Goal: Task Accomplishment & Management: Manage account settings

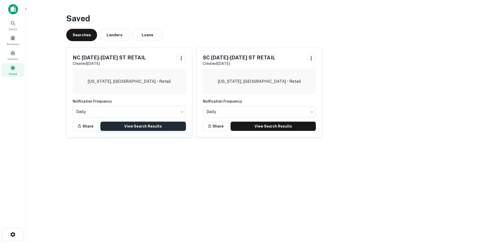
click at [159, 128] on link "View Search Results" at bounding box center [142, 125] width 85 height 9
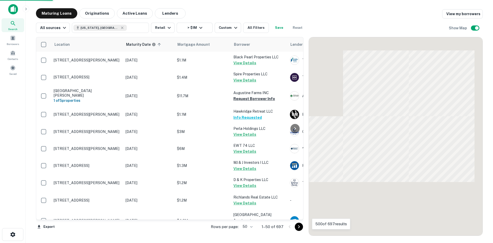
click at [246, 227] on body "Search Borrowers Contacts Saved Maturing Loans Originations Active Loans Lender…" at bounding box center [246, 121] width 493 height 243
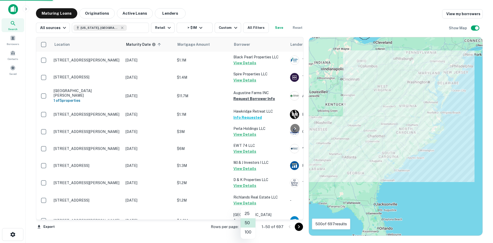
click at [246, 230] on li "100" at bounding box center [248, 231] width 15 height 9
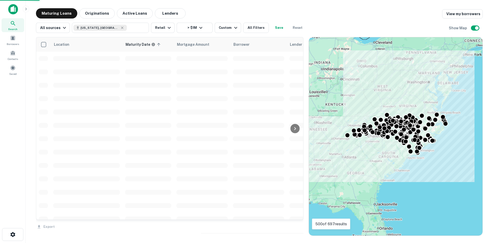
click at [246, 230] on div "Export" at bounding box center [170, 225] width 268 height 11
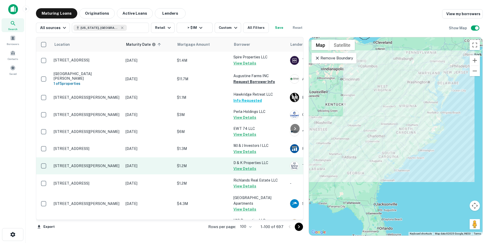
scroll to position [26, 0]
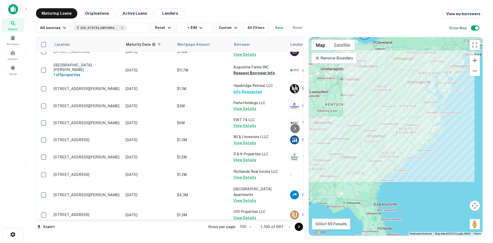
click at [296, 227] on icon "Go to next page" at bounding box center [299, 226] width 6 height 6
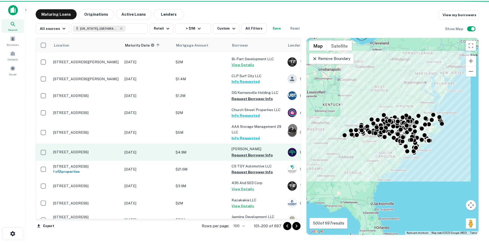
scroll to position [77, 0]
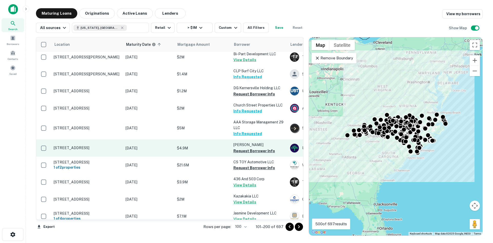
click at [85, 142] on td "1605 Avent Ferry Rd Holly Springs, NC27540" at bounding box center [87, 147] width 72 height 17
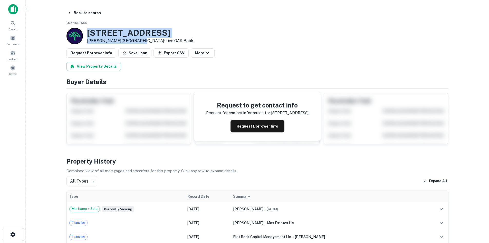
drag, startPoint x: 85, startPoint y: 32, endPoint x: 134, endPoint y: 40, distance: 49.5
click at [134, 40] on div "1605 Avent Ferry Rd Holly Springs, NC27540 • Live OAK Bank" at bounding box center [129, 36] width 127 height 16
copy div "1605 Avent Ferry Rd Holly Springs, NC27540"
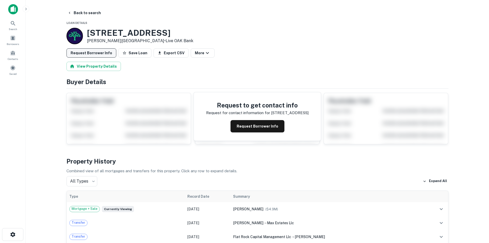
click at [91, 55] on button "Request Borrower Info" at bounding box center [91, 52] width 50 height 9
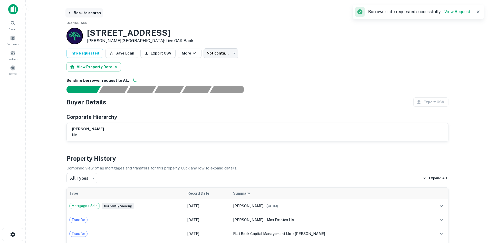
click at [91, 16] on button "Back to search" at bounding box center [83, 12] width 37 height 9
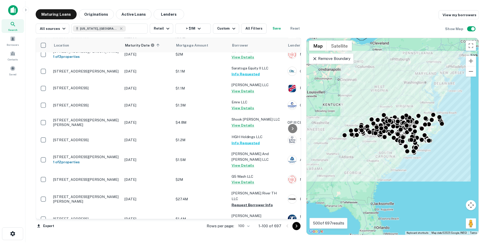
scroll to position [488, 0]
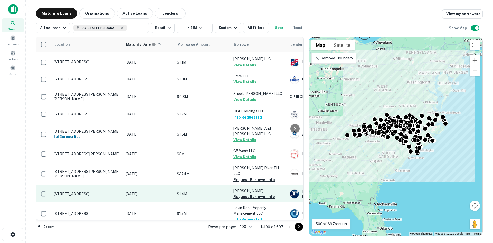
click at [85, 191] on p "916 Gum Branch Rd Jacksonville, NC28540" at bounding box center [87, 193] width 67 height 5
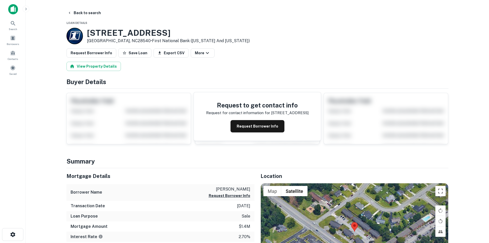
drag, startPoint x: 86, startPoint y: 30, endPoint x: 132, endPoint y: 43, distance: 48.1
click at [132, 43] on div "916 Gum Branch Rd Jacksonville, NC28540 • First National Bank (arkansas And Ten…" at bounding box center [157, 36] width 183 height 16
copy div "916 Gum Branch Rd Jacksonville, NC28540 •"
click at [85, 10] on button "Back to search" at bounding box center [83, 12] width 37 height 9
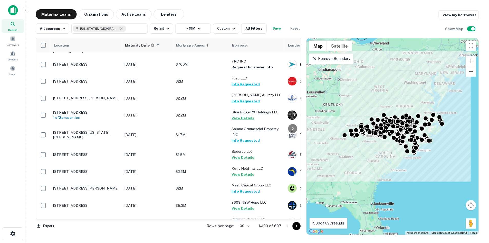
scroll to position [1463, 0]
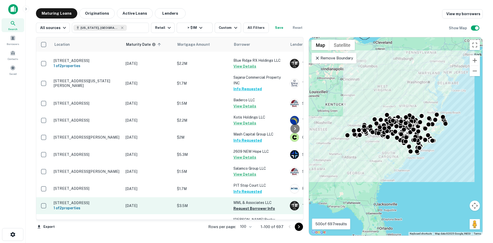
click at [96, 200] on p "1688 S Main St Laurinburg, NC28352" at bounding box center [87, 202] width 67 height 5
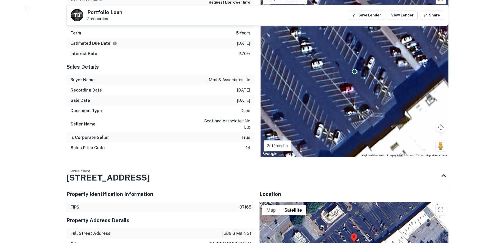
scroll to position [359, 0]
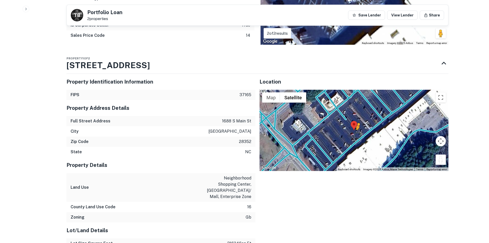
drag, startPoint x: 444, startPoint y: 162, endPoint x: 357, endPoint y: 135, distance: 90.7
click at [357, 135] on div "To activate drag with keyboard, press Alt + Enter. Once in keyboard drag state,…" at bounding box center [354, 130] width 189 height 81
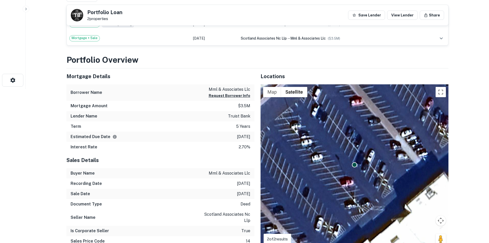
scroll to position [0, 0]
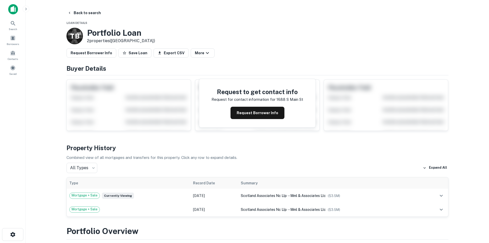
click at [98, 54] on button "Request Borrower Info" at bounding box center [91, 52] width 50 height 9
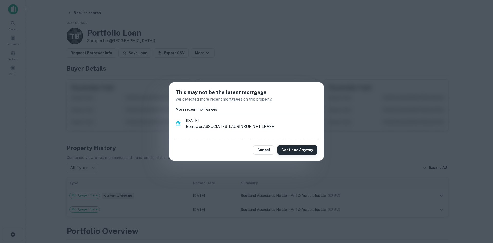
click at [303, 151] on button "Continue Anyway" at bounding box center [297, 149] width 40 height 9
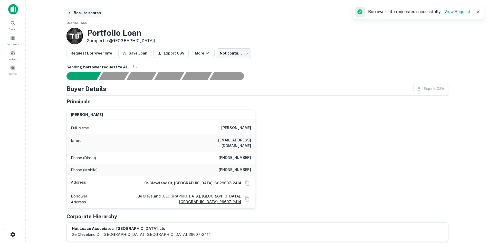
click at [76, 14] on button "Back to search" at bounding box center [83, 12] width 37 height 9
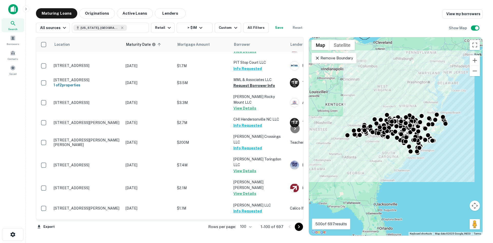
scroll to position [1535, 0]
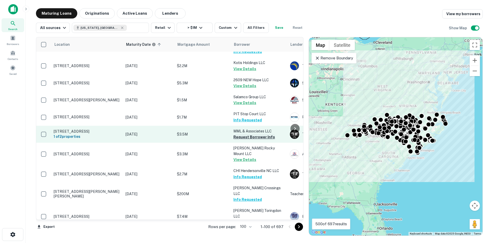
click at [248, 134] on button "Request Borrower Info" at bounding box center [254, 137] width 42 height 6
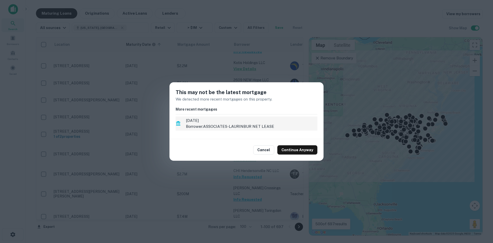
scroll to position [1509, 0]
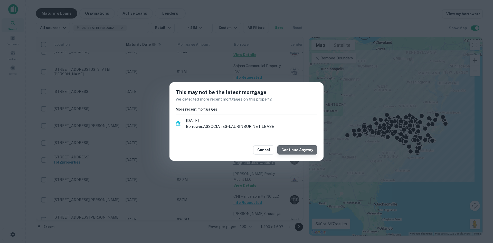
click at [301, 151] on button "Continue Anyway" at bounding box center [297, 149] width 40 height 9
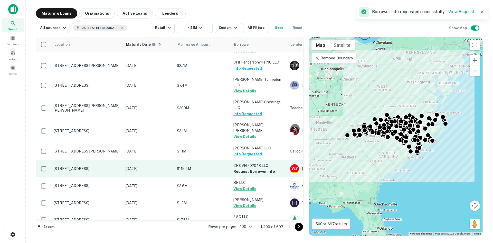
scroll to position [1645, 0]
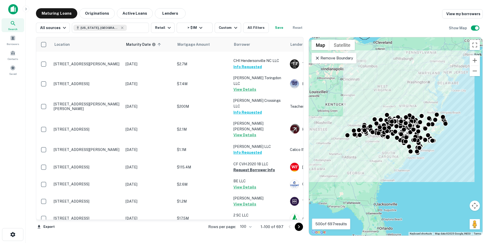
click at [296, 226] on icon "Go to next page" at bounding box center [299, 226] width 6 height 6
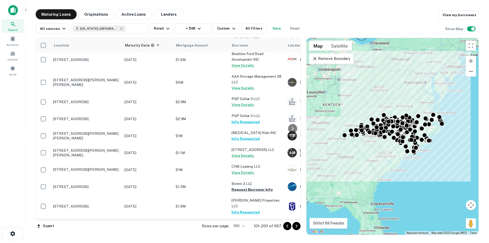
scroll to position [1491, 0]
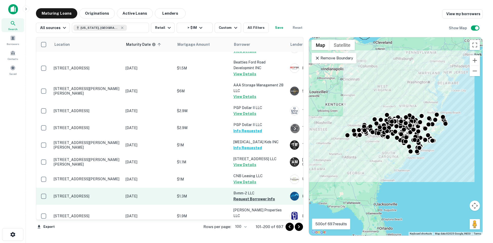
click at [99, 194] on p "[STREET_ADDRESS]" at bounding box center [87, 196] width 67 height 5
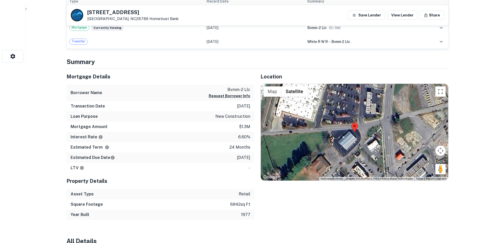
scroll to position [180, 0]
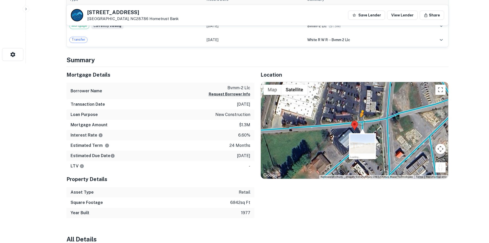
drag, startPoint x: 440, startPoint y: 168, endPoint x: 359, endPoint y: 122, distance: 93.1
click at [359, 122] on div "To activate drag with keyboard, press Alt + Enter. Once in keyboard drag state,…" at bounding box center [354, 130] width 187 height 97
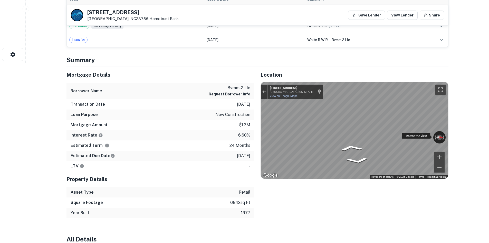
click at [411, 132] on div "← Move left → Move right ↑ Move up ↓ Move down + Zoom in - Zoom out 31 Lea Plan…" at bounding box center [354, 130] width 187 height 97
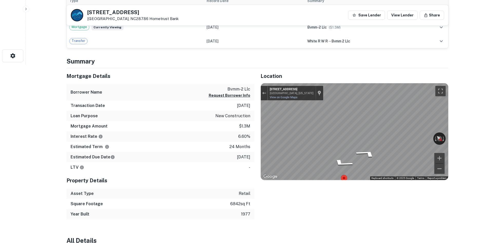
scroll to position [154, 0]
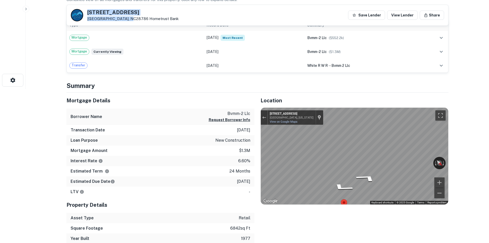
drag, startPoint x: 87, startPoint y: 11, endPoint x: 127, endPoint y: 19, distance: 41.4
click at [127, 19] on div "33 Lea Plant Rd Waynesville, NC28786 Hometrust Bank" at bounding box center [125, 15] width 108 height 12
copy div "[STREET_ADDRESS]"
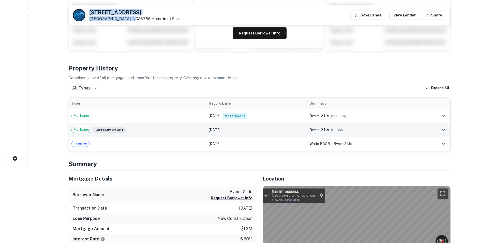
scroll to position [0, 0]
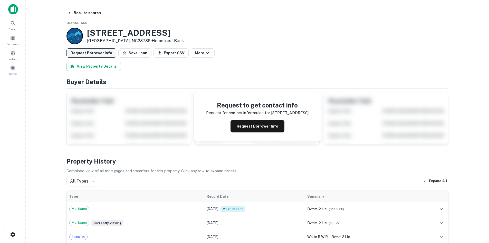
click at [77, 53] on button "Request Borrower Info" at bounding box center [91, 52] width 50 height 9
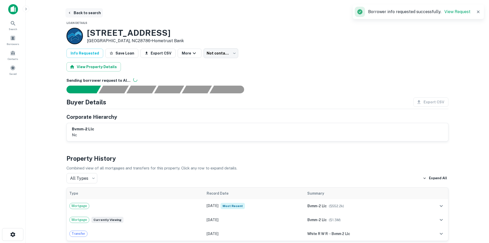
click at [84, 11] on button "Back to search" at bounding box center [83, 12] width 37 height 9
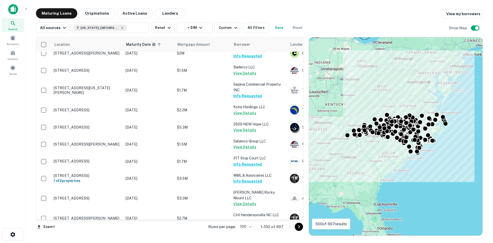
scroll to position [1645, 0]
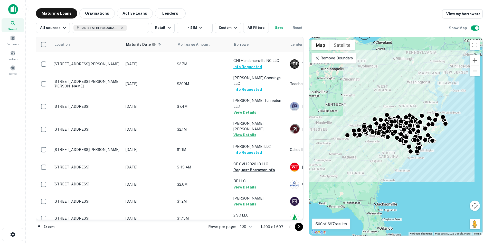
click at [302, 229] on button "Go to next page" at bounding box center [299, 226] width 8 height 8
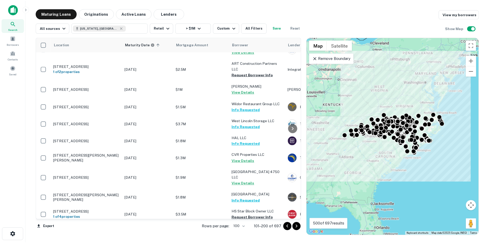
scroll to position [1207, 0]
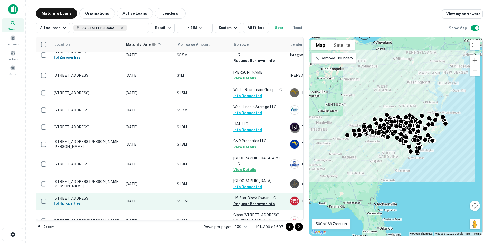
click at [94, 196] on p "13 Broadway St Asheville, NC28801" at bounding box center [87, 198] width 67 height 5
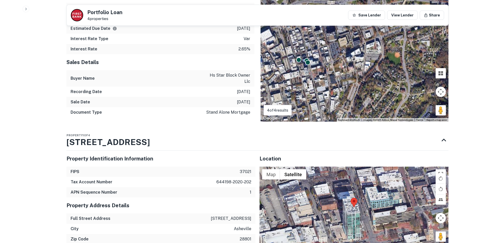
scroll to position [462, 0]
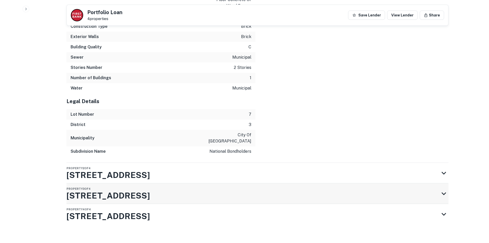
click at [307, 185] on div "Property 3 of 4 28 N Lexington Ave" at bounding box center [252, 193] width 373 height 21
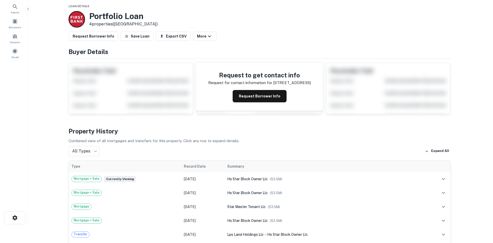
scroll to position [0, 0]
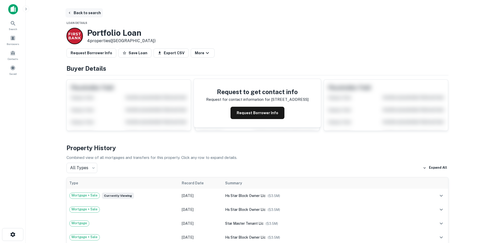
click at [78, 12] on button "Back to search" at bounding box center [83, 12] width 37 height 9
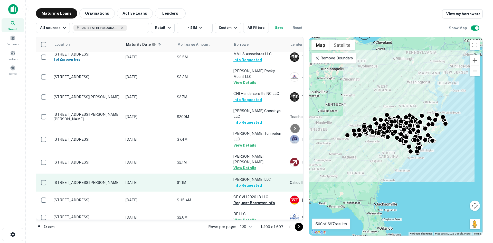
scroll to position [1645, 0]
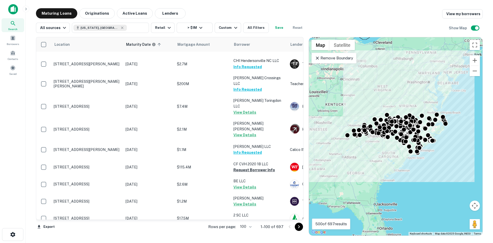
click at [299, 225] on icon "Go to next page" at bounding box center [299, 226] width 6 height 6
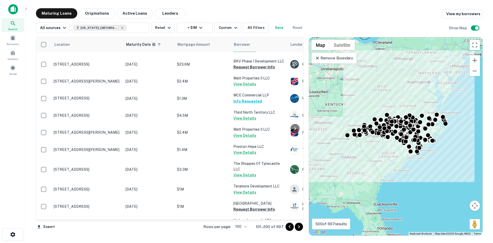
scroll to position [974, 0]
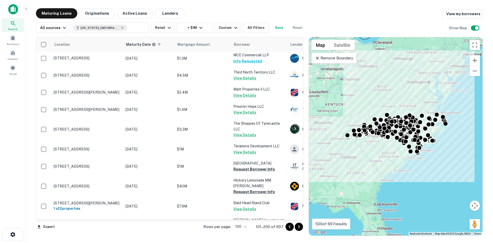
click at [300, 227] on icon "Go to next page" at bounding box center [299, 226] width 6 height 6
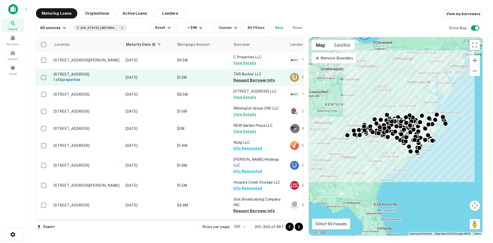
click at [104, 76] on p "[STREET_ADDRESS]" at bounding box center [87, 74] width 67 height 5
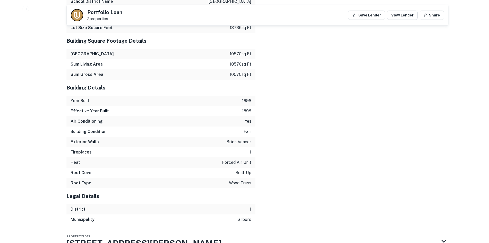
scroll to position [603, 0]
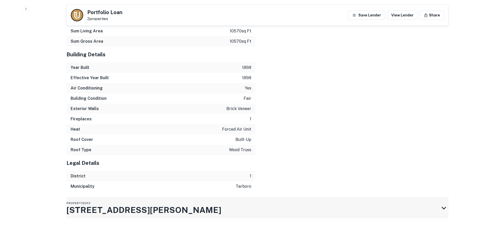
click at [197, 212] on div "Property 2 of 2 123 E Saint James St" at bounding box center [252, 207] width 373 height 21
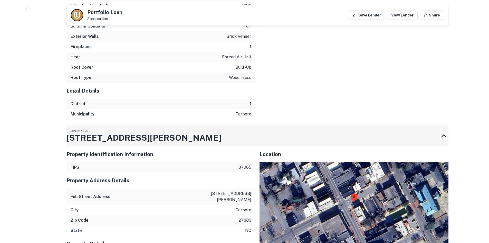
scroll to position [772, 0]
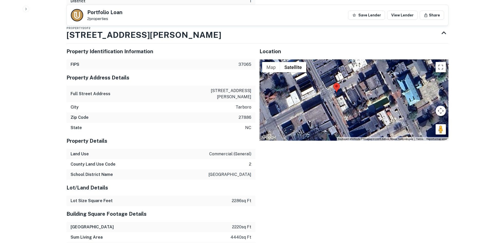
drag, startPoint x: 428, startPoint y: 134, endPoint x: 409, endPoint y: 127, distance: 20.5
click at [409, 127] on div at bounding box center [354, 99] width 189 height 81
drag, startPoint x: 443, startPoint y: 138, endPoint x: 340, endPoint y: 99, distance: 110.2
click at [340, 99] on div "Map Terrain Satellite Labels Keyboard shortcuts Map Data Imagery ©2025 Airbus, …" at bounding box center [354, 99] width 189 height 81
drag, startPoint x: 438, startPoint y: 134, endPoint x: 426, endPoint y: 132, distance: 12.4
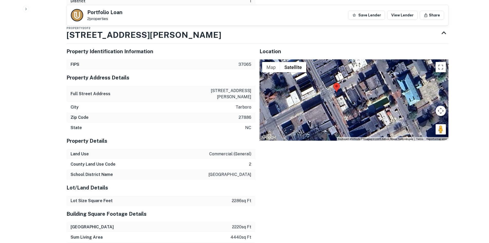
click at [426, 132] on div "Map Terrain Satellite Labels Keyboard shortcuts Map Data Imagery ©2025 Airbus, …" at bounding box center [354, 99] width 189 height 81
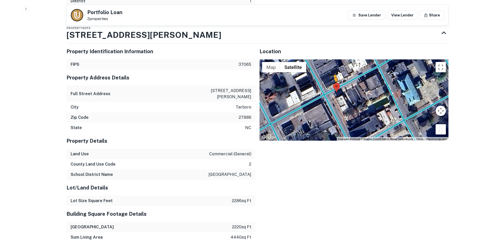
drag, startPoint x: 437, startPoint y: 136, endPoint x: 334, endPoint y: 93, distance: 111.8
click at [334, 93] on div "To activate drag with keyboard, press Alt + Enter. Once in keyboard drag state,…" at bounding box center [354, 99] width 189 height 81
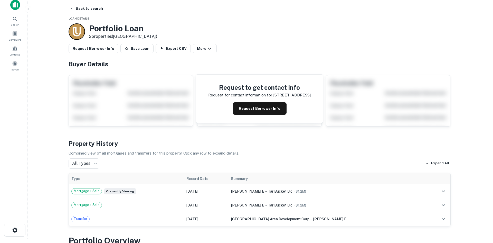
scroll to position [0, 0]
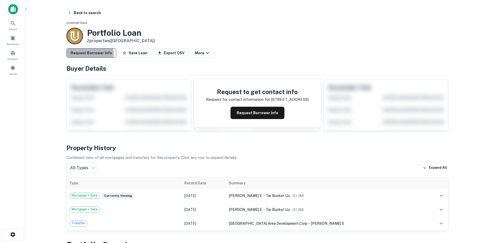
click at [89, 54] on button "Request Borrower Info" at bounding box center [91, 52] width 50 height 9
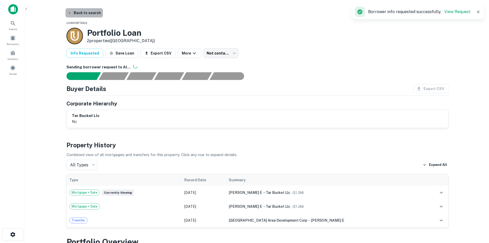
click at [87, 13] on button "Back to search" at bounding box center [83, 12] width 37 height 9
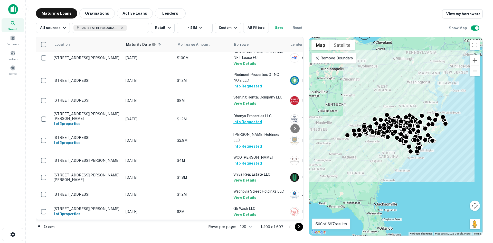
scroll to position [308, 0]
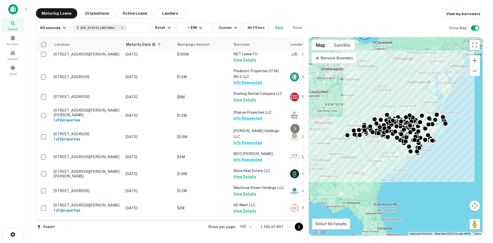
click at [295, 228] on button "Go to next page" at bounding box center [299, 226] width 8 height 8
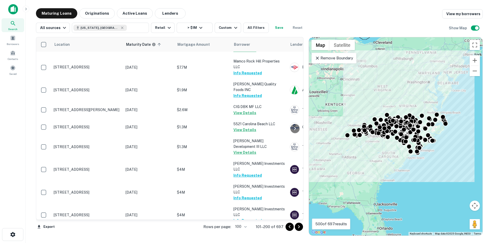
drag, startPoint x: 295, startPoint y: 228, endPoint x: 273, endPoint y: 222, distance: 23.2
click at [295, 228] on button "Go to next page" at bounding box center [299, 226] width 8 height 8
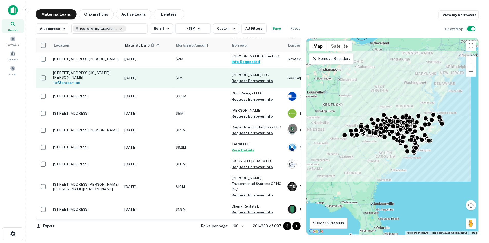
scroll to position [565, 0]
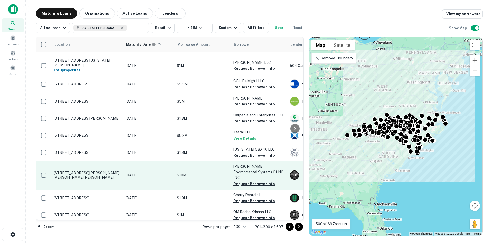
click at [96, 170] on p "1100 Herring Rd Rose Hill, NC28458" at bounding box center [87, 174] width 67 height 9
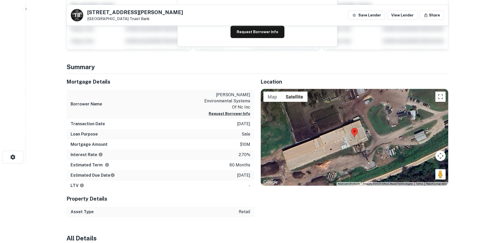
scroll to position [77, 0]
drag, startPoint x: 438, startPoint y: 175, endPoint x: 366, endPoint y: 155, distance: 74.5
click at [366, 155] on div "To activate drag with keyboard, press Alt + Enter. Once in keyboard drag state,…" at bounding box center [354, 137] width 187 height 97
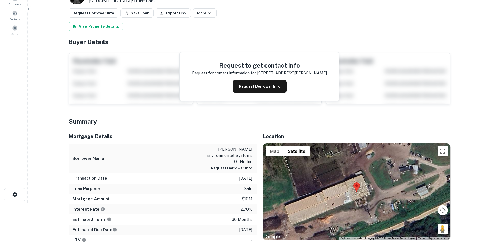
scroll to position [0, 0]
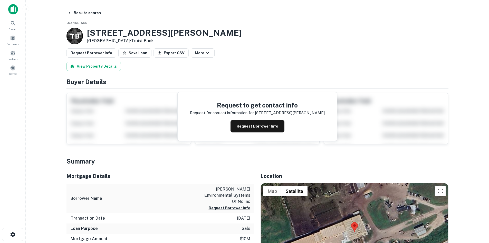
drag, startPoint x: 95, startPoint y: 34, endPoint x: 120, endPoint y: 39, distance: 25.7
click at [124, 40] on div "1100 Herring Rd Rose Hill, NC28458 • Truist Bank" at bounding box center [164, 36] width 155 height 16
copy div "1100 Herring Rd Rose Hill, NC28458"
click at [90, 54] on button "Request Borrower Info" at bounding box center [91, 52] width 50 height 9
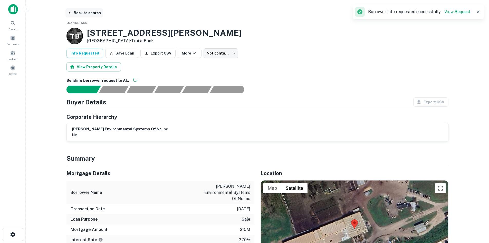
click at [88, 15] on button "Back to search" at bounding box center [83, 12] width 37 height 9
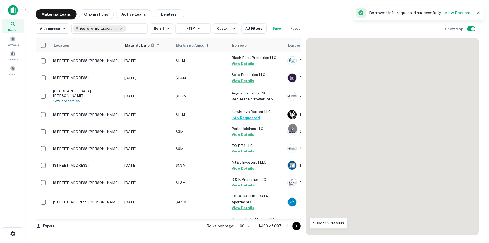
scroll to position [565, 0]
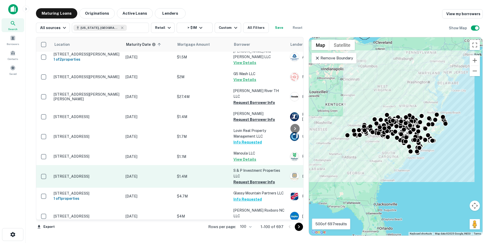
click at [101, 174] on p "3306 W Highway 74 Monroe, NC28110" at bounding box center [87, 176] width 67 height 5
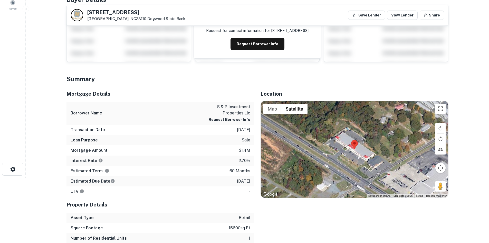
scroll to position [77, 0]
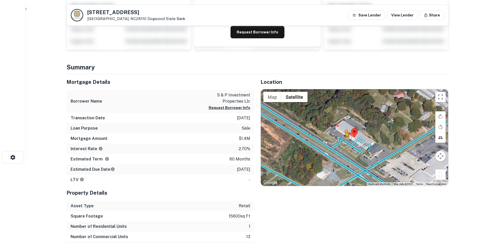
drag, startPoint x: 438, startPoint y: 172, endPoint x: 344, endPoint y: 142, distance: 98.1
click at [344, 142] on div "To activate drag with keyboard, press Alt + Enter. Once in keyboard drag state,…" at bounding box center [354, 137] width 187 height 97
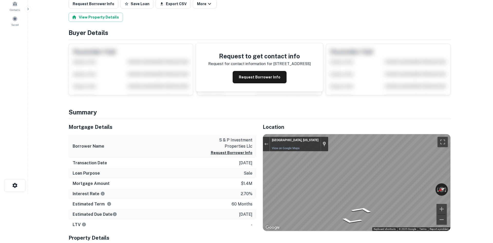
scroll to position [0, 0]
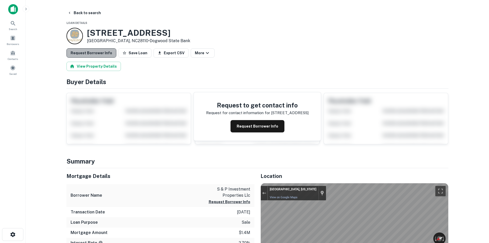
click at [102, 56] on button "Request Borrower Info" at bounding box center [91, 52] width 50 height 9
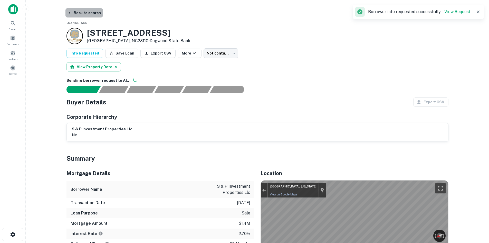
click at [88, 15] on button "Back to search" at bounding box center [83, 12] width 37 height 9
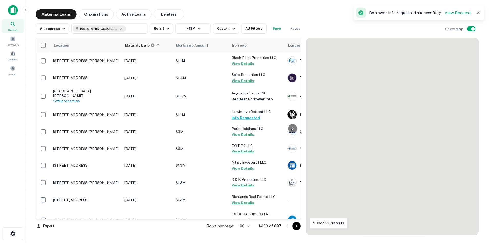
scroll to position [565, 0]
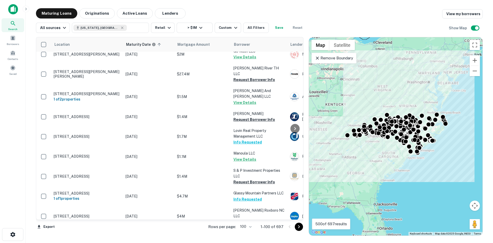
click at [302, 226] on button "Go to next page" at bounding box center [299, 226] width 8 height 8
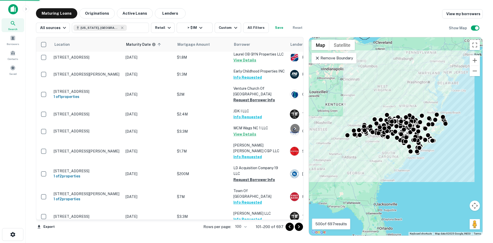
click at [298, 226] on icon "Go to next page" at bounding box center [299, 226] width 6 height 6
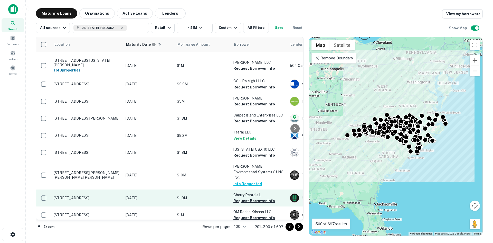
click at [97, 195] on p "2800 N Wesleyan Blvd Rocky Mount, NC27804" at bounding box center [87, 197] width 67 height 5
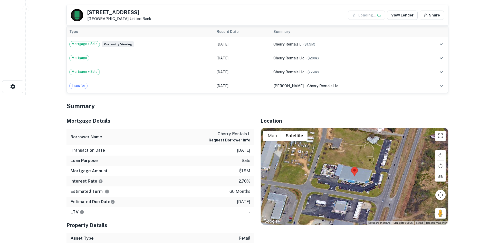
scroll to position [154, 0]
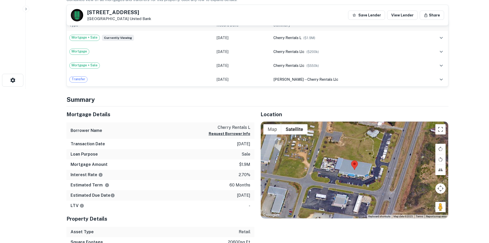
drag, startPoint x: 436, startPoint y: 206, endPoint x: 339, endPoint y: 192, distance: 98.3
click at [339, 192] on div "Map Terrain Satellite Labels Keyboard shortcuts Map Data Map data ©2025 Map dat…" at bounding box center [354, 169] width 187 height 97
drag, startPoint x: 437, startPoint y: 207, endPoint x: 412, endPoint y: 203, distance: 25.4
click at [365, 190] on div "Map Terrain Satellite Labels Keyboard shortcuts Map Data Map data ©2025 Map dat…" at bounding box center [354, 169] width 187 height 97
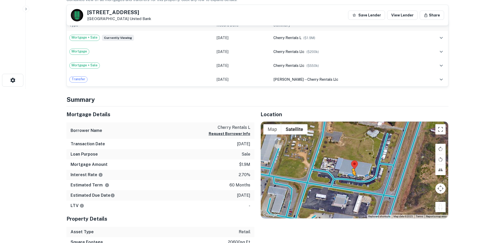
drag, startPoint x: 438, startPoint y: 208, endPoint x: 351, endPoint y: 180, distance: 90.8
click at [351, 180] on div "To activate drag with keyboard, press Alt + Enter. Once in keyboard drag state,…" at bounding box center [354, 169] width 187 height 97
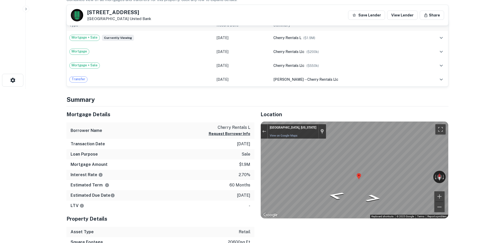
click at [368, 176] on div "Map" at bounding box center [354, 169] width 187 height 97
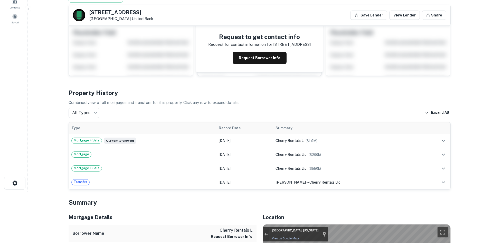
scroll to position [0, 0]
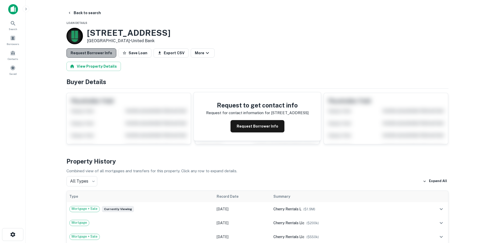
click at [96, 57] on button "Request Borrower Info" at bounding box center [91, 52] width 50 height 9
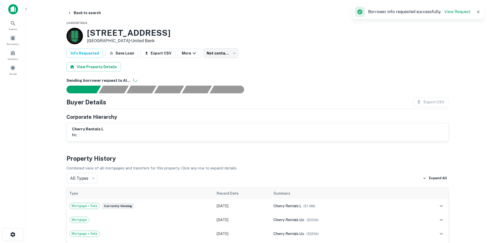
click at [92, 16] on button "Back to search" at bounding box center [83, 12] width 37 height 9
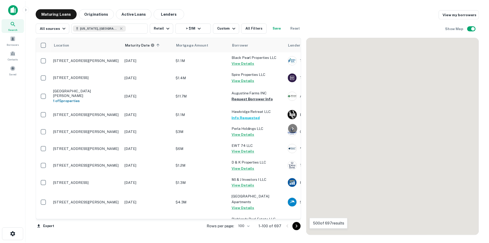
scroll to position [565, 0]
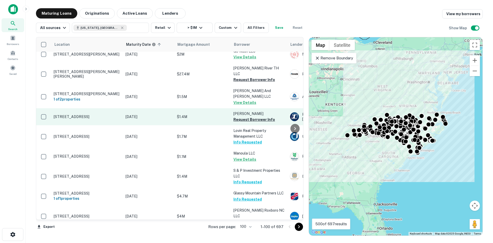
click at [90, 114] on p "916 Gum Branch Rd Jacksonville, NC28540" at bounding box center [87, 116] width 67 height 5
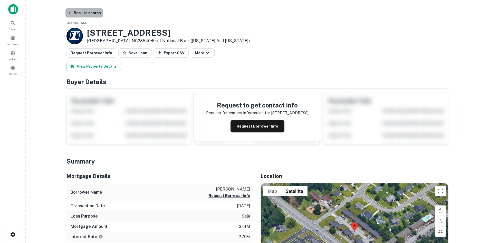
click at [89, 10] on button "Back to search" at bounding box center [83, 12] width 37 height 9
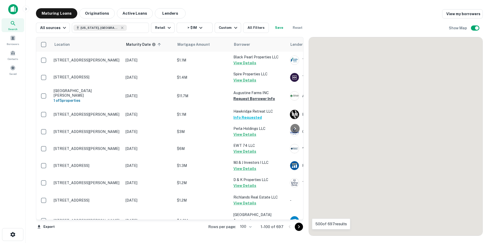
scroll to position [565, 0]
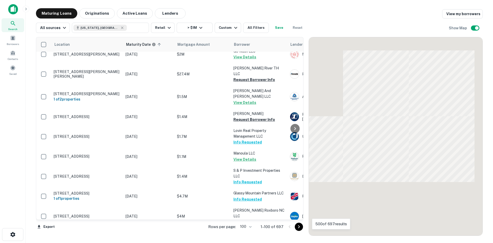
click at [298, 226] on icon "Go to next page" at bounding box center [299, 226] width 6 height 6
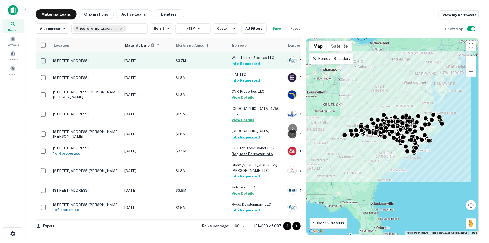
scroll to position [1258, 0]
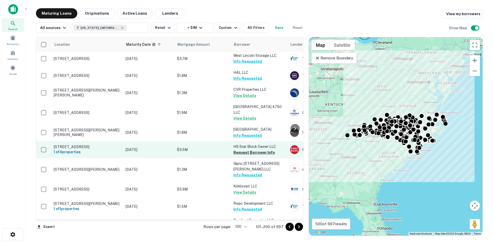
click at [92, 144] on p "13 Broadway St Asheville, NC28801" at bounding box center [87, 146] width 67 height 5
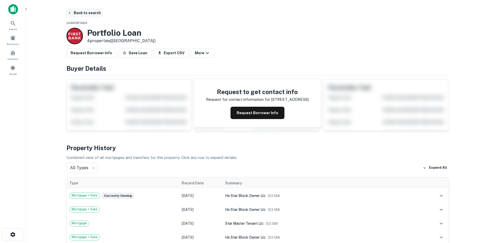
click at [79, 13] on button "Back to search" at bounding box center [83, 12] width 37 height 9
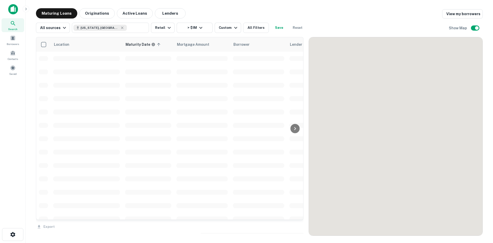
scroll to position [1171, 0]
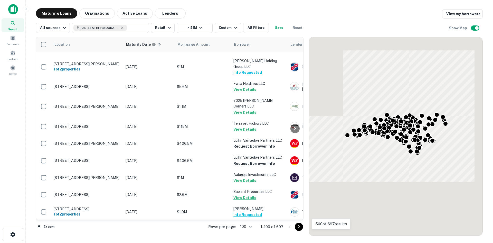
click at [299, 227] on icon "Go to next page" at bounding box center [299, 226] width 2 height 3
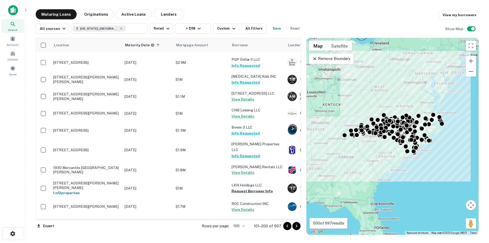
scroll to position [1667, 0]
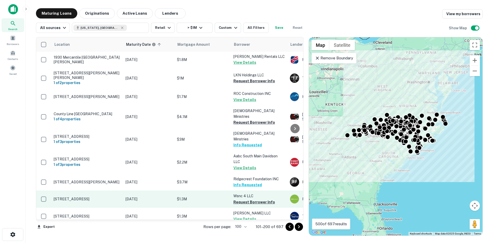
click at [100, 196] on p "3840 Oxford Station Way Winston Salem, NC27103" at bounding box center [87, 198] width 67 height 5
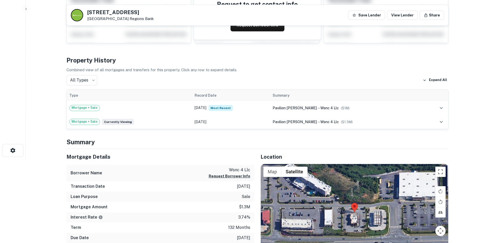
scroll to position [154, 0]
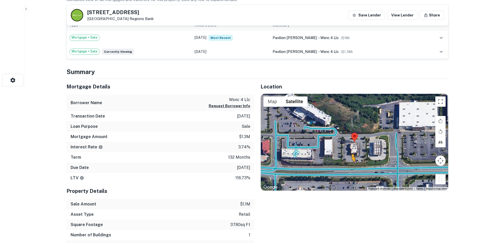
drag, startPoint x: 442, startPoint y: 180, endPoint x: 352, endPoint y: 167, distance: 91.4
click at [352, 167] on div "To activate drag with keyboard, press Alt + Enter. Once in keyboard drag state,…" at bounding box center [354, 142] width 187 height 97
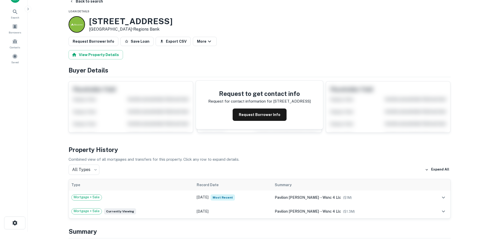
scroll to position [0, 0]
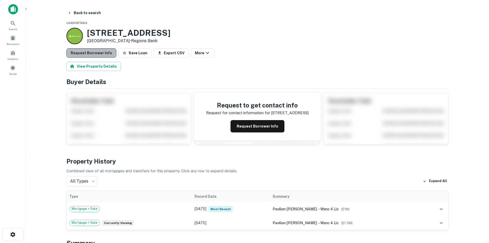
click at [109, 56] on button "Request Borrower Info" at bounding box center [91, 52] width 50 height 9
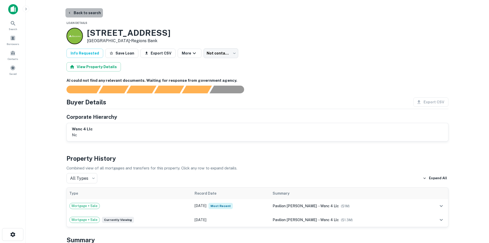
click at [89, 11] on button "Back to search" at bounding box center [83, 12] width 37 height 9
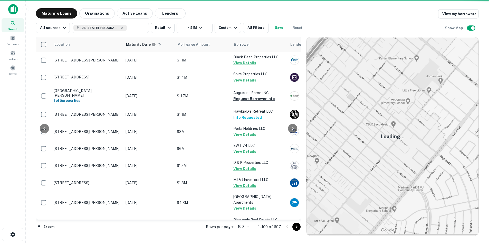
click at [299, 226] on icon "Go to next page" at bounding box center [296, 226] width 6 height 6
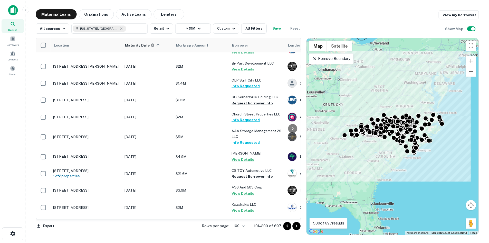
scroll to position [24, 0]
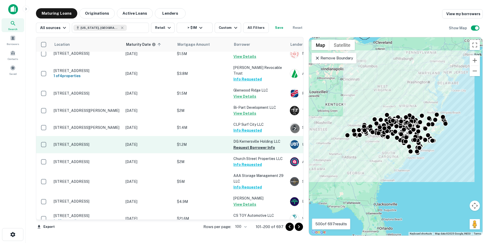
click at [87, 142] on p "706 Crosscreek Rd Kernersville, NC27284" at bounding box center [87, 144] width 67 height 5
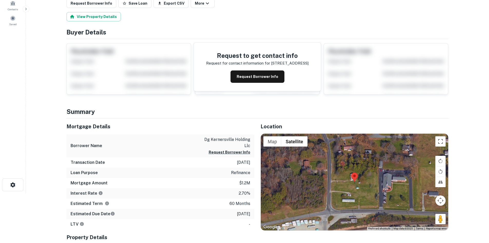
scroll to position [51, 0]
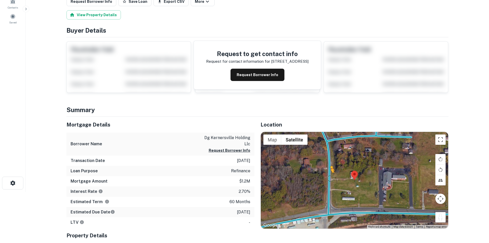
drag, startPoint x: 442, startPoint y: 218, endPoint x: 330, endPoint y: 177, distance: 119.7
click at [330, 177] on div "To activate drag with keyboard, press Alt + Enter. Once in keyboard drag state,…" at bounding box center [354, 180] width 187 height 97
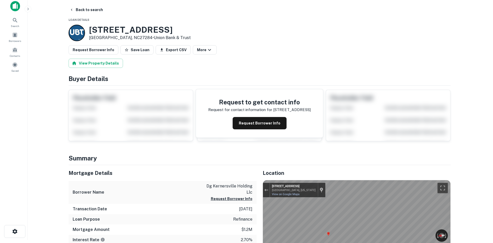
scroll to position [0, 0]
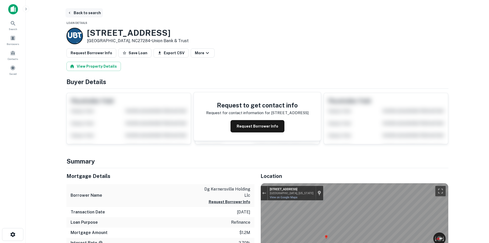
click at [90, 16] on button "Back to search" at bounding box center [83, 12] width 37 height 9
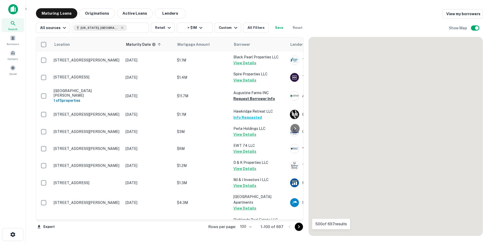
click at [297, 226] on icon "Go to next page" at bounding box center [299, 226] width 6 height 6
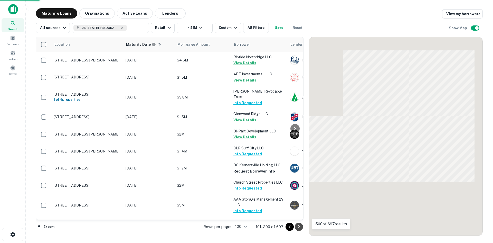
click at [297, 226] on icon "Go to next page" at bounding box center [299, 226] width 6 height 6
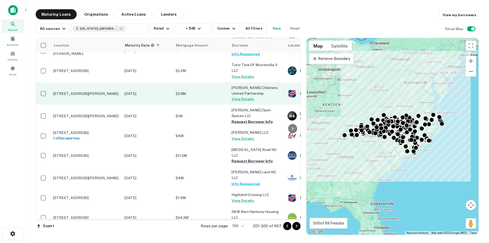
scroll to position [257, 0]
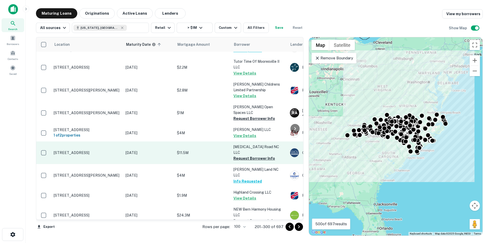
click at [101, 150] on p "[STREET_ADDRESS]" at bounding box center [87, 152] width 67 height 5
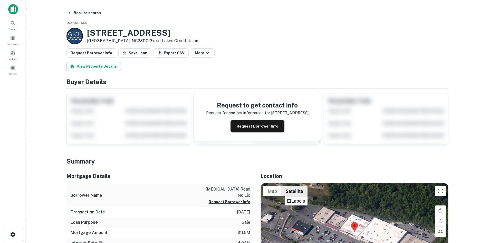
scroll to position [51, 0]
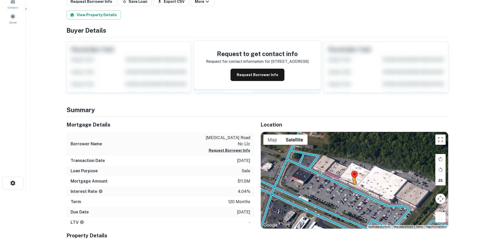
drag, startPoint x: 441, startPoint y: 218, endPoint x: 350, endPoint y: 188, distance: 95.7
click at [350, 188] on div "To activate drag with keyboard, press Alt + Enter. Once in keyboard drag state,…" at bounding box center [354, 180] width 187 height 97
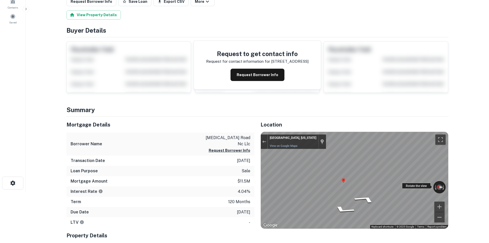
click at [412, 186] on div "Rotate the view" at bounding box center [416, 186] width 29 height 6
click at [420, 184] on div "Rotate the view" at bounding box center [416, 186] width 29 height 6
click at [409, 183] on div "Rotate the view" at bounding box center [416, 186] width 29 height 6
click at [407, 183] on div "Rotate the view" at bounding box center [416, 186] width 29 height 6
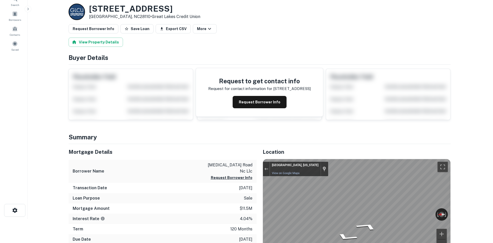
scroll to position [0, 0]
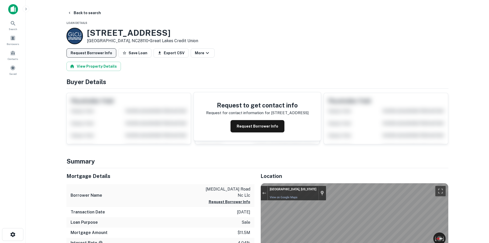
click at [83, 51] on button "Request Borrower Info" at bounding box center [91, 52] width 50 height 9
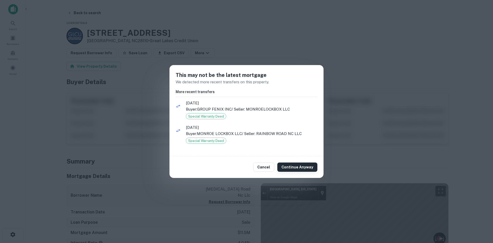
drag, startPoint x: 306, startPoint y: 166, endPoint x: 304, endPoint y: 163, distance: 3.3
click at [306, 166] on button "Continue Anyway" at bounding box center [297, 166] width 40 height 9
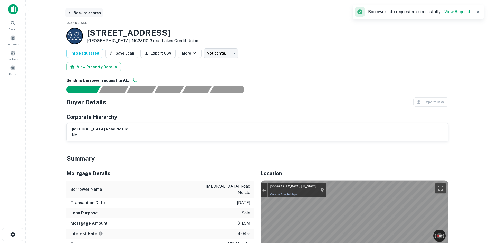
click at [85, 15] on button "Back to search" at bounding box center [83, 12] width 37 height 9
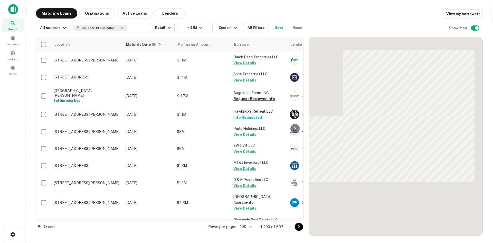
scroll to position [257, 0]
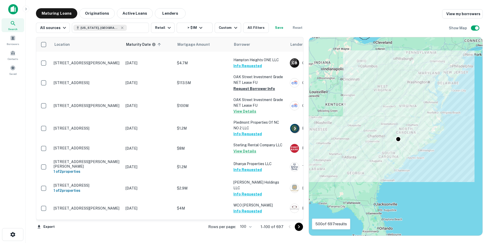
click at [296, 227] on icon "Go to next page" at bounding box center [299, 226] width 6 height 6
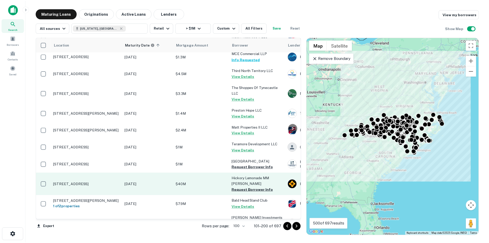
scroll to position [1104, 0]
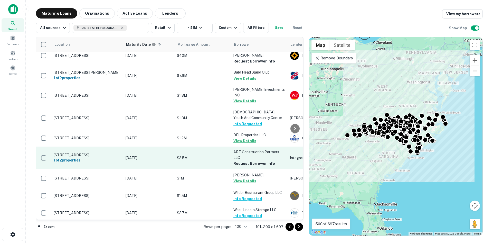
click at [92, 152] on p "34 W Main St Hamlet, NC28345" at bounding box center [87, 154] width 67 height 5
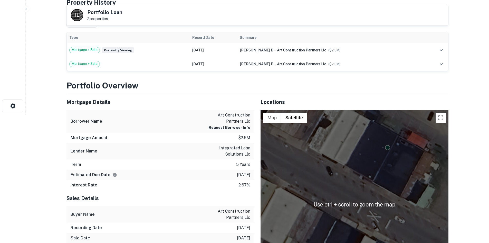
scroll to position [334, 0]
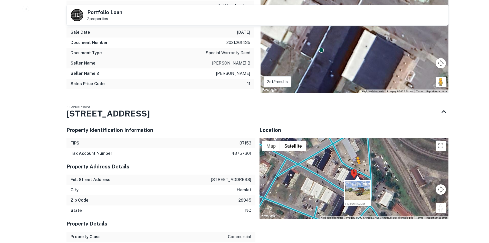
drag, startPoint x: 441, startPoint y: 210, endPoint x: 355, endPoint y: 168, distance: 95.6
click at [355, 168] on div "To activate drag with keyboard, press Alt + Enter. Once in keyboard drag state,…" at bounding box center [354, 178] width 189 height 81
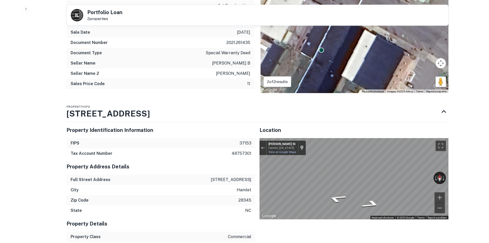
click at [449, 157] on div "Back to search I L Portfolio Loan 2 properties Buyer Details Request to get con…" at bounding box center [257, 160] width 394 height 972
click at [434, 177] on div "← Move left → Move right ↑ Move up ↓ Move down + Zoom in - Zoom out Vance St Ha…" at bounding box center [354, 178] width 189 height 81
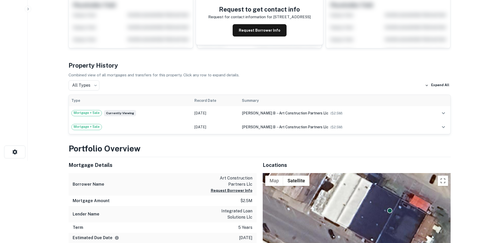
scroll to position [0, 0]
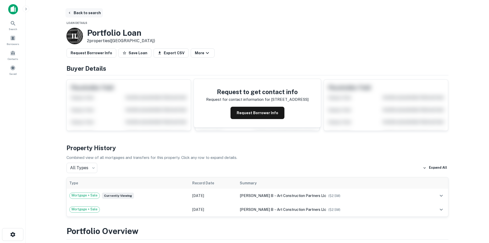
click at [88, 14] on button "Back to search" at bounding box center [83, 12] width 37 height 9
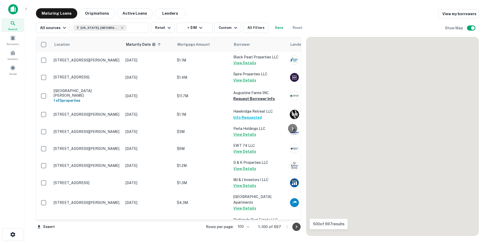
click at [298, 226] on icon "Go to next page" at bounding box center [296, 226] width 6 height 6
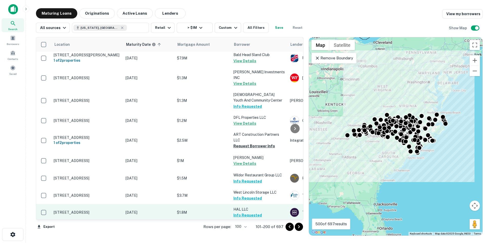
scroll to position [1078, 0]
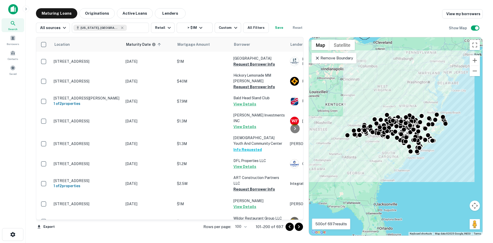
click at [302, 225] on icon "Go to next page" at bounding box center [299, 226] width 6 height 6
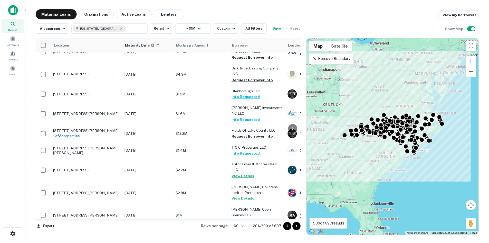
scroll to position [128, 0]
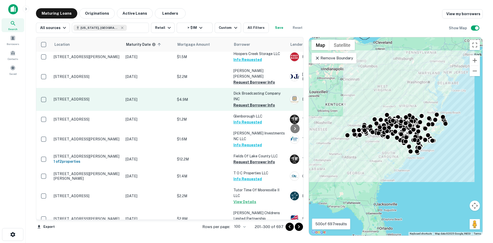
click at [92, 97] on p "990 Old Winston Rd Kernersville, NC27284" at bounding box center [87, 99] width 67 height 5
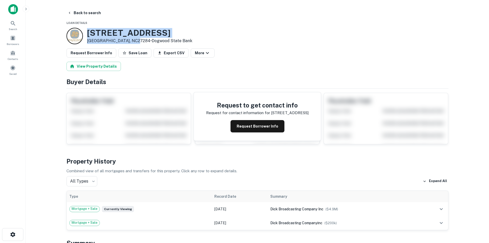
drag, startPoint x: 85, startPoint y: 33, endPoint x: 131, endPoint y: 41, distance: 47.0
click at [131, 41] on div "990 Old Winston Rd Kernersville, NC27284 • Dogwood State Bank" at bounding box center [129, 36] width 126 height 16
copy div "990 Old Winston Rd Kernersville, NC27284"
click at [75, 12] on button "Back to search" at bounding box center [83, 12] width 37 height 9
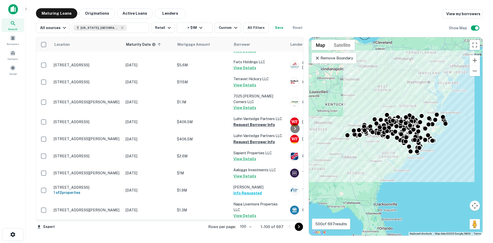
scroll to position [1207, 0]
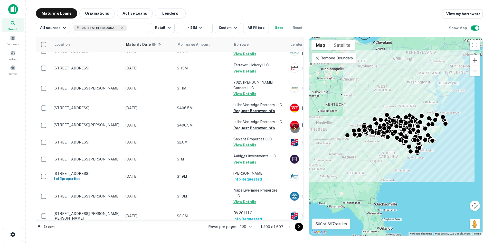
click at [295, 228] on button "Go to next page" at bounding box center [299, 226] width 8 height 8
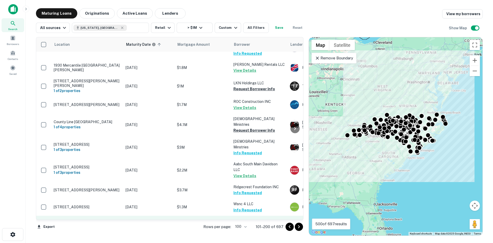
scroll to position [1667, 0]
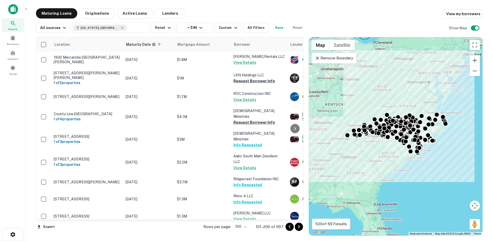
click at [298, 227] on icon "Go to next page" at bounding box center [299, 226] width 6 height 6
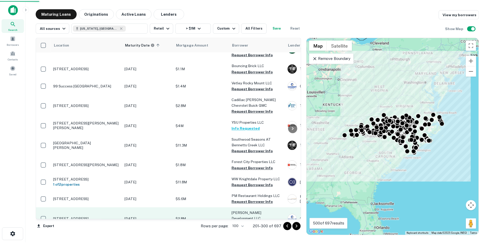
scroll to position [1660, 0]
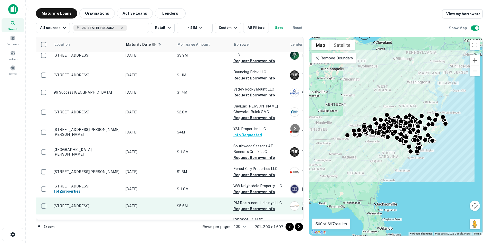
click at [88, 203] on p "4648 Atlantic Ave Raleigh, NC27604" at bounding box center [87, 205] width 67 height 5
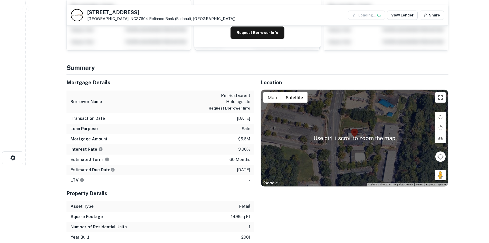
scroll to position [77, 0]
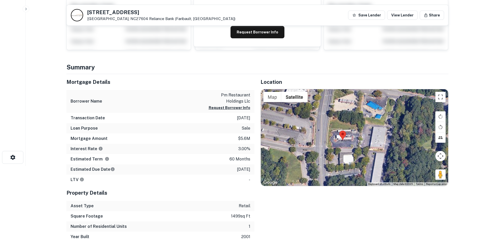
drag, startPoint x: 446, startPoint y: 174, endPoint x: 434, endPoint y: 177, distance: 12.3
click at [434, 177] on div at bounding box center [354, 137] width 187 height 97
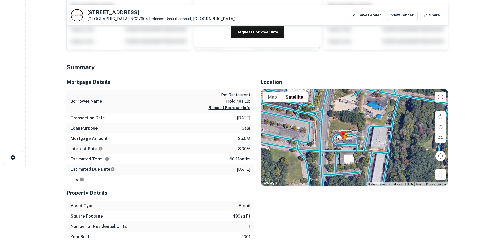
drag, startPoint x: 440, startPoint y: 177, endPoint x: 344, endPoint y: 144, distance: 101.2
click at [344, 144] on div "To activate drag with keyboard, press Alt + Enter. Once in keyboard drag state,…" at bounding box center [354, 137] width 187 height 97
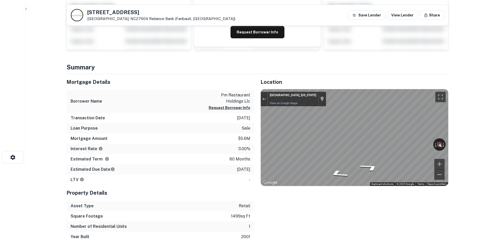
click at [240, 151] on div "Mortgage Details Borrower Name pm restaurant holdings llc Request Borrower Info…" at bounding box center [254, 158] width 388 height 168
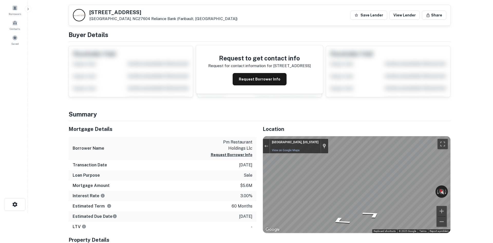
scroll to position [0, 0]
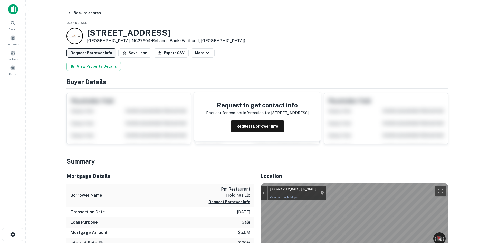
click at [78, 48] on button "Request Borrower Info" at bounding box center [91, 52] width 50 height 9
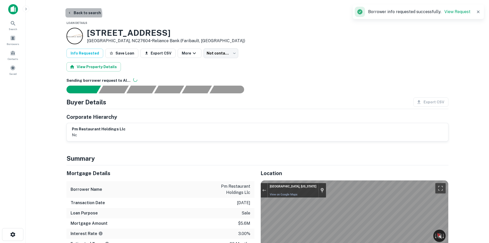
click at [82, 15] on button "Back to search" at bounding box center [83, 12] width 37 height 9
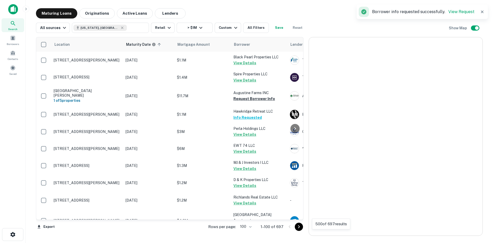
scroll to position [1171, 0]
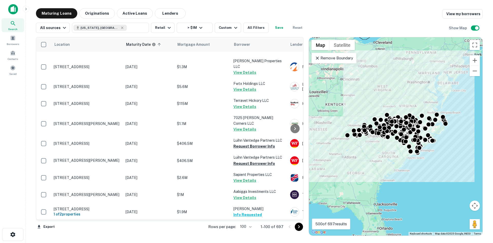
click at [298, 227] on icon "Go to next page" at bounding box center [299, 226] width 6 height 6
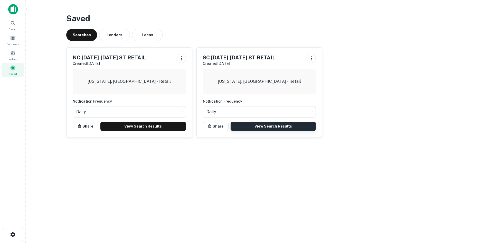
click at [243, 124] on link "View Search Results" at bounding box center [273, 125] width 85 height 9
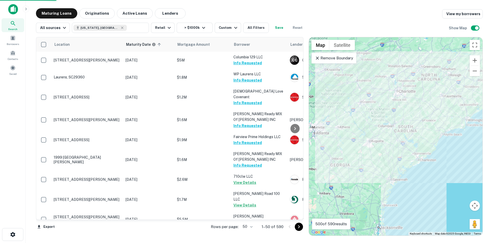
click at [243, 225] on body "Search Borrowers Contacts Saved Maturing Loans Originations Active Loans Lender…" at bounding box center [246, 121] width 493 height 243
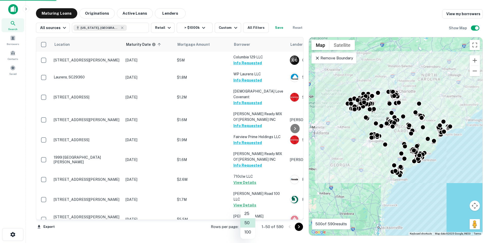
click at [251, 227] on li "50" at bounding box center [247, 222] width 15 height 9
click at [248, 231] on li "100" at bounding box center [247, 231] width 15 height 9
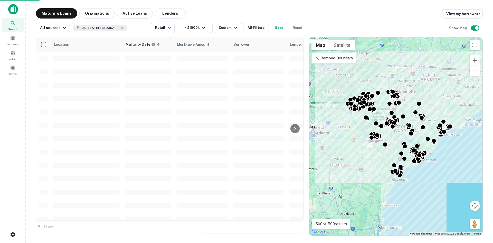
click at [248, 225] on div "Export" at bounding box center [170, 225] width 268 height 11
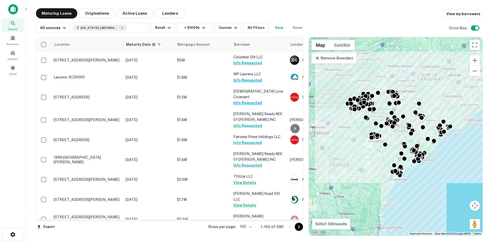
click at [301, 226] on icon "Go to next page" at bounding box center [299, 226] width 6 height 6
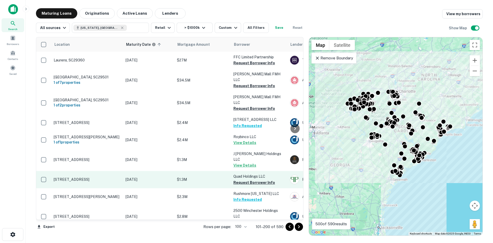
click at [94, 177] on p "[STREET_ADDRESS]" at bounding box center [87, 179] width 67 height 5
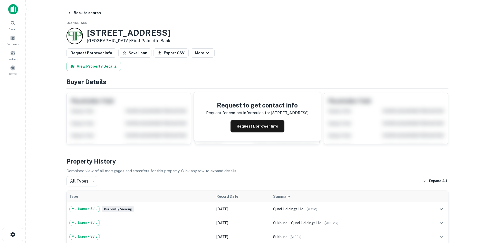
drag, startPoint x: 86, startPoint y: 30, endPoint x: 137, endPoint y: 44, distance: 52.9
click at [137, 44] on div "[STREET_ADDRESS] • First Palmetto Bank" at bounding box center [118, 36] width 104 height 16
copy div "[STREET_ADDRESS] •"
click at [100, 56] on button "Request Borrower Info" at bounding box center [91, 52] width 50 height 9
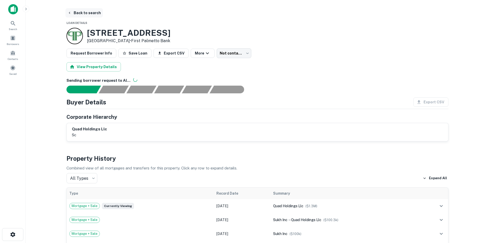
click at [88, 14] on button "Back to search" at bounding box center [83, 12] width 37 height 9
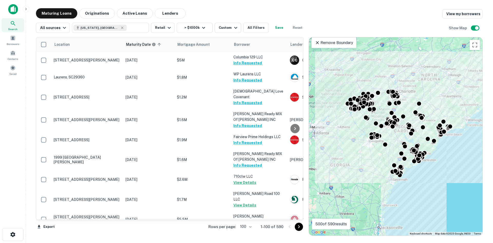
click at [296, 227] on icon "Go to next page" at bounding box center [299, 226] width 6 height 6
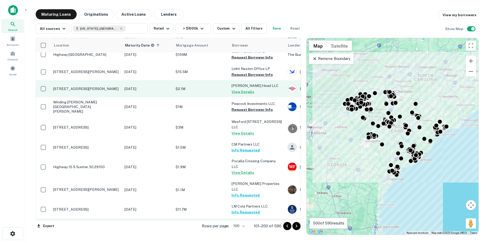
scroll to position [359, 0]
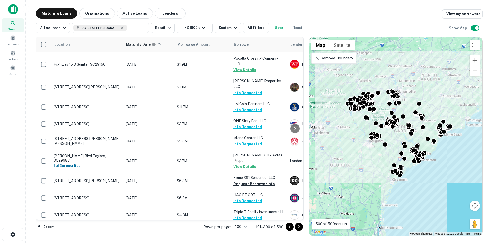
click at [91, 178] on p "391 Serpentine Dr Spartanburg, SC29303" at bounding box center [87, 180] width 67 height 5
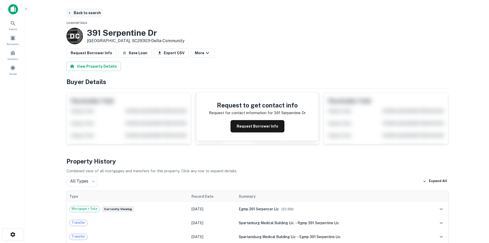
click at [90, 14] on button "Back to search" at bounding box center [83, 12] width 37 height 9
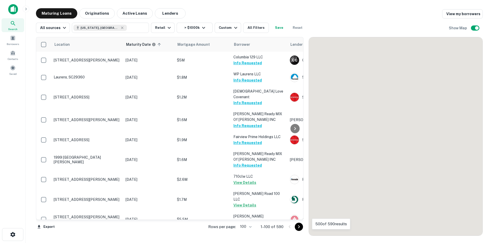
scroll to position [359, 0]
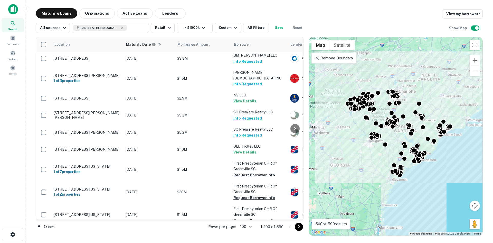
click at [298, 227] on icon "Go to next page" at bounding box center [299, 226] width 6 height 6
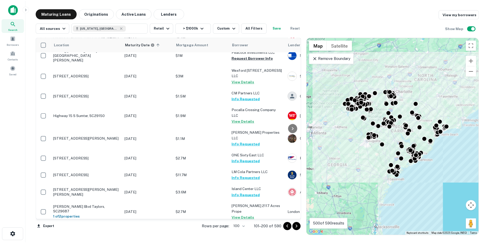
scroll to position [334, 0]
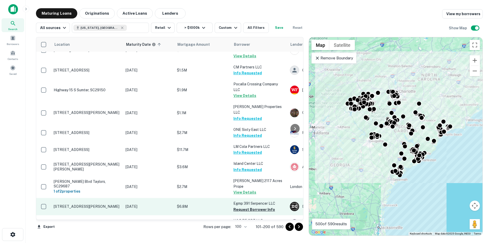
click at [85, 198] on td "391 Serpentine Dr Spartanburg, SC29303" at bounding box center [87, 206] width 72 height 17
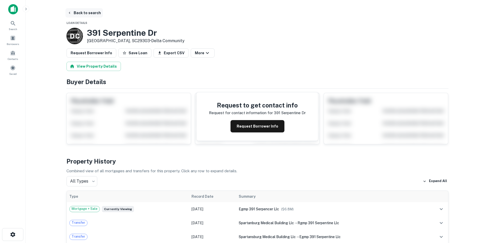
drag, startPoint x: 82, startPoint y: 13, endPoint x: 82, endPoint y: 16, distance: 2.9
click at [82, 14] on button "Back to search" at bounding box center [83, 12] width 37 height 9
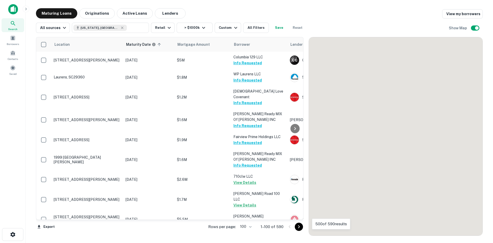
scroll to position [334, 0]
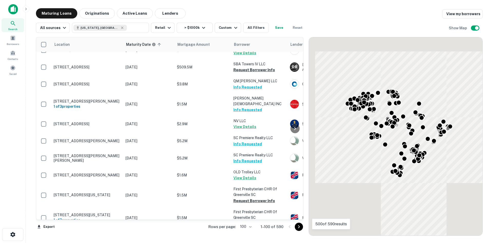
click at [296, 226] on icon "Go to next page" at bounding box center [299, 226] width 6 height 6
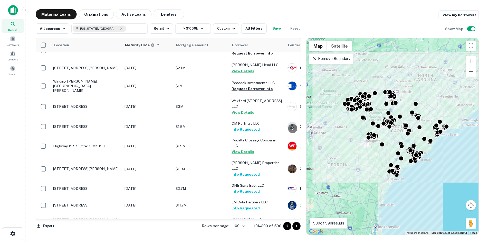
scroll to position [231, 0]
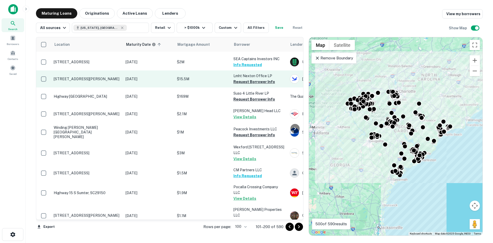
click at [74, 77] on p "201 Sigma Dr Summerville, SC29486" at bounding box center [87, 79] width 67 height 5
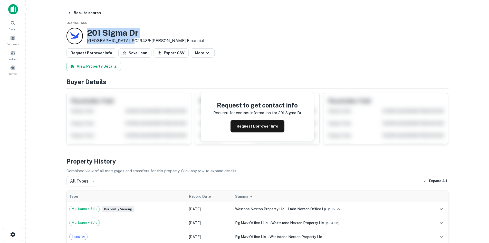
drag, startPoint x: 88, startPoint y: 32, endPoint x: 131, endPoint y: 42, distance: 44.1
click at [131, 42] on div "201 Sigma Dr Summerville, SC29486 • Spero Financial" at bounding box center [145, 36] width 117 height 16
copy div "201 Sigma Dr Summerville, SC29486"
click at [77, 14] on button "Back to search" at bounding box center [83, 12] width 37 height 9
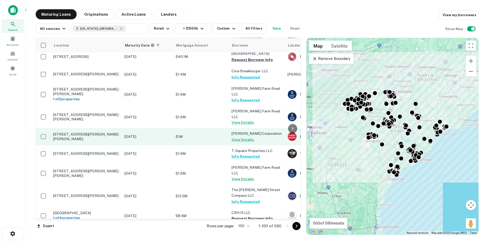
scroll to position [873, 0]
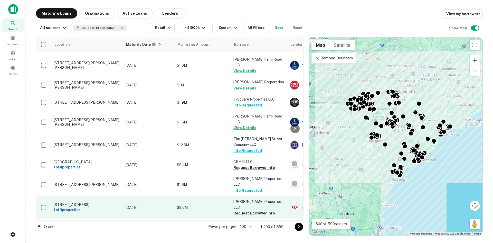
click at [94, 196] on td "136 Sea Island Pkwy Beaufort, SC29907 1 of 3 properties" at bounding box center [87, 207] width 72 height 23
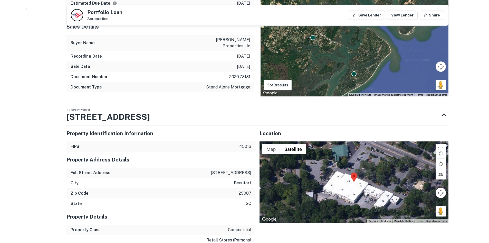
scroll to position [411, 0]
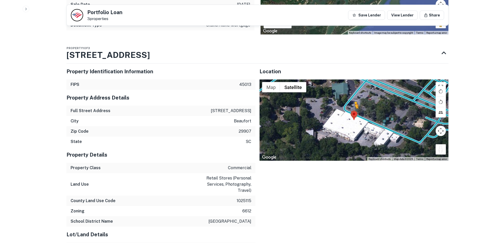
drag, startPoint x: 438, startPoint y: 137, endPoint x: 356, endPoint y: 101, distance: 90.4
click at [356, 101] on div "To activate drag with keyboard, press Alt + Enter. Once in keyboard drag state,…" at bounding box center [354, 119] width 189 height 81
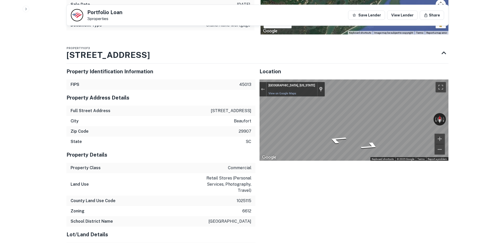
click at [438, 107] on div "← Move left → Move right ↑ Move up ↓ Move down + Zoom in - Zoom out Beaufort, S…" at bounding box center [354, 119] width 189 height 81
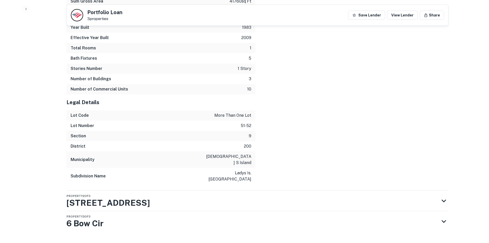
scroll to position [725, 0]
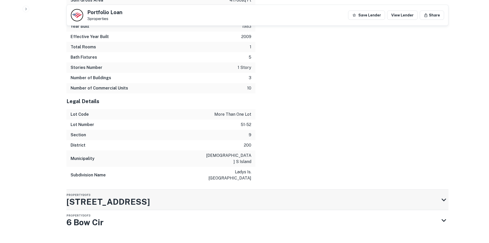
click at [217, 189] on div "Property 2 of 3 341 Buck Island Rd" at bounding box center [252, 199] width 373 height 21
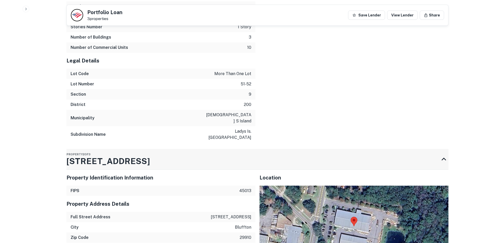
scroll to position [802, 0]
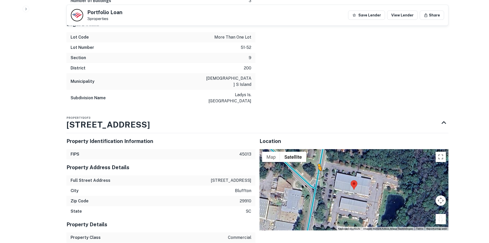
drag, startPoint x: 440, startPoint y: 206, endPoint x: 318, endPoint y: 164, distance: 129.7
click at [318, 164] on div "To activate drag with keyboard, press Alt + Enter. Once in keyboard drag state,…" at bounding box center [354, 189] width 189 height 81
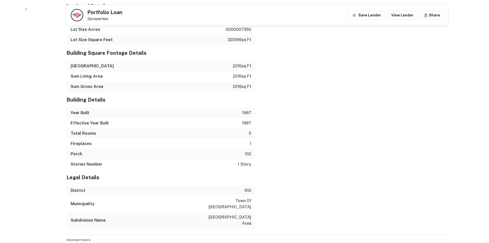
scroll to position [1106, 0]
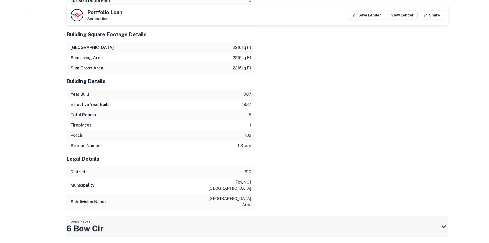
click at [146, 216] on div "Property 3 of 3 6 Bow Cir" at bounding box center [252, 226] width 373 height 21
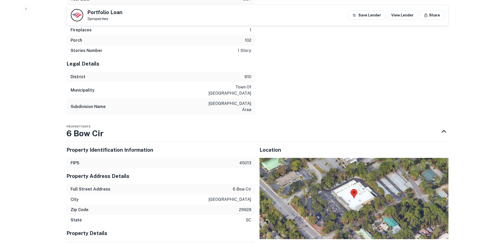
scroll to position [1234, 0]
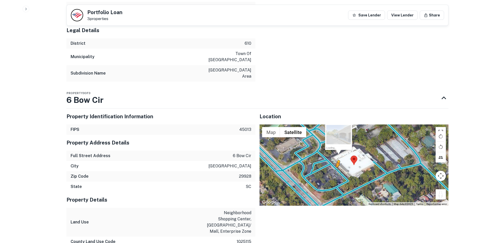
drag, startPoint x: 440, startPoint y: 175, endPoint x: 334, endPoint y: 153, distance: 108.3
click at [334, 153] on div "To activate drag with keyboard, press Alt + Enter. Once in keyboard drag state,…" at bounding box center [354, 164] width 189 height 81
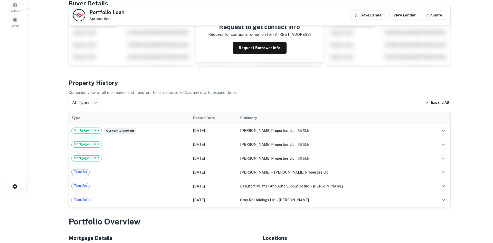
scroll to position [0, 0]
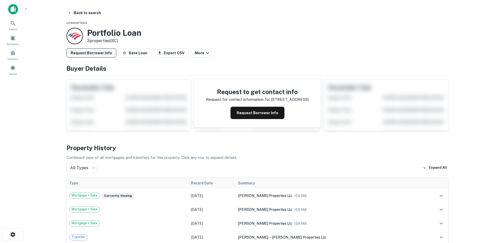
click at [104, 55] on button "Request Borrower Info" at bounding box center [91, 52] width 50 height 9
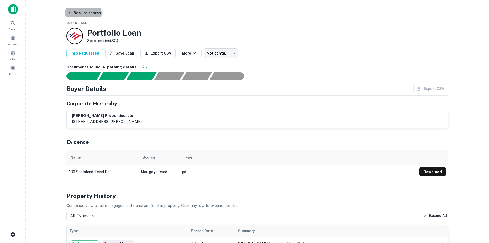
click at [81, 13] on button "Back to search" at bounding box center [83, 12] width 37 height 9
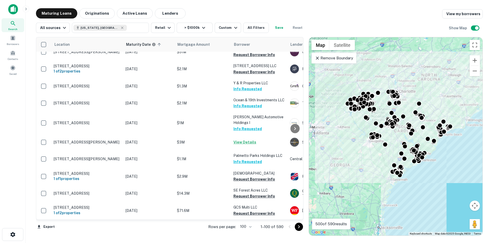
scroll to position [1463, 0]
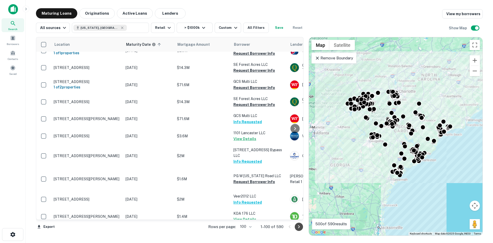
click at [297, 227] on icon "Go to next page" at bounding box center [299, 226] width 6 height 6
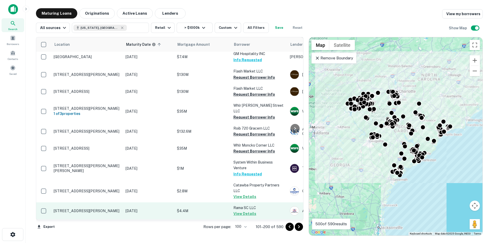
scroll to position [1637, 0]
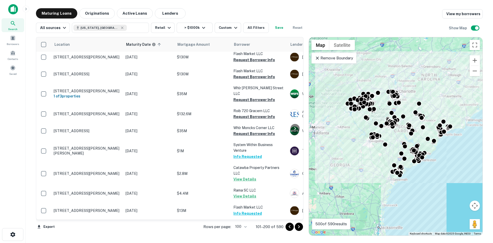
click at [295, 226] on button "Go to next page" at bounding box center [299, 226] width 8 height 8
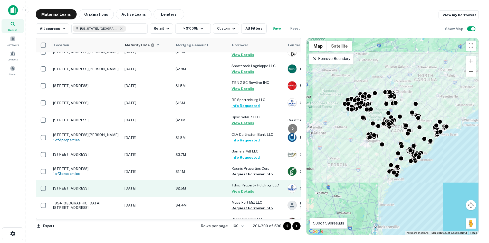
scroll to position [103, 0]
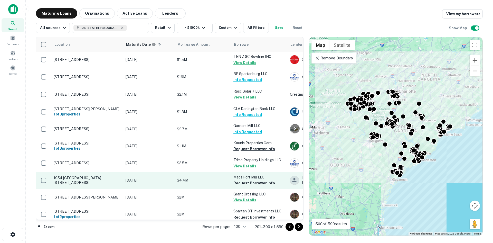
click at [94, 179] on p "1954 [GEOGRAPHIC_DATA][STREET_ADDRESS]" at bounding box center [87, 179] width 67 height 9
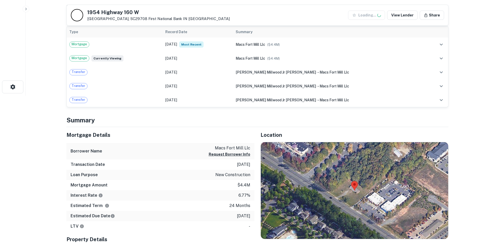
scroll to position [154, 0]
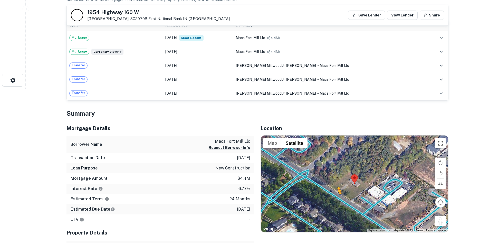
drag, startPoint x: 439, startPoint y: 221, endPoint x: 338, endPoint y: 197, distance: 104.0
click at [338, 197] on div "To activate drag with keyboard, press Alt + Enter. Once in keyboard drag state,…" at bounding box center [354, 183] width 187 height 97
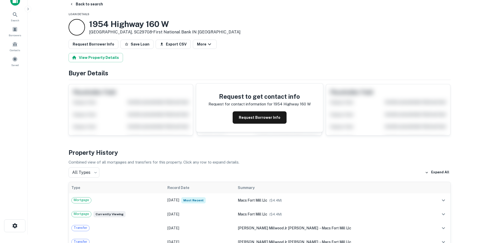
scroll to position [0, 0]
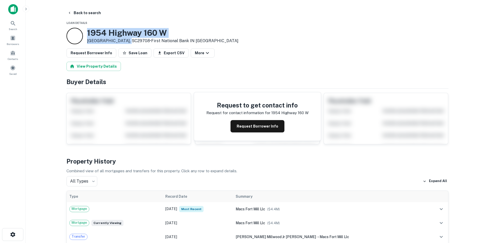
drag, startPoint x: 87, startPoint y: 30, endPoint x: 124, endPoint y: 41, distance: 38.9
click at [124, 41] on div "1954 Highway 160 W Fort Mill, SC29708 • First National Bank IN Pinckneyville" at bounding box center [152, 36] width 172 height 16
copy div "1954 [GEOGRAPHIC_DATA][STREET_ADDRESS]"
click at [100, 54] on button "Request Borrower Info" at bounding box center [91, 52] width 50 height 9
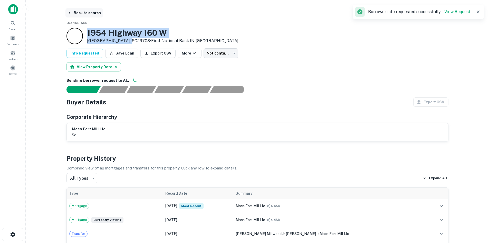
click at [88, 16] on button "Back to search" at bounding box center [83, 12] width 37 height 9
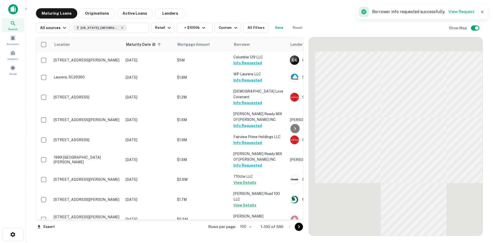
scroll to position [103, 0]
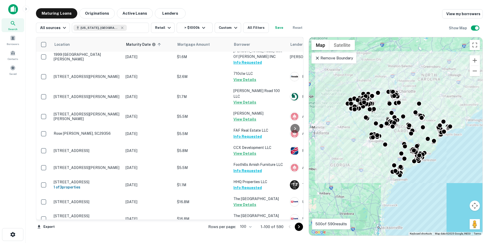
click at [298, 226] on icon "Go to next page" at bounding box center [299, 226] width 6 height 6
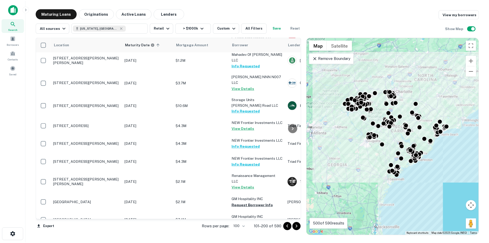
scroll to position [1463, 0]
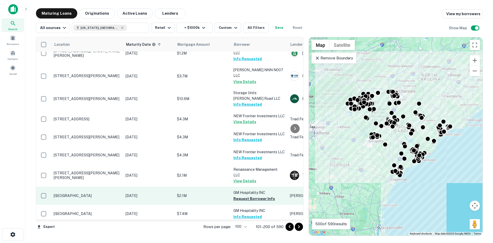
click at [84, 193] on p "Ua Rd Florence, SC29501" at bounding box center [87, 195] width 67 height 5
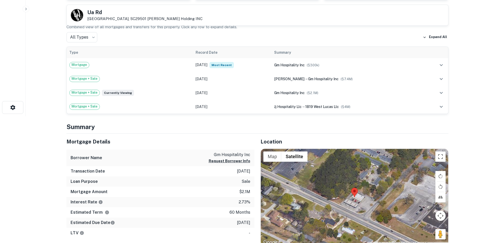
scroll to position [128, 0]
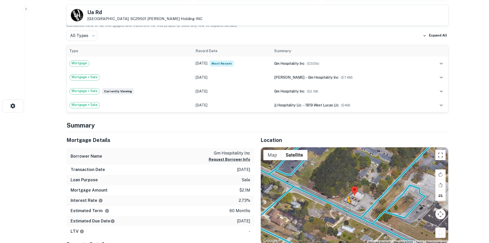
drag, startPoint x: 441, startPoint y: 229, endPoint x: 342, endPoint y: 207, distance: 100.5
click at [342, 207] on div "To activate drag with keyboard, press Alt + Enter. Once in keyboard drag state,…" at bounding box center [354, 195] width 187 height 97
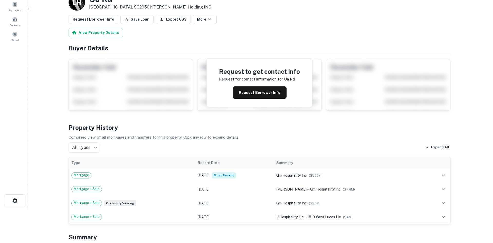
scroll to position [0, 0]
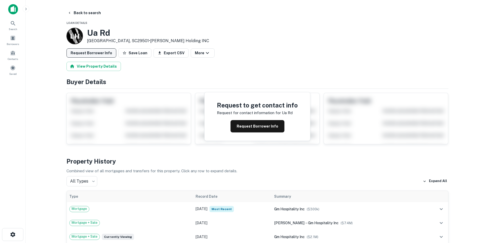
click at [98, 56] on button "Request Borrower Info" at bounding box center [91, 52] width 50 height 9
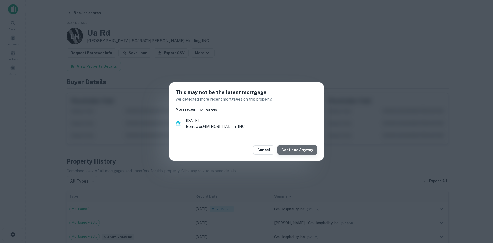
click at [309, 148] on button "Continue Anyway" at bounding box center [297, 149] width 40 height 9
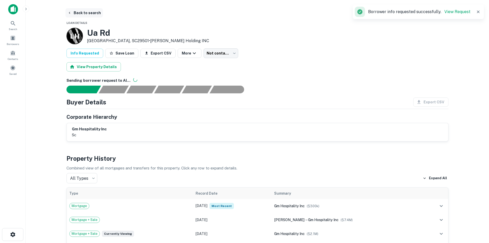
click at [87, 14] on button "Back to search" at bounding box center [83, 12] width 37 height 9
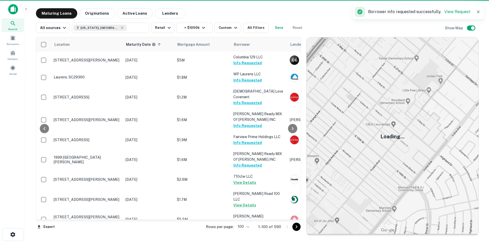
click at [298, 227] on icon "Go to next page" at bounding box center [297, 226] width 2 height 3
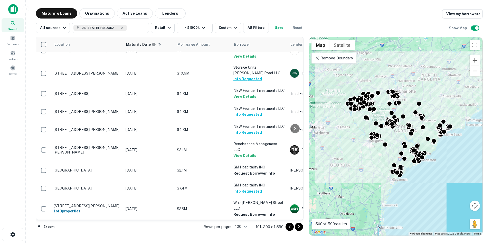
scroll to position [1458, 0]
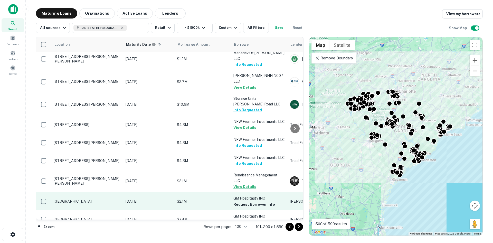
click at [77, 199] on p "[GEOGRAPHIC_DATA]" at bounding box center [87, 201] width 67 height 5
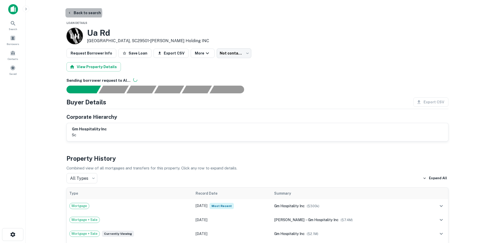
click at [83, 13] on button "Back to search" at bounding box center [83, 12] width 37 height 9
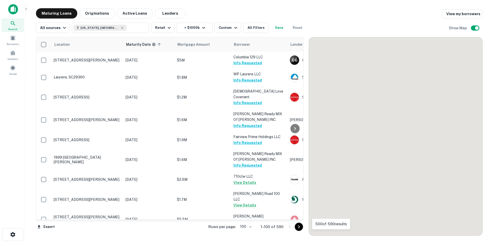
scroll to position [1458, 0]
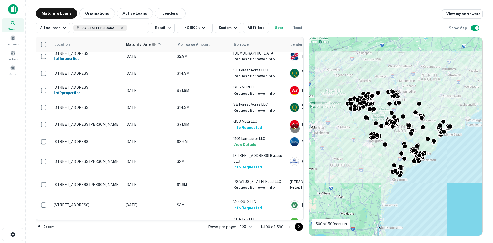
click at [297, 226] on icon "Go to next page" at bounding box center [299, 226] width 6 height 6
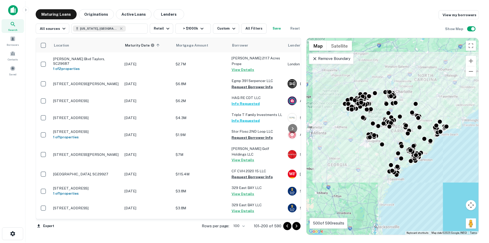
scroll to position [456, 0]
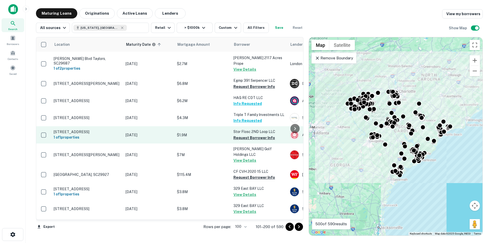
click at [97, 129] on p "[STREET_ADDRESS]" at bounding box center [87, 131] width 67 height 5
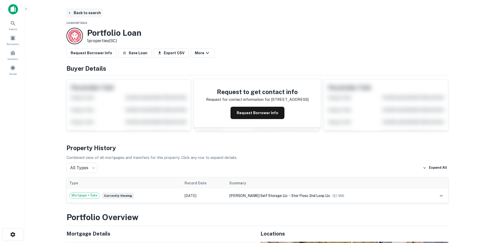
click at [87, 15] on button "Back to search" at bounding box center [83, 12] width 37 height 9
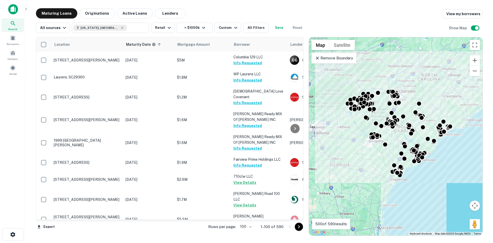
click at [298, 226] on icon "Go to next page" at bounding box center [299, 226] width 6 height 6
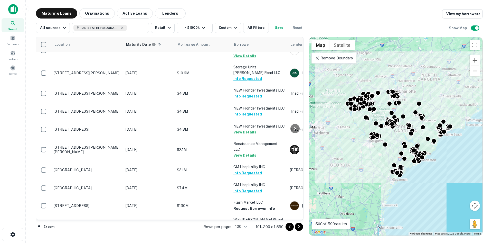
scroll to position [1637, 0]
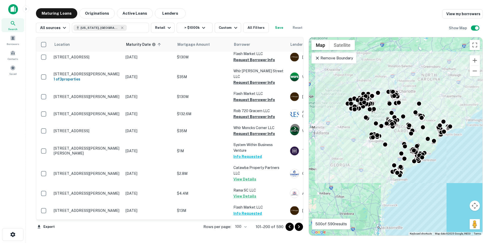
click at [299, 226] on icon "Go to next page" at bounding box center [299, 226] width 6 height 6
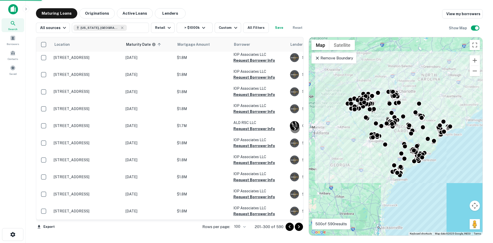
scroll to position [1585, 0]
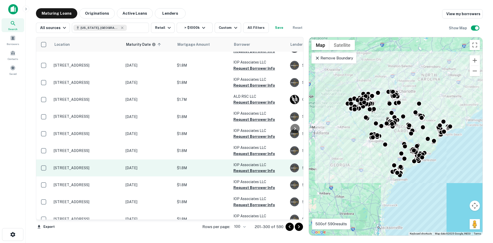
drag, startPoint x: 241, startPoint y: 157, endPoint x: 240, endPoint y: 130, distance: 27.0
click at [241, 184] on button "Request Borrower Info" at bounding box center [254, 187] width 42 height 6
click at [240, 167] on button "Request Borrower Info" at bounding box center [254, 170] width 42 height 6
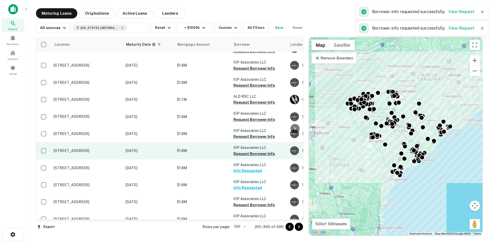
click at [241, 150] on button "Request Borrower Info" at bounding box center [254, 153] width 42 height 6
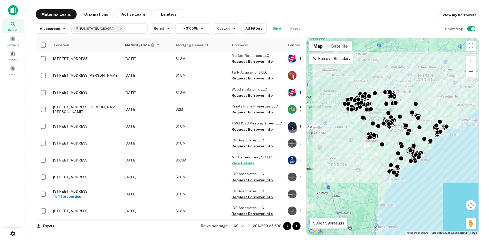
scroll to position [1200, 0]
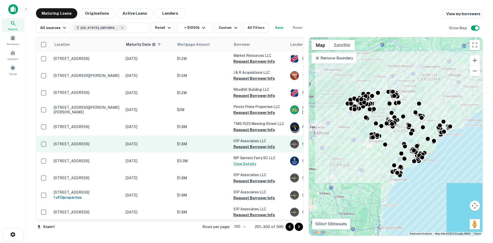
click at [94, 141] on p "1004 Ocean Blvd Isle Of Palms, SC29451" at bounding box center [87, 143] width 67 height 5
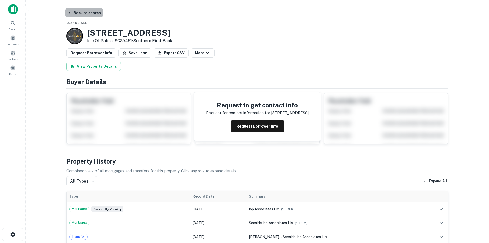
click at [88, 14] on button "Back to search" at bounding box center [83, 12] width 37 height 9
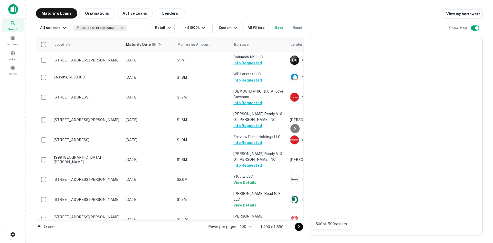
scroll to position [1171, 0]
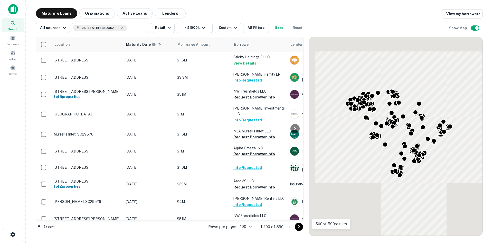
click at [298, 228] on icon "Go to next page" at bounding box center [299, 226] width 6 height 6
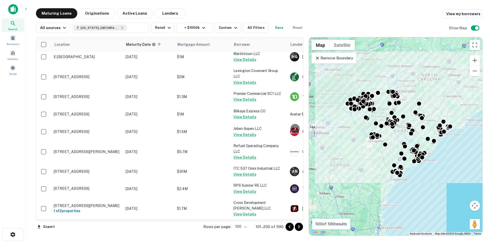
drag, startPoint x: 293, startPoint y: 222, endPoint x: 226, endPoint y: 222, distance: 66.5
click at [228, 228] on p "Rows per page:" at bounding box center [217, 226] width 28 height 6
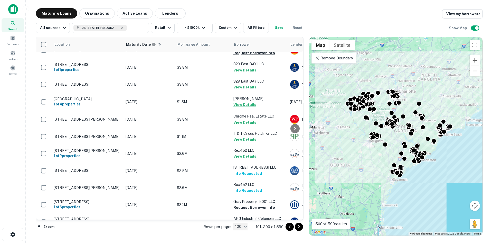
scroll to position [529, 0]
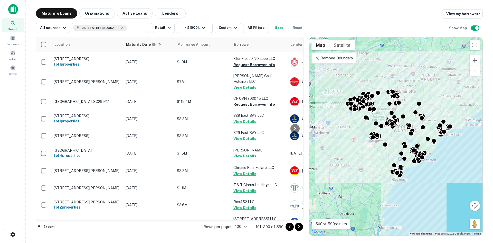
click at [297, 230] on button "Go to next page" at bounding box center [299, 226] width 8 height 8
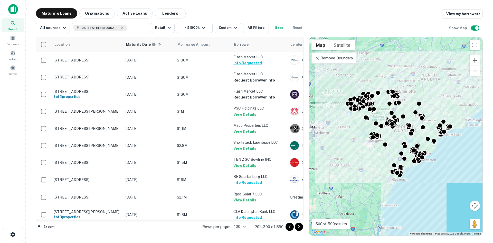
scroll to position [529, 0]
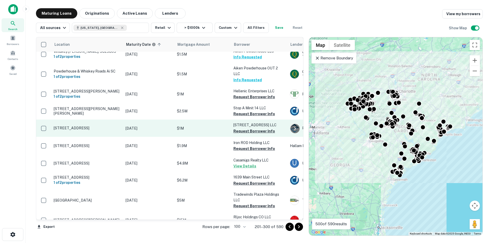
click at [92, 126] on p "[STREET_ADDRESS]" at bounding box center [87, 128] width 67 height 5
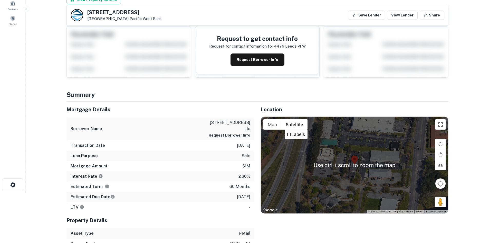
scroll to position [77, 0]
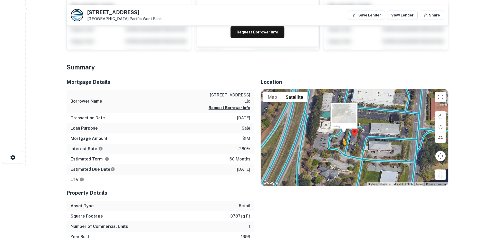
drag, startPoint x: 441, startPoint y: 173, endPoint x: 342, endPoint y: 151, distance: 100.6
click at [342, 151] on div "To activate drag with keyboard, press Alt + Enter. Once in keyboard drag state,…" at bounding box center [354, 137] width 187 height 97
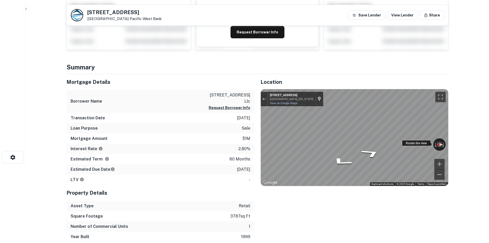
click at [418, 144] on div "Rotate the view" at bounding box center [416, 143] width 29 height 6
click at [406, 142] on div "Rotate the view" at bounding box center [416, 143] width 29 height 6
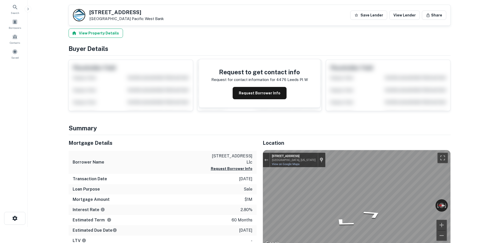
scroll to position [0, 0]
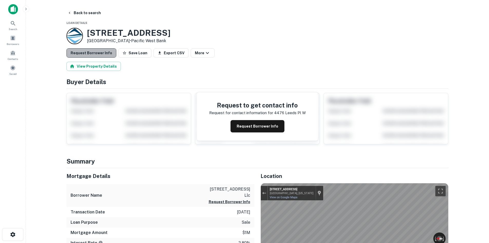
drag, startPoint x: 98, startPoint y: 53, endPoint x: 95, endPoint y: 52, distance: 3.3
click at [98, 53] on button "Request Borrower Info" at bounding box center [91, 52] width 50 height 9
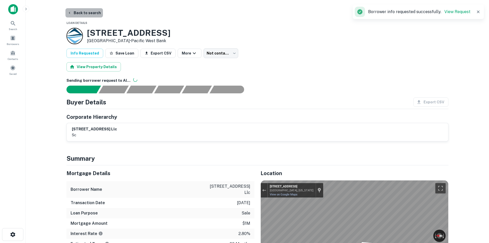
click at [87, 15] on button "Back to search" at bounding box center [83, 12] width 37 height 9
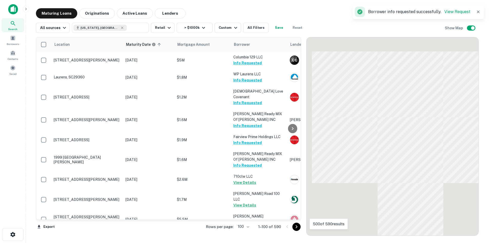
click at [300, 227] on icon "Go to next page" at bounding box center [296, 226] width 6 height 6
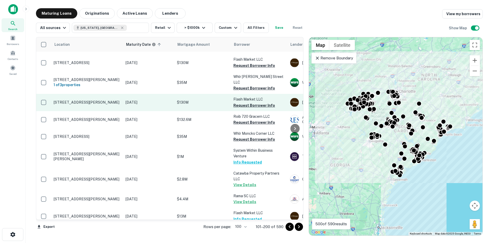
scroll to position [1637, 0]
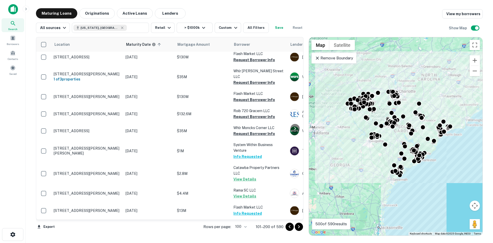
click at [295, 225] on button "Go to next page" at bounding box center [299, 226] width 8 height 8
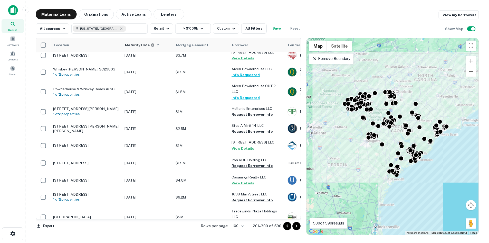
scroll to position [513, 0]
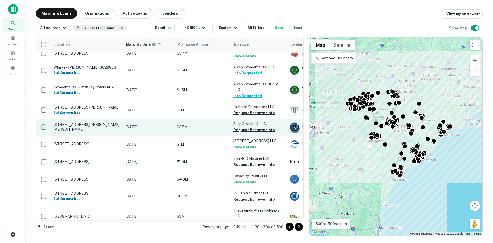
click at [90, 124] on p "[STREET_ADDRESS][PERSON_NAME][PERSON_NAME]" at bounding box center [87, 126] width 67 height 9
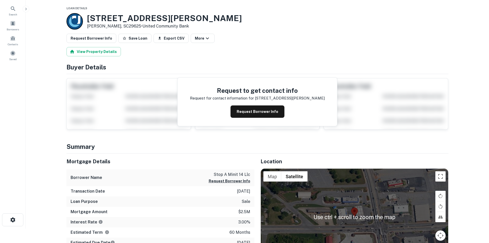
scroll to position [77, 0]
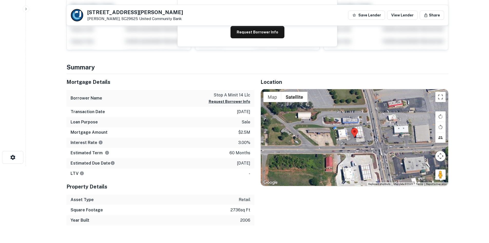
drag, startPoint x: 438, startPoint y: 176, endPoint x: 379, endPoint y: 146, distance: 66.2
click at [379, 146] on div "Use ctrl + scroll to zoom the map Map Terrain Satellite Labels Keyboard shortcu…" at bounding box center [354, 137] width 187 height 97
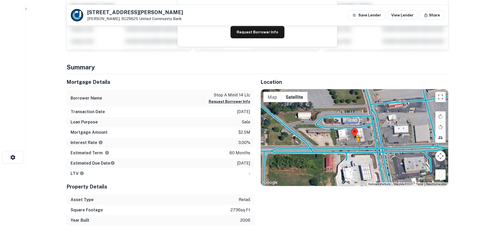
drag, startPoint x: 437, startPoint y: 175, endPoint x: 356, endPoint y: 146, distance: 85.7
click at [356, 146] on div "To activate drag with keyboard, press Alt + Enter. Once in keyboard drag state,…" at bounding box center [354, 137] width 187 height 97
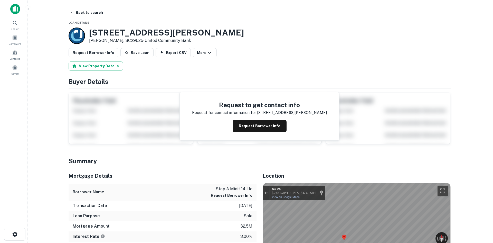
scroll to position [0, 0]
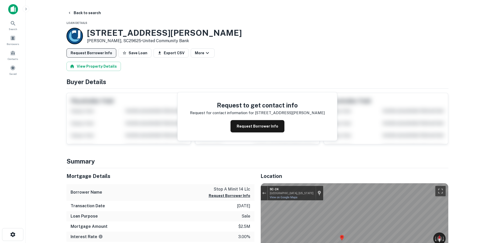
click at [105, 51] on button "Request Borrower Info" at bounding box center [91, 52] width 50 height 9
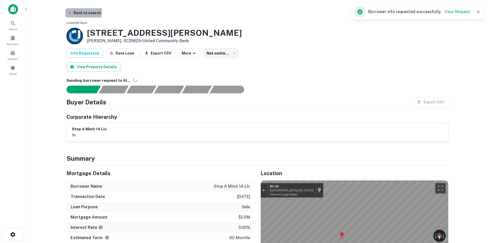
click at [72, 11] on button "Back to search" at bounding box center [83, 12] width 37 height 9
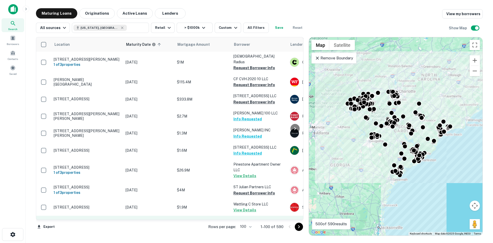
scroll to position [616, 0]
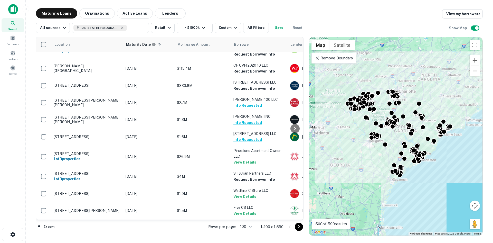
click at [298, 226] on icon "Go to next page" at bounding box center [299, 226] width 6 height 6
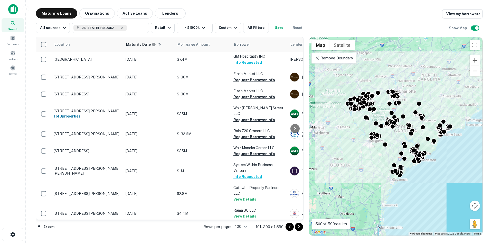
scroll to position [1637, 0]
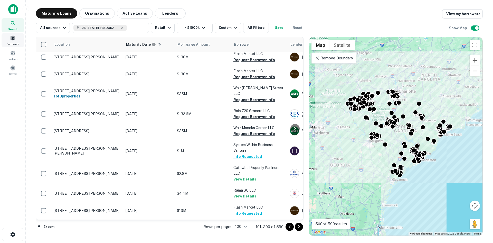
click at [21, 37] on div "Borrowers" at bounding box center [13, 40] width 23 height 14
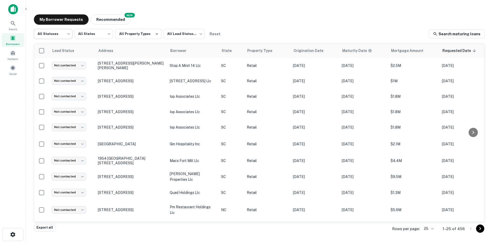
click at [50, 30] on body "Search Borrowers Contacts Saved My Borrower Requests NEW Recommended All Status…" at bounding box center [246, 121] width 493 height 243
click at [54, 64] on li "Fulfilled" at bounding box center [53, 65] width 39 height 9
type input "*********"
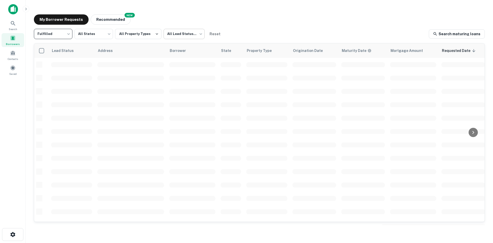
click at [171, 35] on body "Search Borrowers Contacts Saved My Borrower Requests NEW Recommended Fulfilled …" at bounding box center [246, 121] width 493 height 243
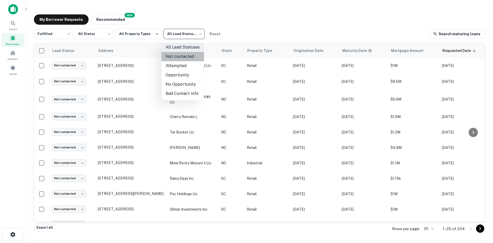
click at [174, 59] on li "Not contacted" at bounding box center [182, 56] width 42 height 9
type input "****"
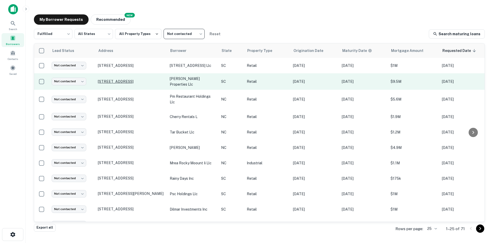
click at [114, 81] on p "[STREET_ADDRESS]" at bounding box center [131, 81] width 67 height 5
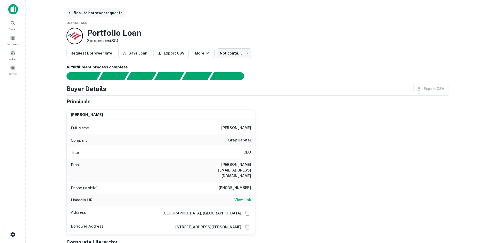
click at [96, 15] on button "Back to borrower requests" at bounding box center [94, 12] width 59 height 9
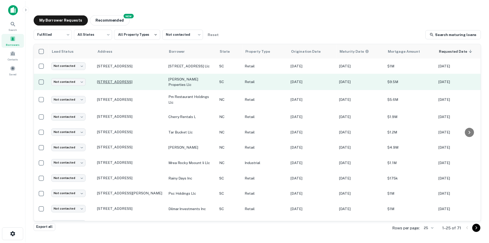
scroll to position [26, 0]
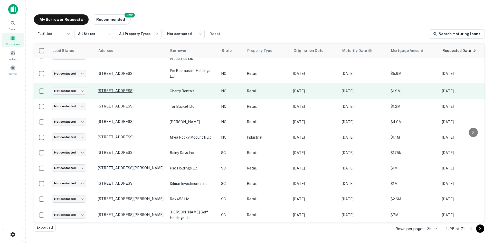
click at [109, 90] on p "[STREET_ADDRESS]" at bounding box center [131, 90] width 67 height 5
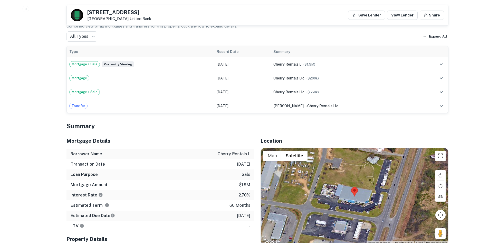
scroll to position [282, 0]
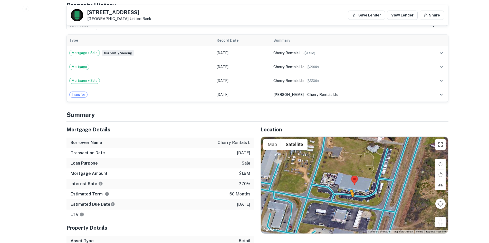
drag, startPoint x: 442, startPoint y: 214, endPoint x: 349, endPoint y: 196, distance: 94.4
click at [349, 196] on div "To activate drag with keyboard, press Alt + Enter. Once in keyboard drag state,…" at bounding box center [354, 185] width 187 height 97
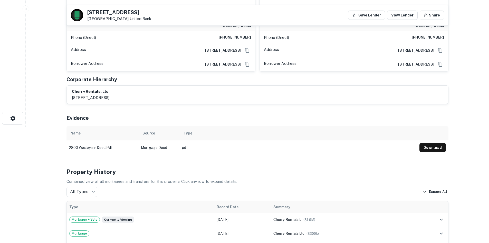
scroll to position [51, 0]
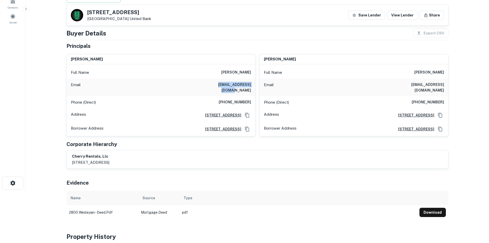
drag, startPoint x: 205, startPoint y: 84, endPoint x: 251, endPoint y: 83, distance: 46.0
click at [251, 83] on div "Email [EMAIL_ADDRESS][DOMAIN_NAME]" at bounding box center [161, 87] width 188 height 17
copy h6 "[EMAIL_ADDRESS][DOMAIN_NAME]"
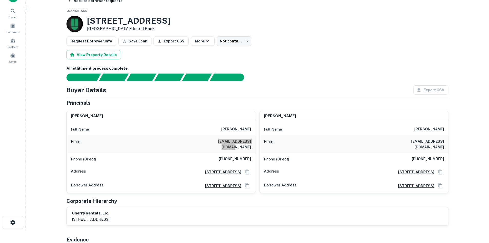
scroll to position [0, 0]
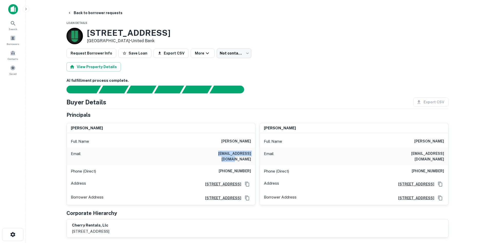
drag, startPoint x: 87, startPoint y: 31, endPoint x: 182, endPoint y: 36, distance: 95.4
click at [182, 36] on div "[STREET_ADDRESS] • United Bank" at bounding box center [257, 36] width 382 height 16
copy h3 "[STREET_ADDRESS]"
click at [234, 51] on body "Search Borrowers Contacts Saved Back to borrower requests Loan Details [STREET_…" at bounding box center [244, 121] width 489 height 243
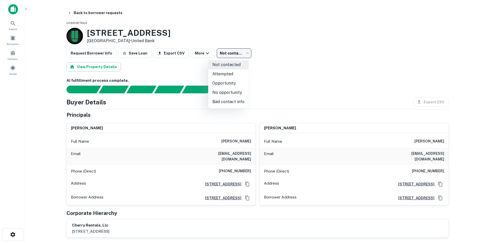
click at [234, 70] on li "Attempted" at bounding box center [228, 73] width 40 height 9
type input "*********"
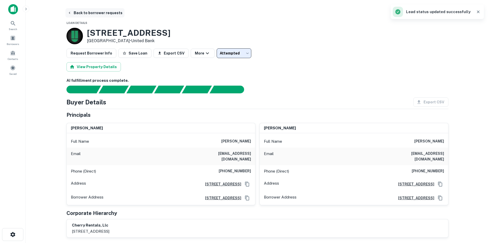
click at [85, 14] on button "Back to borrower requests" at bounding box center [94, 12] width 59 height 9
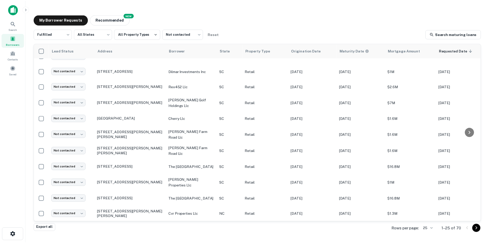
scroll to position [154, 0]
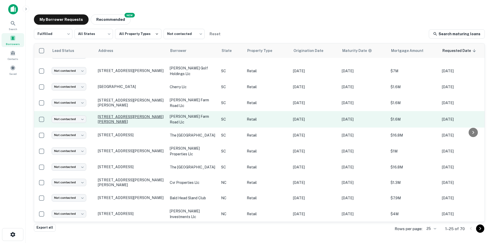
click at [125, 123] on p "[STREET_ADDRESS][PERSON_NAME][PERSON_NAME]" at bounding box center [131, 118] width 67 height 9
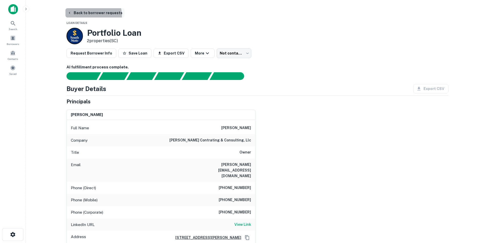
click at [84, 16] on button "Back to borrower requests" at bounding box center [94, 12] width 59 height 9
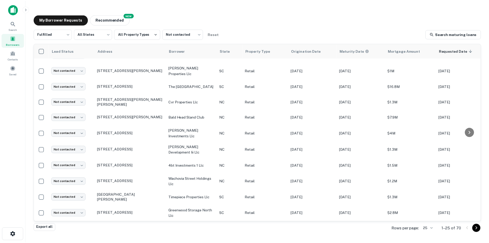
scroll to position [253, 0]
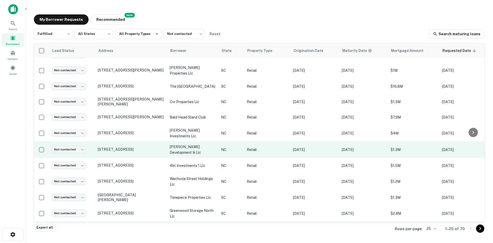
click at [107, 143] on td "[STREET_ADDRESS]" at bounding box center [131, 149] width 72 height 16
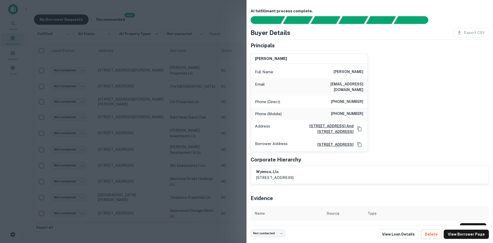
click at [145, 139] on div at bounding box center [246, 121] width 493 height 243
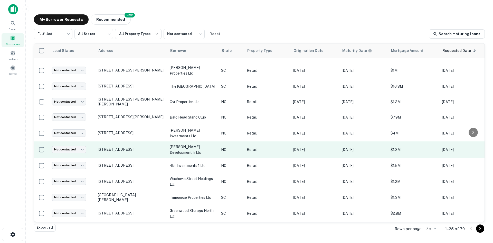
click at [137, 147] on p "[STREET_ADDRESS]" at bounding box center [131, 149] width 67 height 5
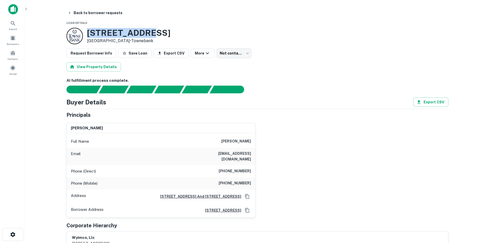
drag, startPoint x: 87, startPoint y: 32, endPoint x: 148, endPoint y: 36, distance: 61.7
click at [148, 36] on div "[STREET_ADDRESS] • [GEOGRAPHIC_DATA]" at bounding box center [118, 36] width 104 height 16
copy h3 "[STREET_ADDRESS]"
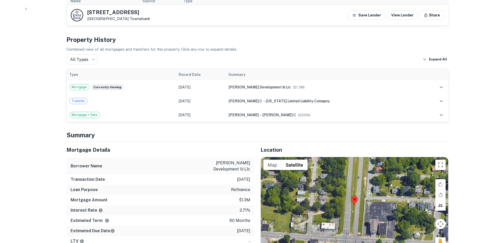
scroll to position [257, 0]
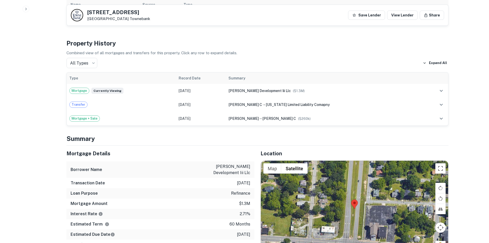
drag, startPoint x: 87, startPoint y: 10, endPoint x: 125, endPoint y: 20, distance: 39.0
click at [125, 20] on div "[STREET_ADDRESS][GEOGRAPHIC_DATA]" at bounding box center [118, 15] width 63 height 11
copy div "[STREET_ADDRESS]"
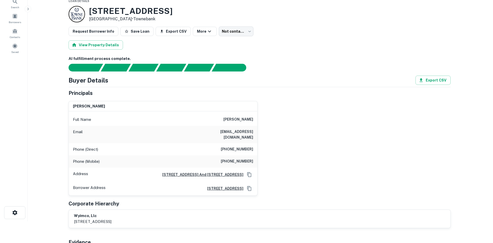
scroll to position [0, 0]
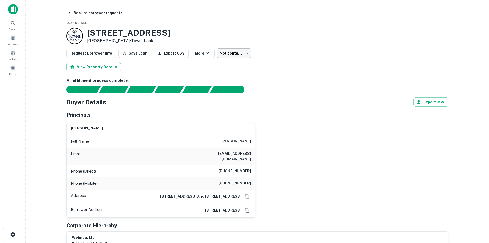
click at [236, 54] on body "Search Borrowers Contacts Saved Back to borrower requests Loan Details [STREET_…" at bounding box center [244, 121] width 489 height 243
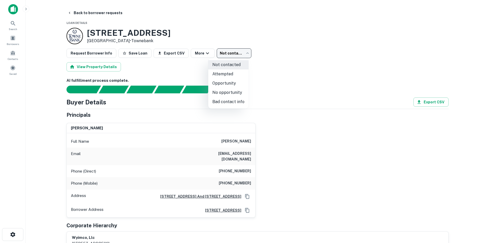
click at [226, 94] on li "No opportunity" at bounding box center [228, 92] width 40 height 9
type input "**********"
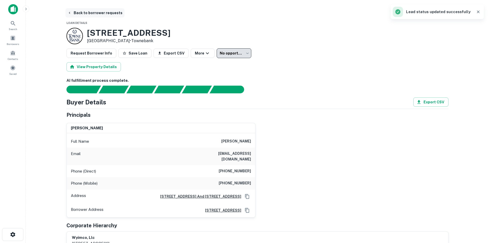
click at [74, 10] on button "Back to borrower requests" at bounding box center [94, 12] width 59 height 9
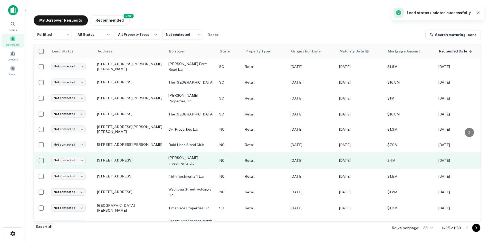
scroll to position [253, 0]
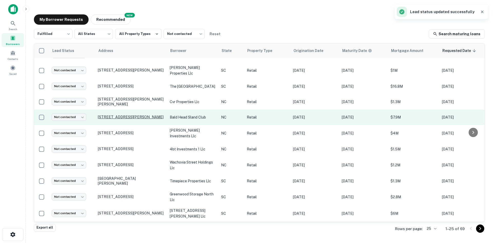
click at [118, 114] on p "[STREET_ADDRESS][PERSON_NAME]" at bounding box center [131, 116] width 67 height 5
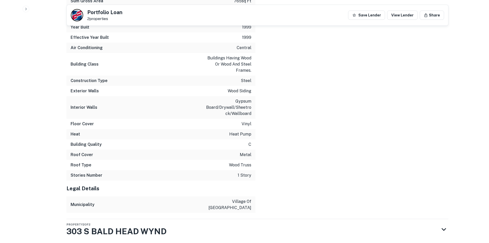
scroll to position [807, 0]
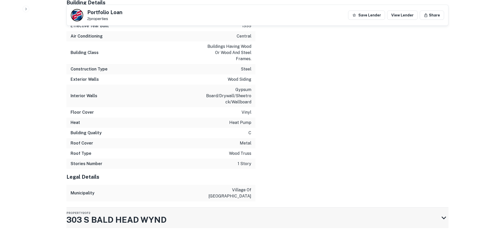
click at [165, 215] on h3 "303 S BALD HEAD WYND" at bounding box center [116, 219] width 100 height 12
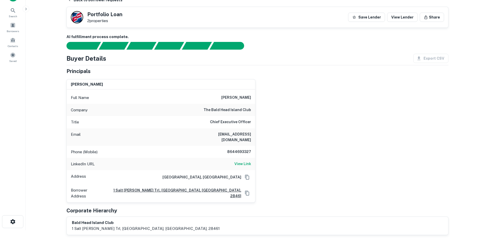
scroll to position [12, 0]
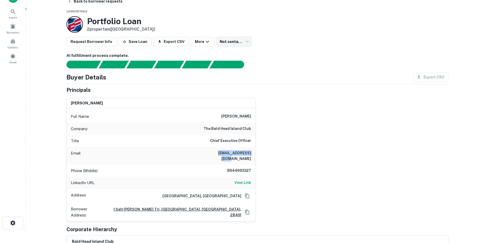
drag, startPoint x: 213, startPoint y: 151, endPoint x: 256, endPoint y: 151, distance: 43.9
click at [256, 151] on div "[PERSON_NAME] Full Name [PERSON_NAME] Company the bald head island club Title C…" at bounding box center [255, 157] width 386 height 127
copy h6 "[EMAIL_ADDRESS][DOMAIN_NAME]"
drag, startPoint x: 226, startPoint y: 163, endPoint x: 259, endPoint y: 163, distance: 32.9
click at [259, 163] on div "[PERSON_NAME] Full Name [PERSON_NAME] Company the bald head island club Title C…" at bounding box center [255, 157] width 386 height 127
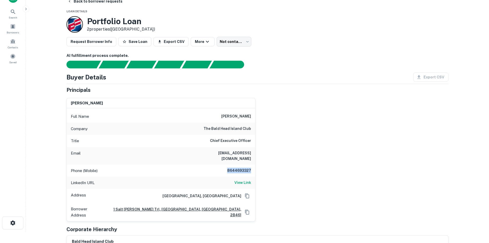
copy h6 "8644693327"
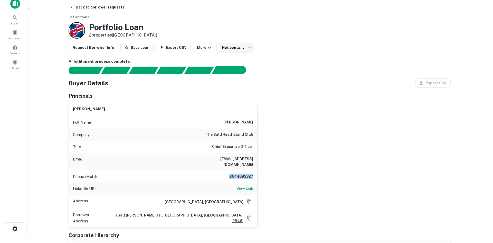
scroll to position [0, 0]
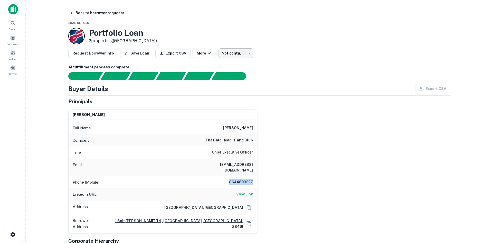
click at [230, 53] on body "Search Borrowers Contacts Saved Back to borrower requests Loan Details Portfoli…" at bounding box center [246, 121] width 493 height 243
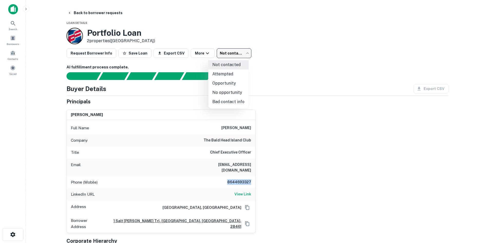
click at [230, 70] on li "Attempted" at bounding box center [228, 73] width 40 height 9
type input "*********"
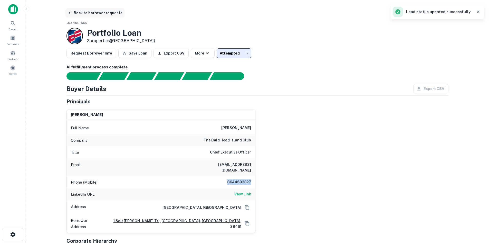
click at [101, 16] on button "Back to borrower requests" at bounding box center [94, 12] width 59 height 9
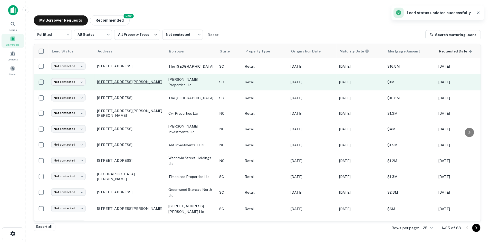
scroll to position [257, 0]
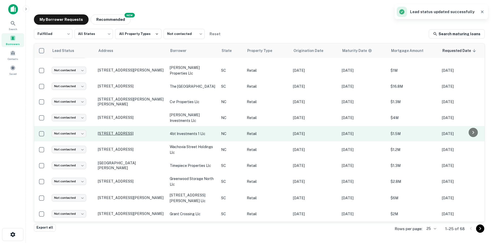
click at [119, 131] on p "[STREET_ADDRESS]" at bounding box center [131, 133] width 67 height 5
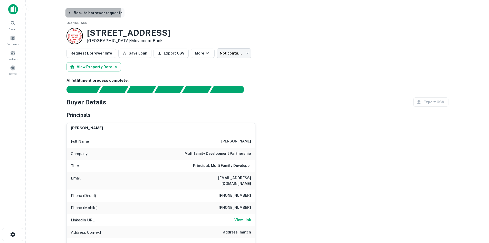
click at [90, 12] on button "Back to borrower requests" at bounding box center [94, 12] width 59 height 9
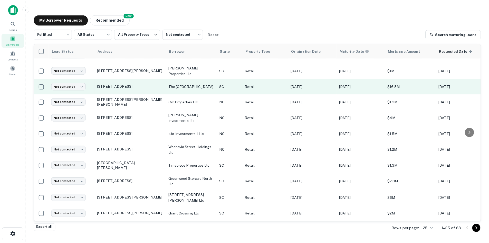
scroll to position [257, 0]
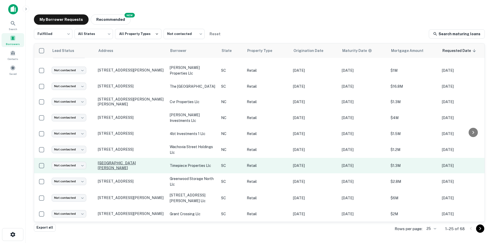
click at [125, 160] on p "[GEOGRAPHIC_DATA][PERSON_NAME]" at bounding box center [131, 164] width 67 height 9
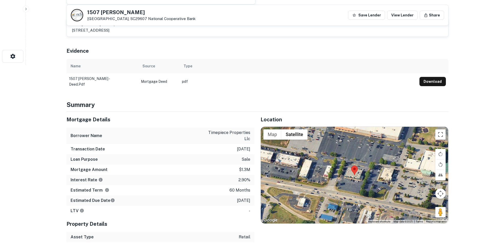
scroll to position [180, 0]
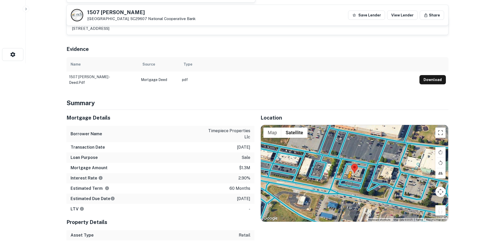
drag, startPoint x: 439, startPoint y: 208, endPoint x: 346, endPoint y: 182, distance: 96.4
click at [346, 182] on div "To activate drag with keyboard, press Alt + Enter. Once in keyboard drag state,…" at bounding box center [354, 173] width 187 height 97
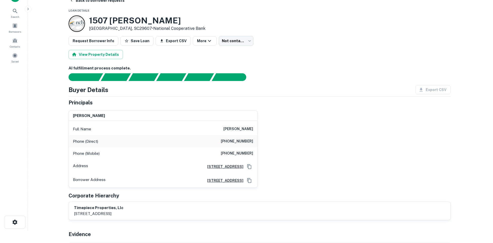
scroll to position [0, 0]
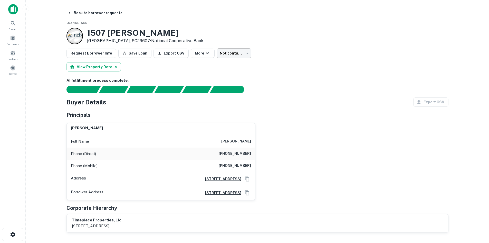
click at [225, 50] on body "Search Borrowers Contacts Saved Back to borrower requests Loan Details [STREET_…" at bounding box center [244, 121] width 489 height 243
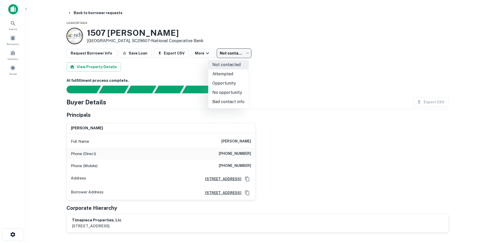
click at [226, 72] on li "Attempted" at bounding box center [228, 73] width 40 height 9
type input "*********"
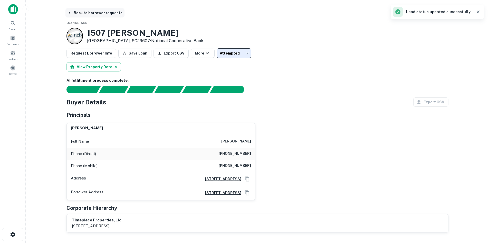
click at [91, 12] on button "Back to borrower requests" at bounding box center [94, 12] width 59 height 9
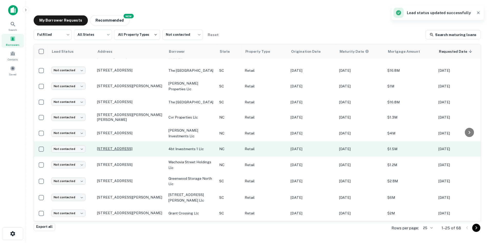
scroll to position [257, 0]
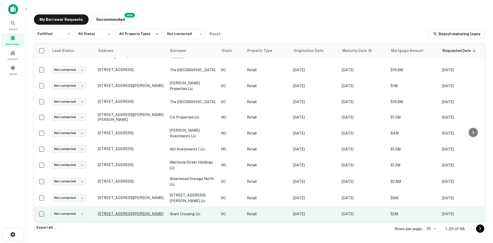
click at [117, 211] on p "[STREET_ADDRESS][PERSON_NAME]" at bounding box center [131, 213] width 67 height 5
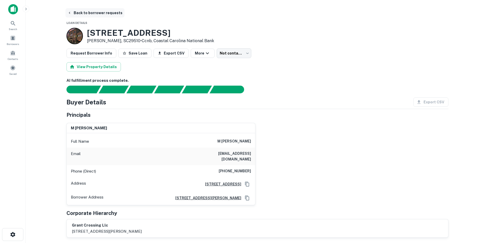
click at [94, 16] on button "Back to borrower requests" at bounding box center [94, 12] width 59 height 9
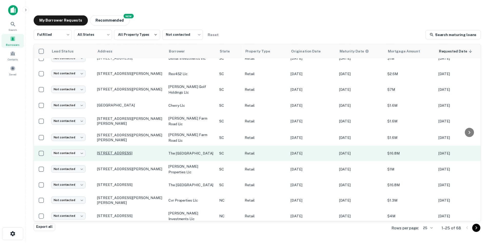
scroll to position [123, 0]
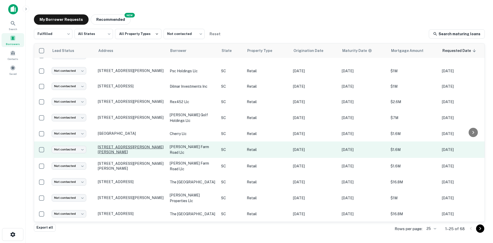
click at [137, 154] on p "[STREET_ADDRESS][PERSON_NAME][PERSON_NAME]" at bounding box center [131, 149] width 67 height 9
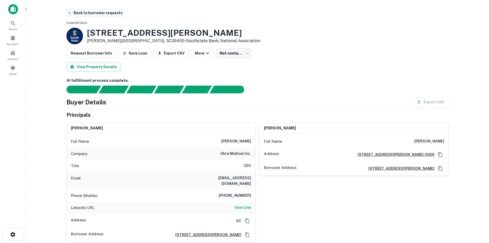
click at [92, 13] on button "Back to borrower requests" at bounding box center [94, 12] width 59 height 9
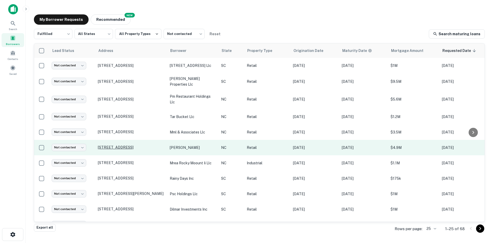
click at [126, 145] on p "[STREET_ADDRESS]" at bounding box center [131, 147] width 67 height 5
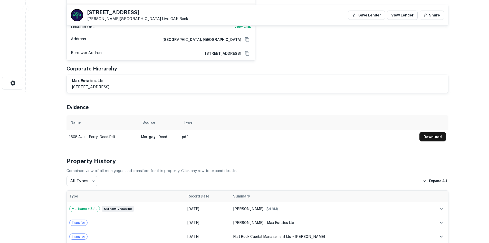
scroll to position [103, 0]
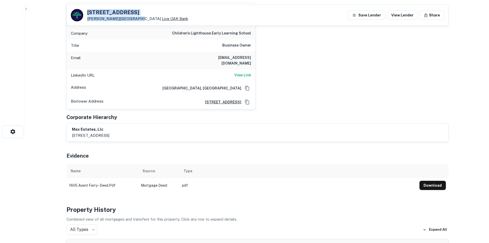
drag, startPoint x: 86, startPoint y: 11, endPoint x: 131, endPoint y: 20, distance: 46.1
click at [131, 20] on div "[STREET_ADDRESS][GEOGRAPHIC_DATA]" at bounding box center [129, 15] width 117 height 12
copy div "[STREET_ADDRESS]"
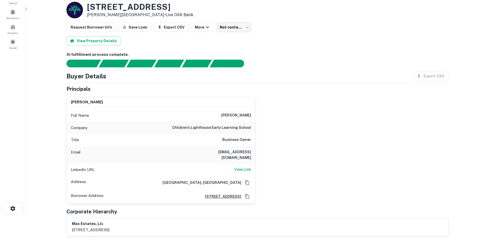
scroll to position [26, 0]
click at [244, 167] on h6 "View Link" at bounding box center [242, 170] width 17 height 6
drag, startPoint x: 194, startPoint y: 150, endPoint x: 253, endPoint y: 147, distance: 58.3
click at [253, 147] on div "Email [EMAIL_ADDRESS][DOMAIN_NAME]" at bounding box center [161, 154] width 188 height 17
copy h6 "[EMAIL_ADDRESS][DOMAIN_NAME]"
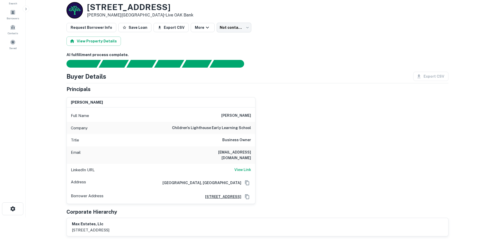
drag, startPoint x: 87, startPoint y: 8, endPoint x: 202, endPoint y: 7, distance: 115.0
click at [202, 7] on div "[STREET_ADDRESS] • Live OAK Bank" at bounding box center [257, 10] width 382 height 16
copy h3 "[STREET_ADDRESS]"
drag, startPoint x: 195, startPoint y: 150, endPoint x: 251, endPoint y: 155, distance: 56.1
click at [251, 155] on div "Email [EMAIL_ADDRESS][DOMAIN_NAME]" at bounding box center [161, 154] width 188 height 17
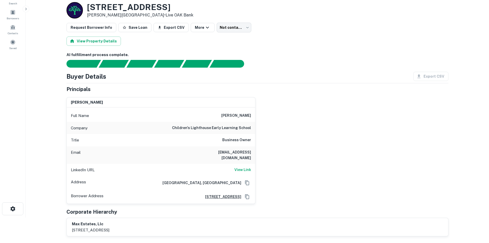
copy h6 "[EMAIL_ADDRESS][DOMAIN_NAME]"
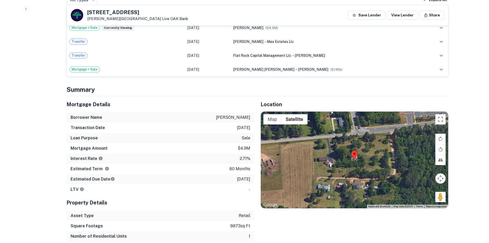
scroll to position [282, 0]
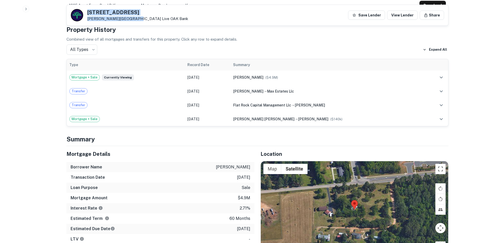
drag, startPoint x: 88, startPoint y: 11, endPoint x: 131, endPoint y: 20, distance: 43.9
click at [131, 20] on div "[STREET_ADDRESS][GEOGRAPHIC_DATA]" at bounding box center [137, 15] width 101 height 11
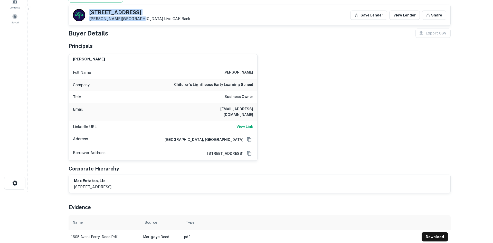
scroll to position [0, 0]
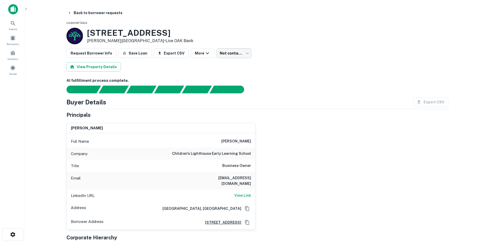
click at [222, 50] on body "Search Borrowers Contacts Saved Back to borrower requests Loan Details [STREET_…" at bounding box center [244, 121] width 489 height 243
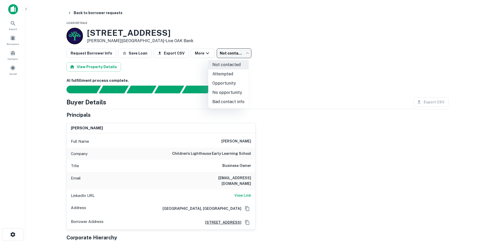
click at [226, 71] on li "Attempted" at bounding box center [228, 73] width 40 height 9
type input "*********"
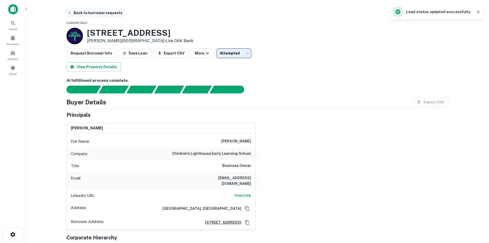
click at [99, 14] on button "Back to borrower requests" at bounding box center [94, 12] width 59 height 9
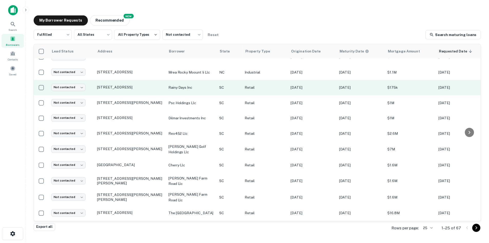
scroll to position [77, 0]
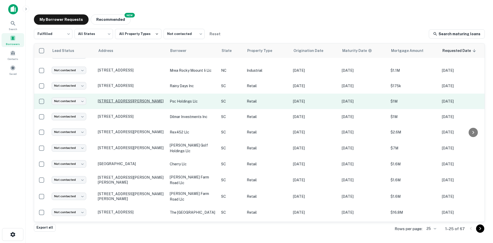
click at [128, 102] on p "[STREET_ADDRESS][PERSON_NAME]" at bounding box center [131, 101] width 67 height 5
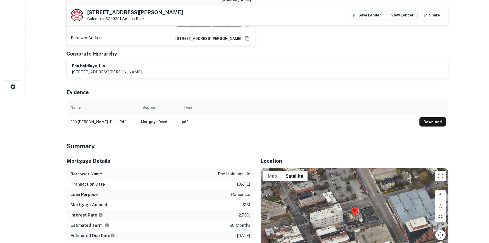
scroll to position [180, 0]
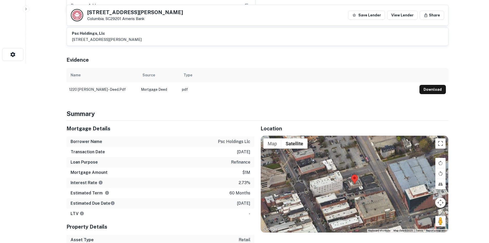
drag, startPoint x: 436, startPoint y: 216, endPoint x: 379, endPoint y: 182, distance: 66.0
click at [379, 182] on div "Map Terrain Satellite Labels Keyboard shortcuts Map Data Map data ©2025 Map dat…" at bounding box center [354, 184] width 187 height 97
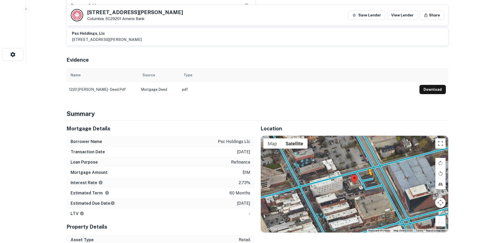
drag, startPoint x: 439, startPoint y: 216, endPoint x: 367, endPoint y: 173, distance: 84.3
click at [367, 173] on div "To activate drag with keyboard, press Alt + Enter. Once in keyboard drag state,…" at bounding box center [354, 184] width 187 height 97
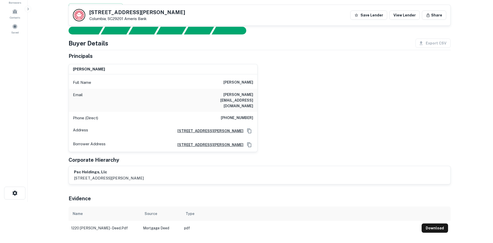
scroll to position [0, 0]
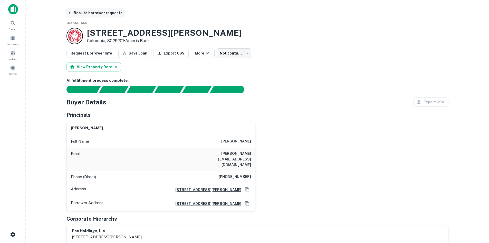
click at [83, 11] on button "Back to borrower requests" at bounding box center [94, 12] width 59 height 9
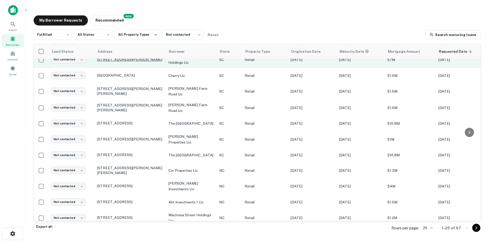
scroll to position [231, 0]
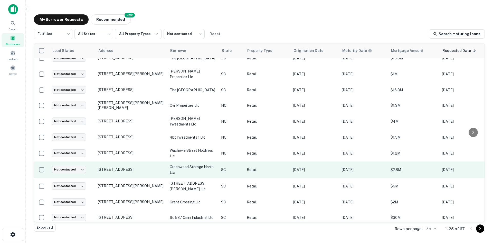
click at [125, 171] on p "[STREET_ADDRESS]" at bounding box center [131, 169] width 67 height 5
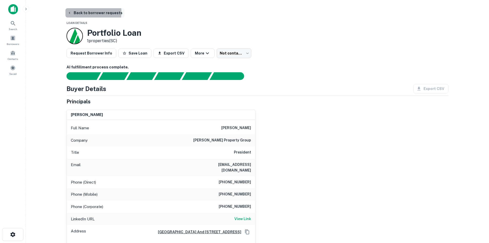
click at [74, 12] on button "Back to borrower requests" at bounding box center [94, 12] width 59 height 9
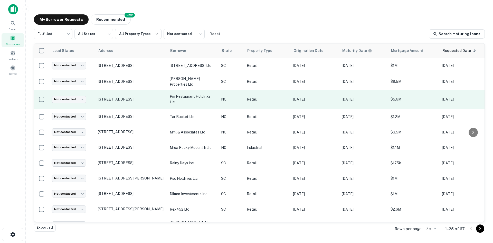
click at [121, 97] on p "[STREET_ADDRESS]" at bounding box center [131, 99] width 67 height 5
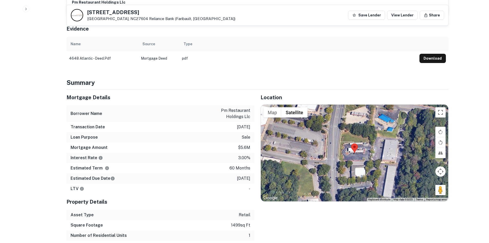
scroll to position [308, 0]
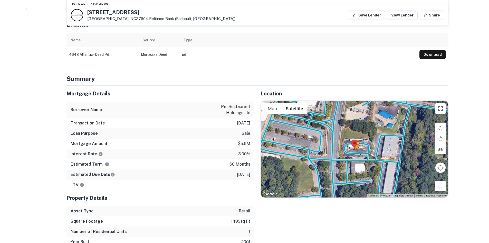
drag, startPoint x: 440, startPoint y: 174, endPoint x: 356, endPoint y: 142, distance: 89.3
click at [356, 142] on div "To activate drag with keyboard, press Alt + Enter. Once in keyboard drag state,…" at bounding box center [354, 149] width 187 height 97
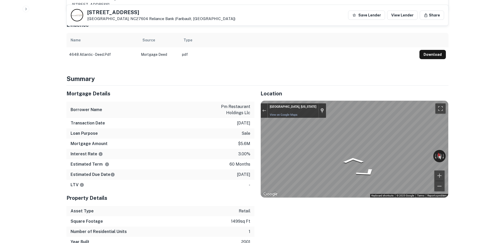
click at [233, 141] on div "Mortgage Details Borrower Name pm restaurant holdings llc Transaction Date [DAT…" at bounding box center [254, 165] width 388 height 161
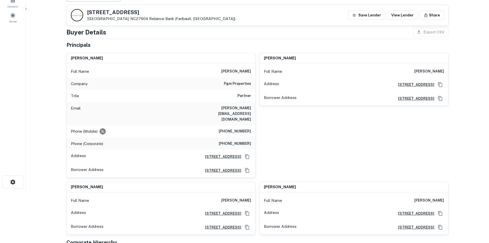
scroll to position [51, 0]
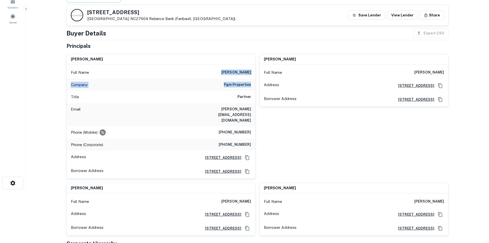
drag, startPoint x: 222, startPoint y: 71, endPoint x: 251, endPoint y: 82, distance: 31.1
click at [251, 82] on div "Full Name [PERSON_NAME] Company pgm properties Title Partner Email [PERSON_NAME…" at bounding box center [161, 121] width 188 height 114
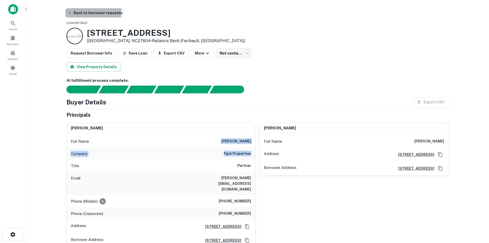
click at [81, 12] on button "Back to borrower requests" at bounding box center [94, 12] width 59 height 9
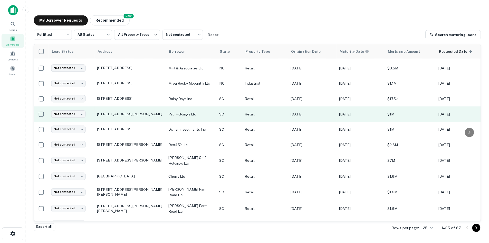
scroll to position [77, 0]
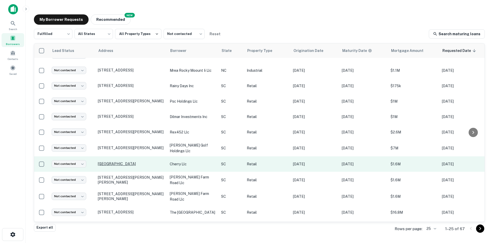
click at [125, 166] on p "[GEOGRAPHIC_DATA]" at bounding box center [131, 163] width 67 height 5
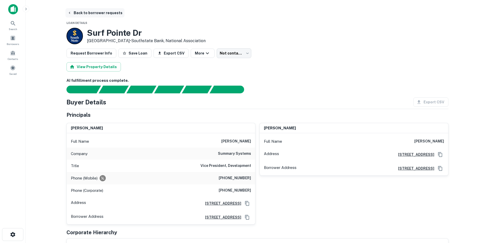
click at [100, 13] on button "Back to borrower requests" at bounding box center [94, 12] width 59 height 9
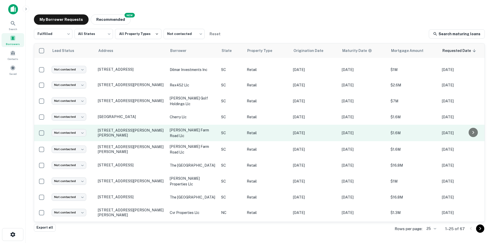
scroll to position [257, 0]
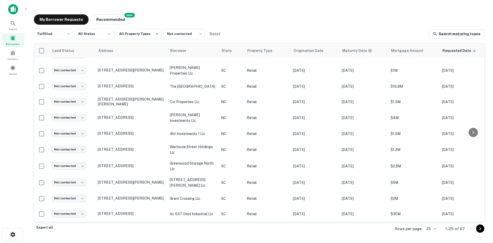
click at [428, 229] on body "Search Borrowers Contacts Saved My Borrower Requests NEW Recommended Fulfilled …" at bounding box center [246, 121] width 493 height 243
click at [429, 199] on li "100" at bounding box center [429, 196] width 13 height 6
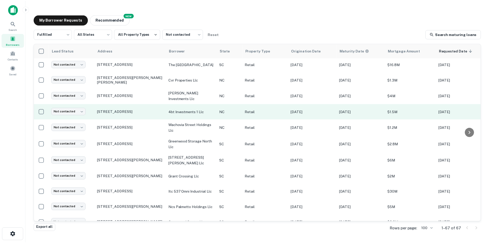
scroll to position [411, 0]
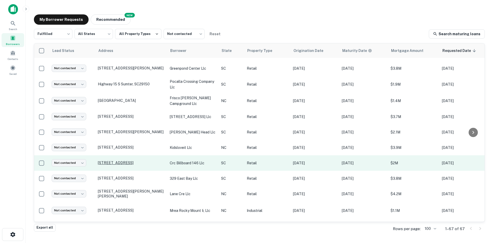
click at [125, 165] on p "[STREET_ADDRESS]" at bounding box center [131, 162] width 67 height 5
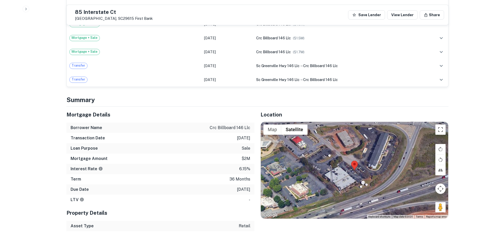
scroll to position [488, 0]
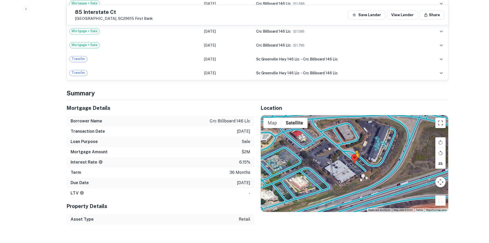
drag, startPoint x: 440, startPoint y: 192, endPoint x: 355, endPoint y: 152, distance: 94.5
click at [355, 152] on div "To activate drag with keyboard, press Alt + Enter. Once in keyboard drag state,…" at bounding box center [354, 163] width 187 height 97
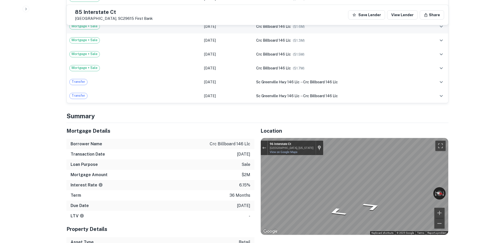
scroll to position [436, 0]
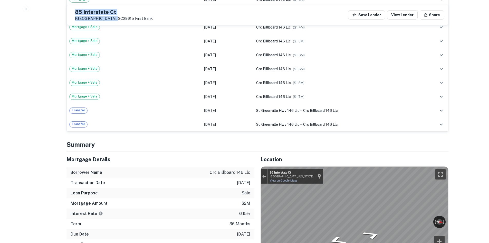
drag, startPoint x: 86, startPoint y: 10, endPoint x: 122, endPoint y: 20, distance: 37.6
click at [122, 20] on div "[STREET_ADDRESS][GEOGRAPHIC_DATA]" at bounding box center [112, 15] width 82 height 12
copy div "[STREET_ADDRESS]"
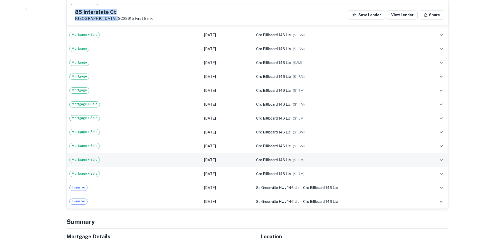
scroll to position [462, 0]
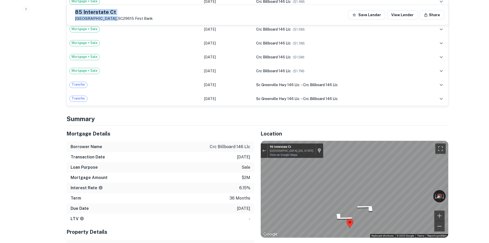
click at [219, 170] on div "Mortgage Details Borrower Name crc billboard 146 llc Transaction Date [DATE] Lo…" at bounding box center [254, 188] width 388 height 124
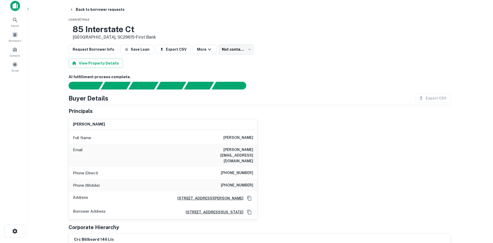
scroll to position [0, 0]
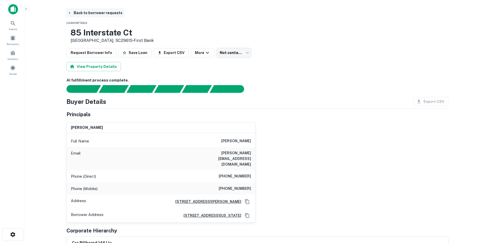
click at [81, 15] on button "Back to borrower requests" at bounding box center [94, 12] width 59 height 9
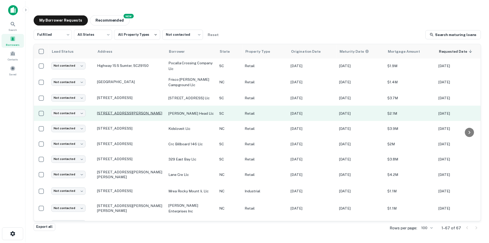
scroll to position [456, 0]
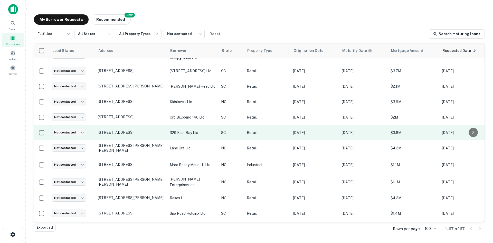
click at [128, 135] on p "[STREET_ADDRESS]" at bounding box center [131, 132] width 67 height 5
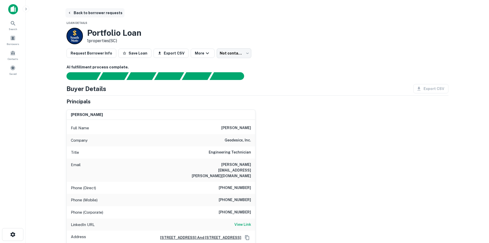
click at [100, 14] on button "Back to borrower requests" at bounding box center [94, 12] width 59 height 9
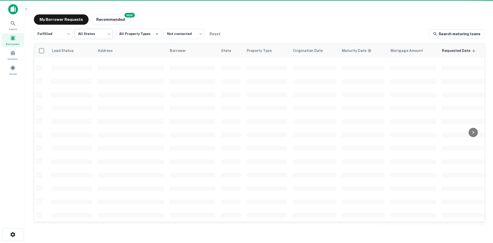
scroll to position [174, 0]
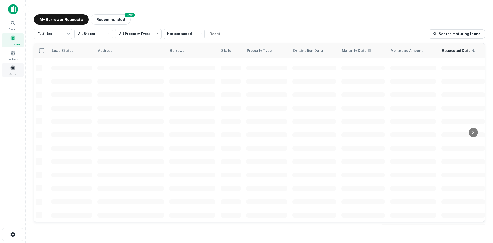
click at [17, 65] on div "Saved" at bounding box center [13, 70] width 23 height 14
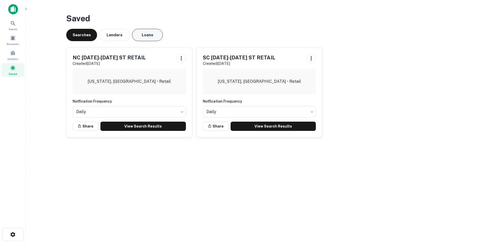
click at [137, 31] on button "Loans" at bounding box center [147, 35] width 31 height 12
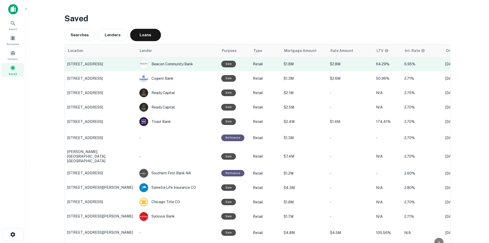
click at [109, 66] on p "[STREET_ADDRESS]" at bounding box center [100, 64] width 67 height 5
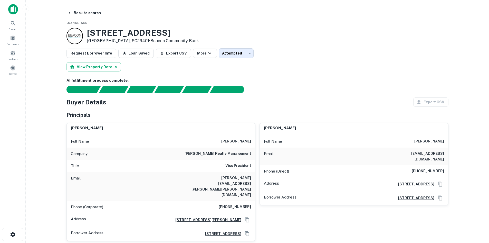
click at [76, 7] on main "Back to search Loan Details [STREET_ADDRESS] • Beacon Community Bank Request Bo…" at bounding box center [257, 121] width 463 height 243
click at [78, 8] on main "Back to search Loan Details [STREET_ADDRESS] • Beacon Community Bank Request Bo…" at bounding box center [257, 121] width 463 height 243
click at [79, 9] on button "Back to search" at bounding box center [83, 12] width 37 height 9
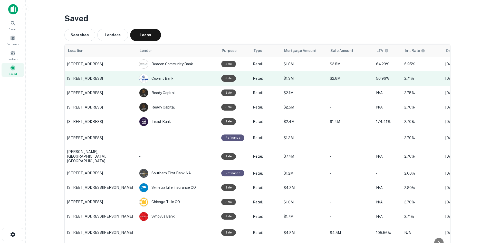
click at [102, 76] on p "[STREET_ADDRESS]" at bounding box center [100, 78] width 67 height 5
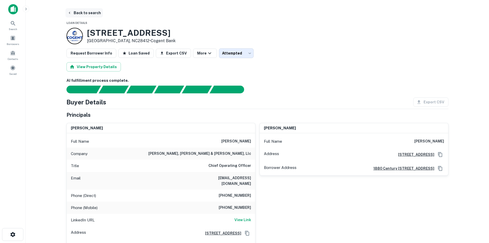
click at [84, 15] on button "Back to search" at bounding box center [83, 12] width 37 height 9
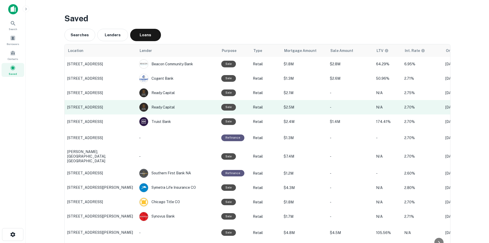
click at [96, 106] on p "[STREET_ADDRESS]" at bounding box center [100, 107] width 67 height 5
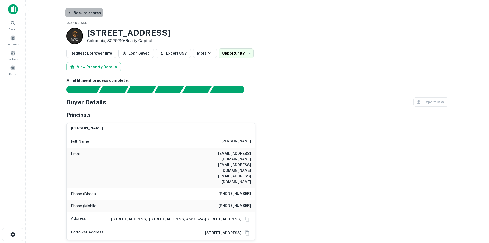
click at [89, 9] on button "Back to search" at bounding box center [83, 12] width 37 height 9
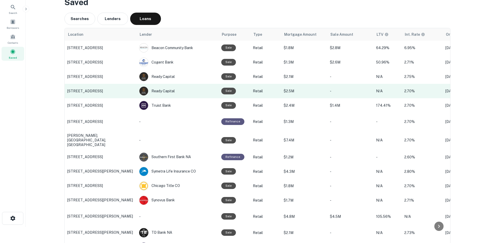
scroll to position [51, 0]
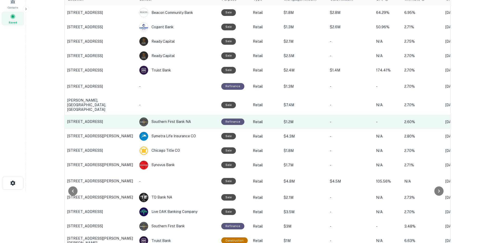
click at [112, 119] on p "[STREET_ADDRESS]" at bounding box center [100, 121] width 67 height 5
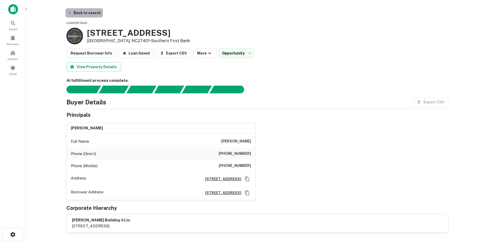
click at [89, 12] on button "Back to search" at bounding box center [83, 12] width 37 height 9
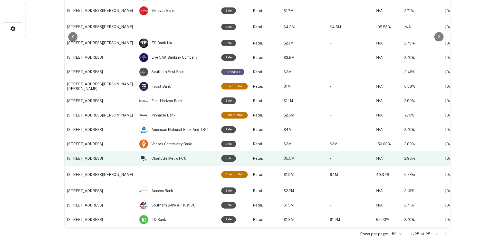
scroll to position [211, 0]
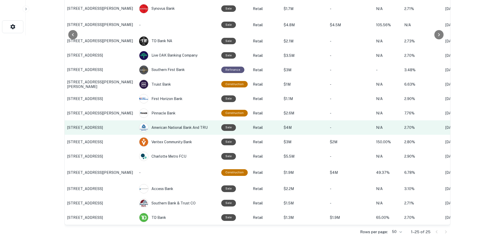
click at [94, 125] on p "[STREET_ADDRESS]" at bounding box center [100, 127] width 67 height 5
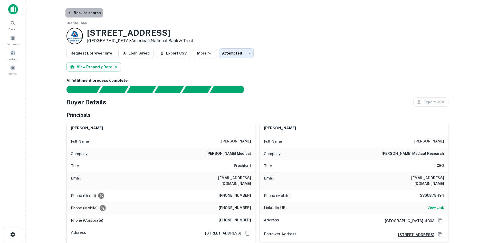
click at [92, 10] on button "Back to search" at bounding box center [83, 12] width 37 height 9
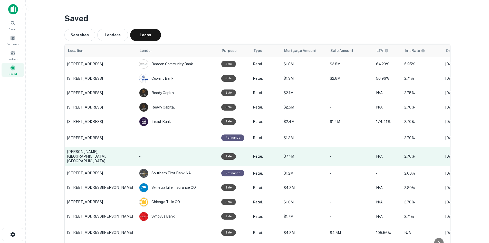
click at [93, 156] on p "[PERSON_NAME], [GEOGRAPHIC_DATA], [GEOGRAPHIC_DATA]" at bounding box center [100, 156] width 67 height 14
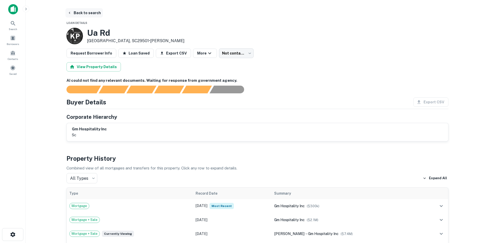
click at [78, 12] on button "Back to search" at bounding box center [83, 12] width 37 height 9
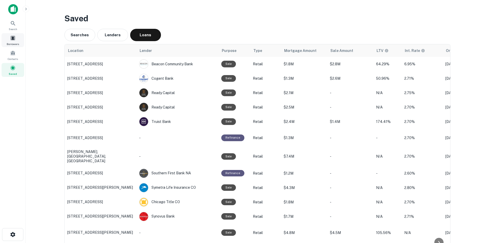
click at [10, 42] on div "Borrowers" at bounding box center [13, 40] width 23 height 14
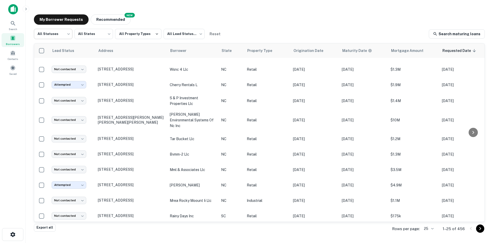
click at [53, 34] on body "Search Borrowers Contacts Saved My Borrower Requests NEW Recommended All Status…" at bounding box center [246, 121] width 493 height 243
click at [53, 65] on li "Fulfilled" at bounding box center [53, 65] width 39 height 9
type input "*********"
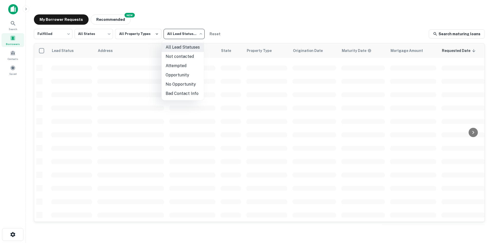
click at [172, 36] on body "Search Borrowers Contacts Saved My Borrower Requests NEW Recommended Fulfilled …" at bounding box center [246, 121] width 493 height 243
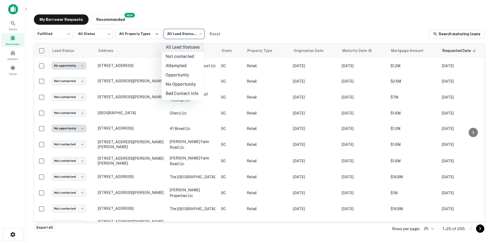
click at [174, 58] on li "Not contacted" at bounding box center [182, 56] width 42 height 9
type input "****"
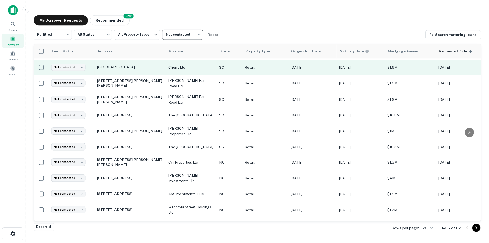
scroll to position [251, 0]
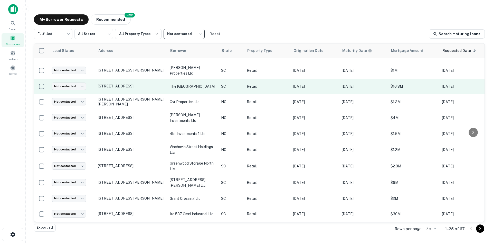
click at [117, 87] on p "[STREET_ADDRESS]" at bounding box center [131, 86] width 67 height 5
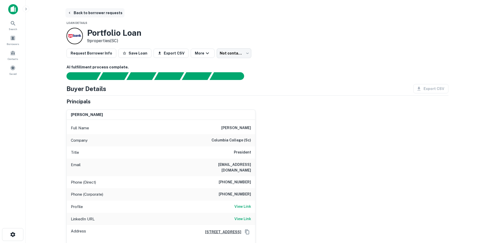
click at [90, 12] on button "Back to borrower requests" at bounding box center [94, 12] width 59 height 9
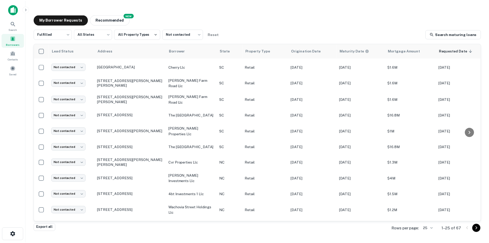
scroll to position [200, 0]
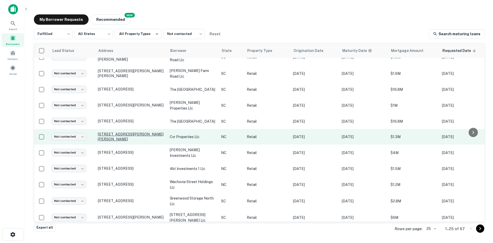
click at [136, 141] on p "[STREET_ADDRESS][PERSON_NAME][PERSON_NAME]" at bounding box center [131, 136] width 67 height 9
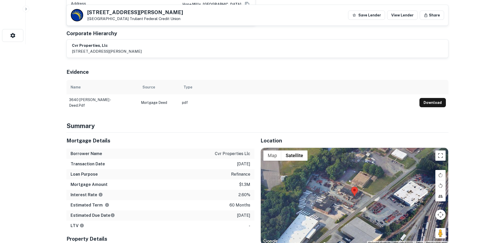
scroll to position [257, 0]
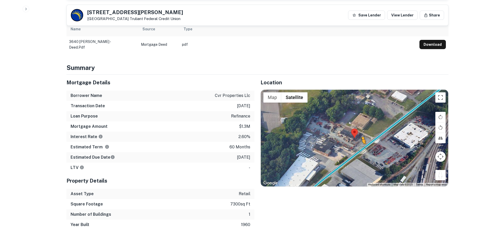
drag, startPoint x: 437, startPoint y: 169, endPoint x: 360, endPoint y: 141, distance: 82.0
click at [360, 141] on div "To activate drag with keyboard, press Alt + Enter. Once in keyboard drag state,…" at bounding box center [354, 138] width 187 height 97
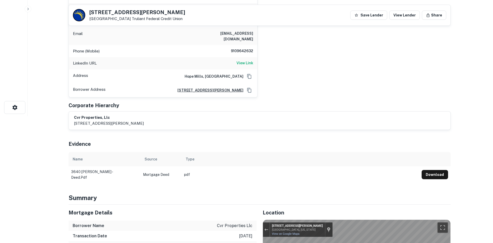
scroll to position [0, 0]
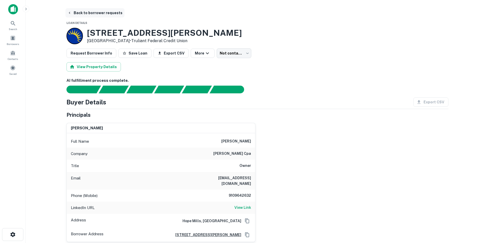
click at [98, 11] on button "Back to borrower requests" at bounding box center [94, 12] width 59 height 9
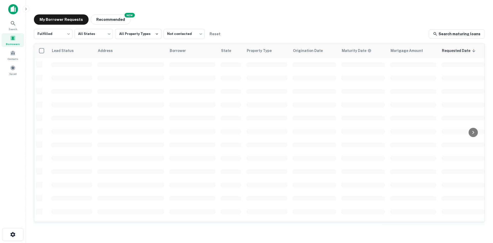
scroll to position [174, 0]
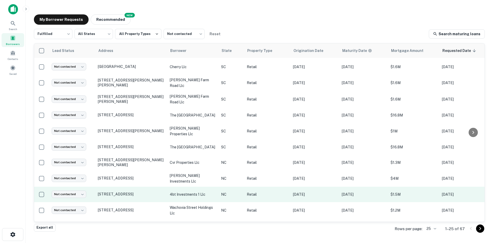
click at [133, 202] on td "[STREET_ADDRESS]" at bounding box center [131, 193] width 72 height 15
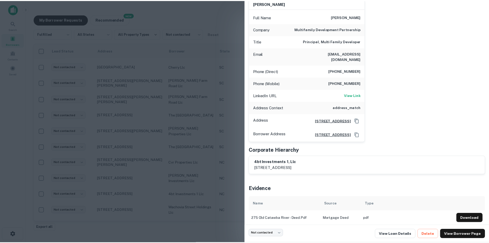
scroll to position [58, 0]
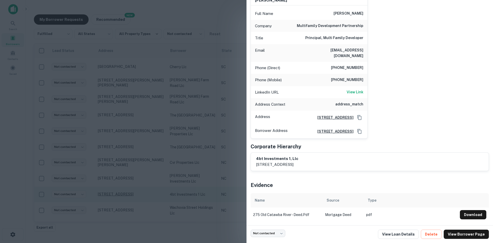
click at [109, 213] on div at bounding box center [246, 121] width 493 height 243
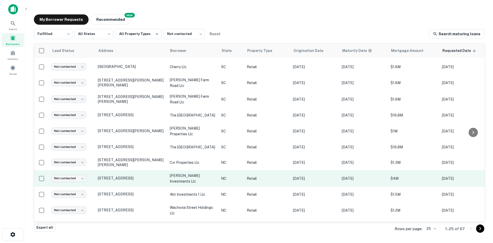
click at [111, 186] on td "[STREET_ADDRESS]" at bounding box center [131, 178] width 72 height 16
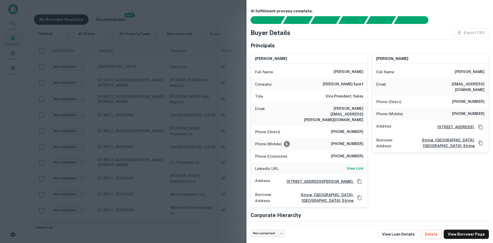
click at [116, 203] on div at bounding box center [246, 121] width 493 height 243
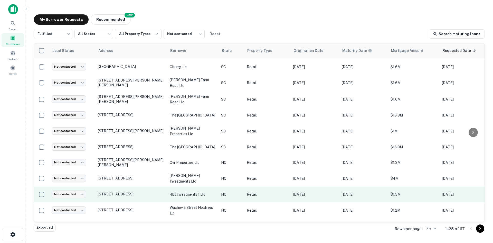
click at [113, 196] on p "[STREET_ADDRESS]" at bounding box center [131, 194] width 67 height 5
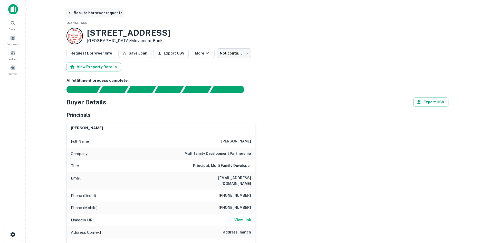
click at [97, 15] on button "Back to borrower requests" at bounding box center [94, 12] width 59 height 9
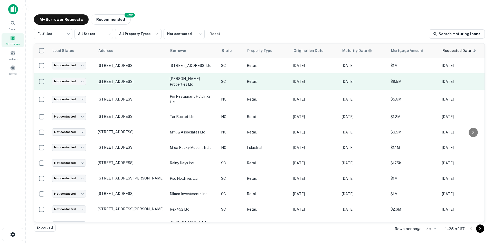
click at [105, 81] on p "[STREET_ADDRESS]" at bounding box center [131, 81] width 67 height 5
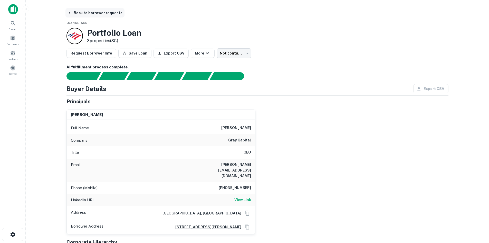
click at [87, 12] on button "Back to borrower requests" at bounding box center [94, 12] width 59 height 9
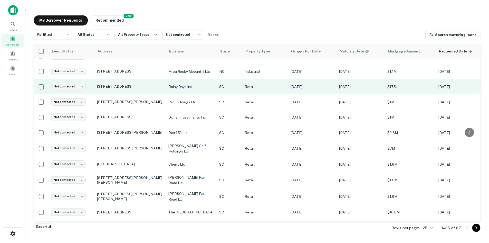
scroll to position [77, 0]
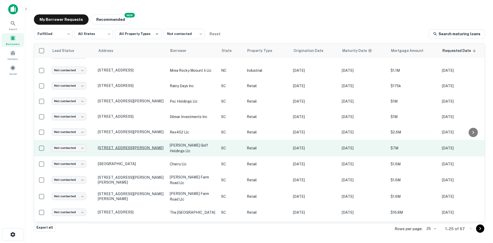
click at [131, 150] on p "1005 Golfcrest Rd Sumter, SC29154" at bounding box center [131, 147] width 67 height 5
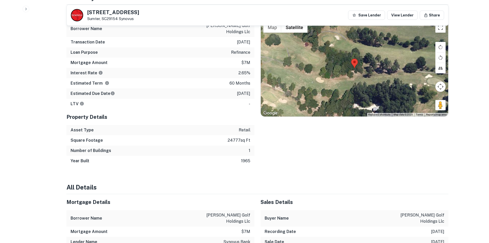
scroll to position [312, 0]
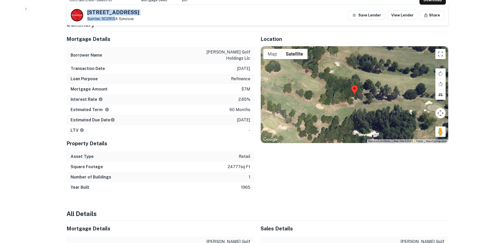
drag, startPoint x: 87, startPoint y: 13, endPoint x: 116, endPoint y: 16, distance: 29.1
click at [116, 16] on div "1005 Golfcrest Rd Sumter, SC29154 Synovus" at bounding box center [113, 15] width 52 height 11
copy div "1005 Golfcrest Rd Sumter, SC2915"
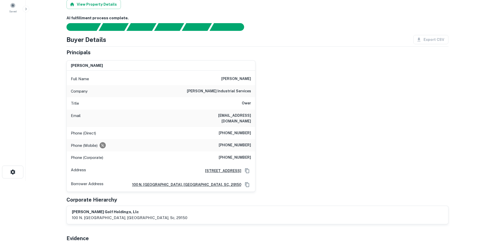
scroll to position [4, 0]
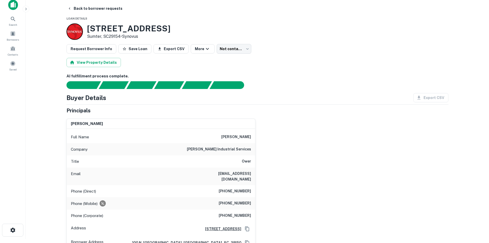
drag, startPoint x: 83, startPoint y: 25, endPoint x: 122, endPoint y: 39, distance: 40.9
click at [122, 39] on div "1005 Golfcrest Rd Sumter, SC29154 • Synovus" at bounding box center [118, 31] width 104 height 16
copy div "1005 Golfcrest Rd Sumter, SC29154"
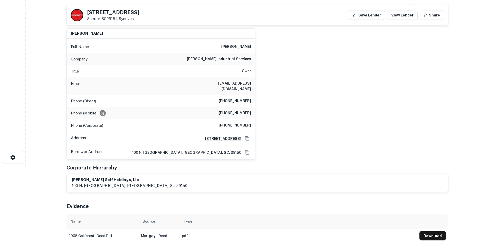
scroll to position [30, 0]
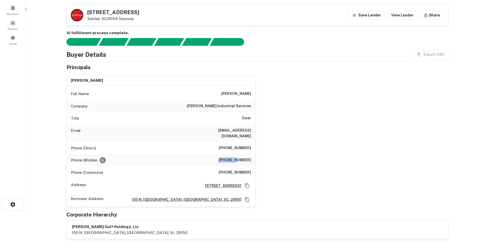
drag, startPoint x: 222, startPoint y: 154, endPoint x: 238, endPoint y: 154, distance: 16.4
click at [238, 157] on h6 "(803) 972-1038" at bounding box center [235, 160] width 32 height 6
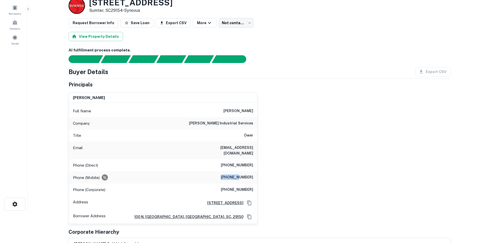
scroll to position [0, 0]
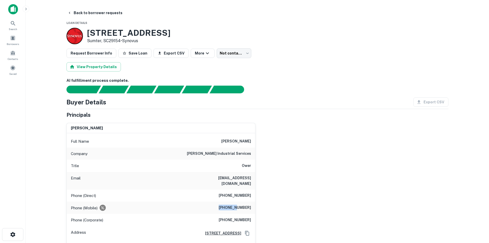
drag, startPoint x: 226, startPoint y: 204, endPoint x: 223, endPoint y: 202, distance: 3.9
click at [226, 204] on h6 "(803) 972-1038" at bounding box center [235, 207] width 32 height 6
click at [251, 202] on div "Phone (Mobile) (803) 972-1038" at bounding box center [161, 207] width 188 height 12
drag, startPoint x: 252, startPoint y: 202, endPoint x: 220, endPoint y: 203, distance: 32.1
click at [220, 203] on div "Phone (Mobile) (803) 972-1038" at bounding box center [161, 207] width 188 height 12
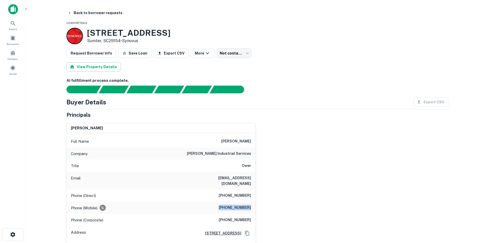
copy h6 "(803) 972-1038"
click at [227, 49] on body "Search Borrowers Contacts Saved Back to borrower requests Loan Details 1005 Gol…" at bounding box center [244, 121] width 489 height 243
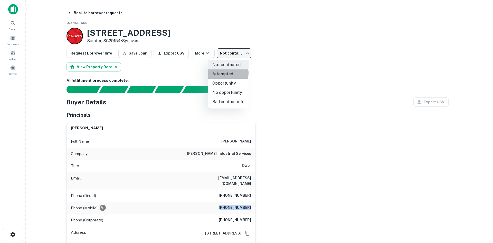
click at [226, 73] on li "Attempted" at bounding box center [228, 73] width 40 height 9
type input "*********"
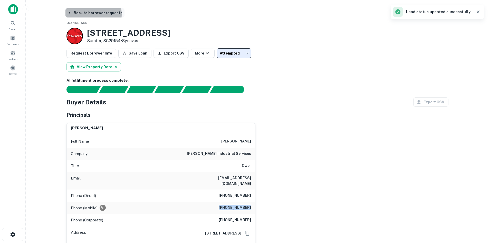
click at [87, 14] on button "Back to borrower requests" at bounding box center [94, 12] width 59 height 9
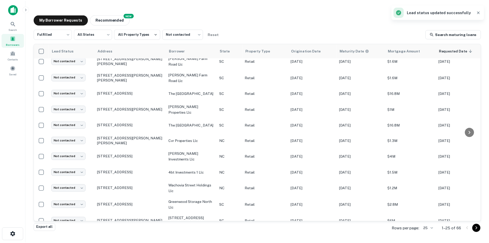
scroll to position [180, 0]
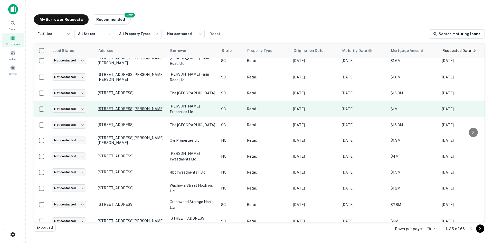
click at [127, 111] on p "[STREET_ADDRESS][PERSON_NAME]" at bounding box center [131, 108] width 67 height 5
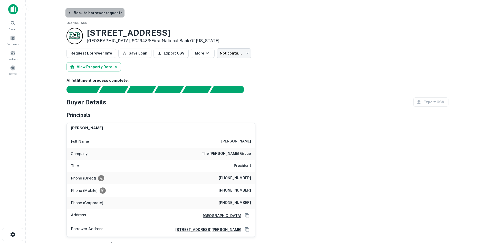
click at [101, 13] on button "Back to borrower requests" at bounding box center [94, 12] width 59 height 9
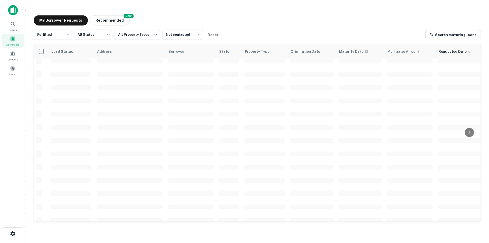
scroll to position [174, 0]
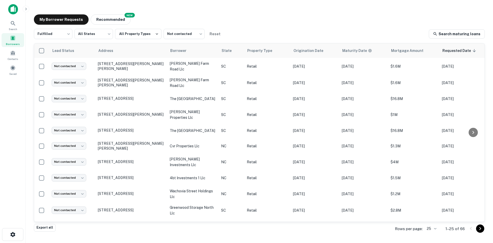
click at [433, 226] on body "Search Borrowers Contacts Saved My Borrower Requests NEW Recommended Fulfilled …" at bounding box center [246, 121] width 493 height 243
click at [431, 213] on li "250" at bounding box center [431, 213] width 17 height 9
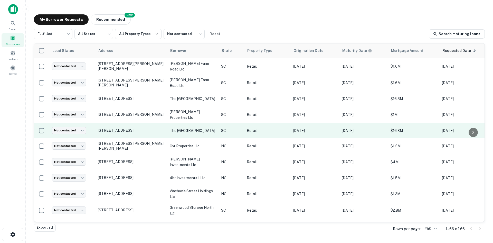
click at [102, 132] on p "4812 N Main St Columbia, SC29203" at bounding box center [131, 130] width 67 height 5
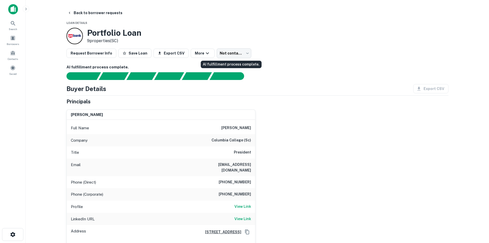
click at [226, 55] on body "Search Borrowers Contacts Saved Back to borrower requests Loan Details Portfoli…" at bounding box center [244, 121] width 489 height 243
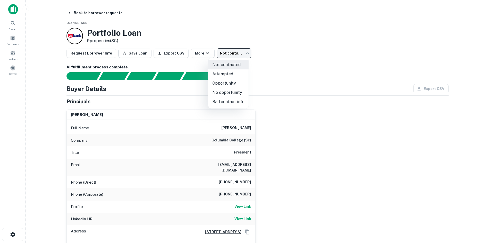
click at [222, 91] on li "No opportunity" at bounding box center [228, 92] width 40 height 9
type input "**********"
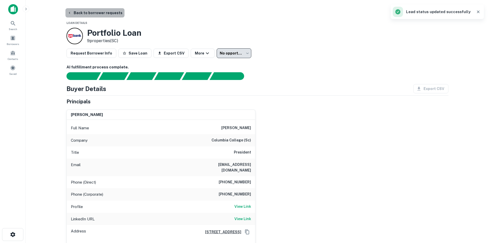
click at [98, 14] on button "Back to borrower requests" at bounding box center [94, 12] width 59 height 9
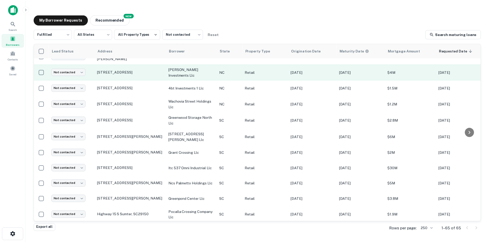
scroll to position [251, 0]
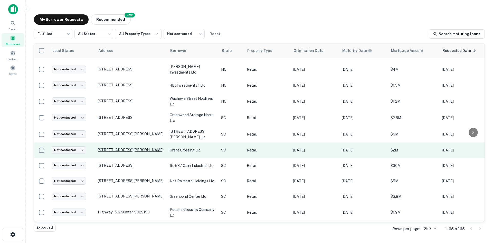
click at [111, 152] on p "[STREET_ADDRESS][PERSON_NAME]" at bounding box center [131, 149] width 67 height 5
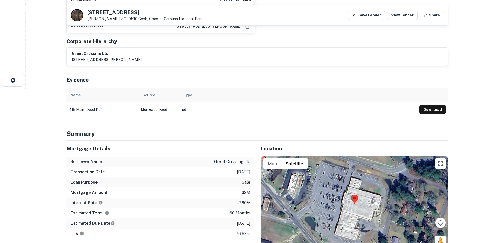
scroll to position [180, 0]
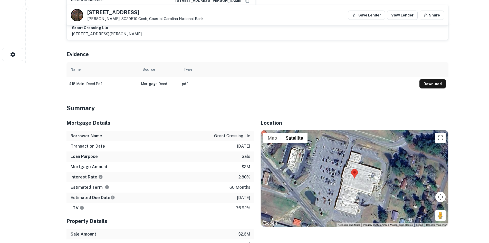
drag, startPoint x: 437, startPoint y: 211, endPoint x: 347, endPoint y: 176, distance: 96.7
click at [347, 176] on div "Map Terrain Satellite Labels Keyboard shortcuts Map Data Imagery ©2025 Airbus, …" at bounding box center [354, 178] width 187 height 97
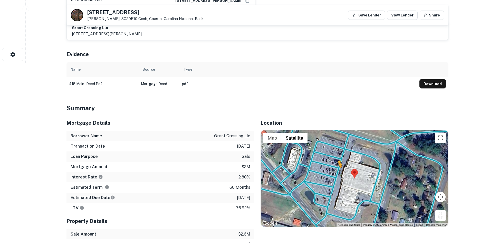
drag, startPoint x: 437, startPoint y: 210, endPoint x: 338, endPoint y: 166, distance: 108.5
click at [338, 166] on div "To activate drag with keyboard, press Alt + Enter. Once in keyboard drag state,…" at bounding box center [354, 178] width 187 height 97
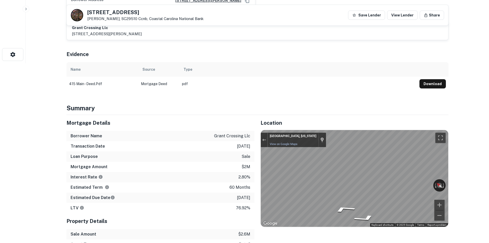
click at [260, 183] on div "Location ← Move left → Move right ↑ Move up ↓ Move down + Zoom in - Zoom out Ho…" at bounding box center [351, 192] width 194 height 155
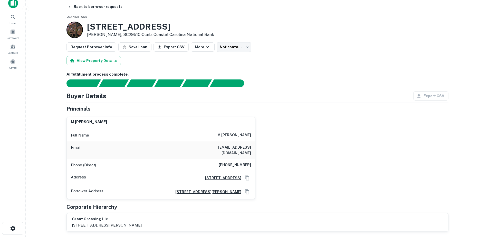
scroll to position [0, 0]
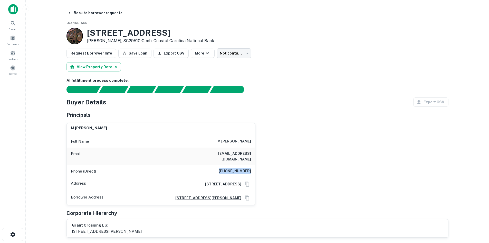
drag, startPoint x: 223, startPoint y: 166, endPoint x: 252, endPoint y: 162, distance: 29.5
click at [252, 165] on div "Phone (Direct) (304) 670-0176" at bounding box center [161, 171] width 188 height 12
copy h6 "(304) 670-0176"
drag, startPoint x: 205, startPoint y: 152, endPoint x: 253, endPoint y: 154, distance: 48.0
click at [253, 154] on div "Email afrankovitch@gmail.com" at bounding box center [161, 155] width 188 height 17
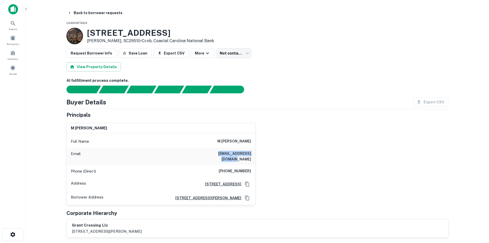
copy h6 "afrankovitch@gmail.com"
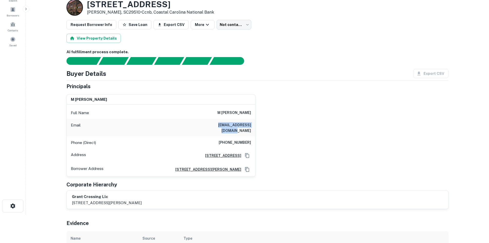
scroll to position [26, 0]
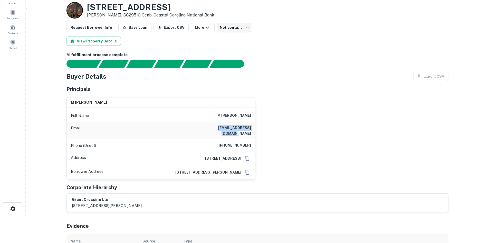
drag, startPoint x: 216, startPoint y: 115, endPoint x: 285, endPoint y: 117, distance: 68.3
click at [285, 117] on div "m eric frankovitch Full Name m eric frankovitch Email afrankovitch@gmail.com Ph…" at bounding box center [255, 136] width 386 height 87
copy h6 "m eric frankovitch"
drag, startPoint x: 220, startPoint y: 136, endPoint x: 283, endPoint y: 142, distance: 63.4
click at [283, 142] on div "m eric frankovitch Full Name m eric frankovitch Email afrankovitch@gmail.com Ph…" at bounding box center [255, 136] width 386 height 87
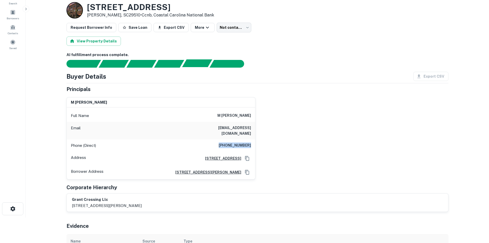
copy h6 "(304) 670-0176"
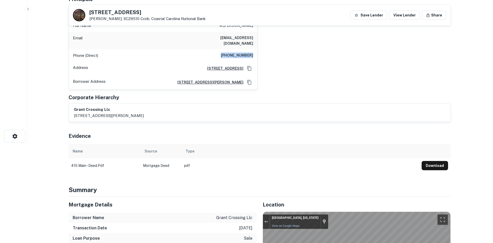
scroll to position [0, 0]
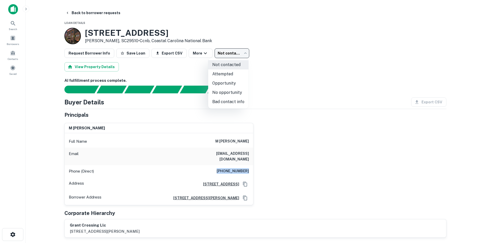
click at [237, 55] on body "Search Borrowers Contacts Saved Back to borrower requests Loan Details 415 E MA…" at bounding box center [244, 121] width 489 height 243
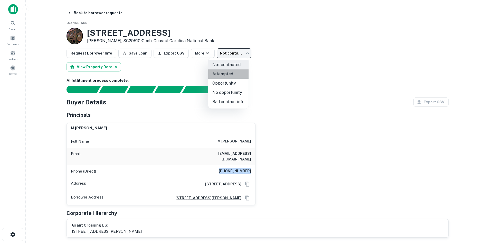
click at [232, 78] on li "Attempted" at bounding box center [228, 73] width 40 height 9
type input "*********"
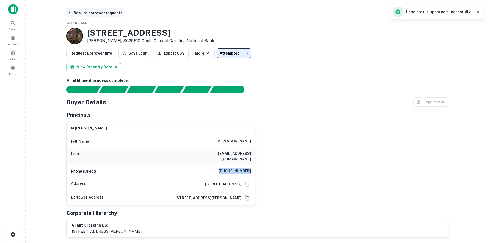
click at [94, 15] on button "Back to borrower requests" at bounding box center [94, 12] width 59 height 9
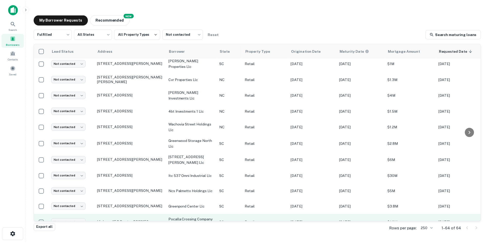
scroll to position [302, 0]
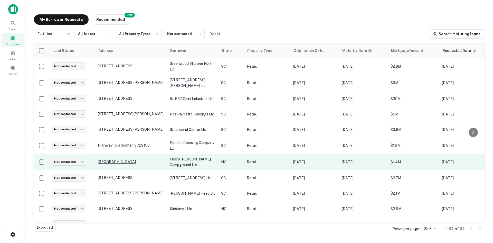
click at [122, 164] on p "Bayou Rd Frisco, NC27936" at bounding box center [131, 161] width 67 height 5
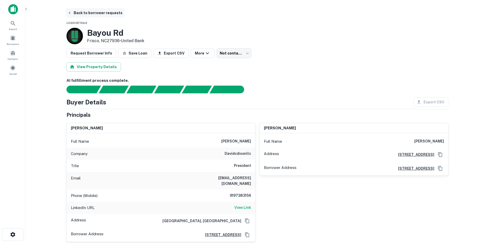
click at [103, 14] on button "Back to borrower requests" at bounding box center [94, 12] width 59 height 9
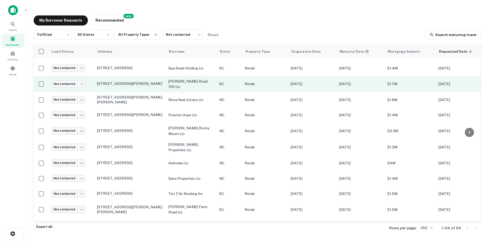
scroll to position [559, 0]
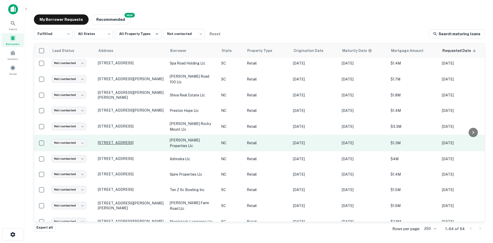
click at [126, 145] on p "341 Us 64 W Cashiers, NC28717" at bounding box center [131, 142] width 67 height 5
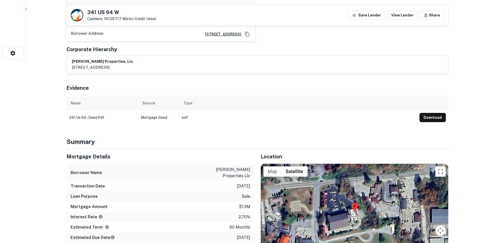
scroll to position [282, 0]
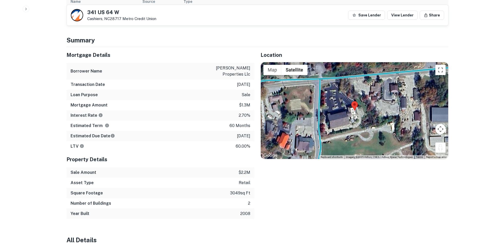
drag, startPoint x: 444, startPoint y: 133, endPoint x: 444, endPoint y: 178, distance: 44.4
click at [444, 178] on div "Location ← Move left → Move right ↑ Move up ↓ Move down + Zoom in - Zoom out Ho…" at bounding box center [351, 132] width 194 height 171
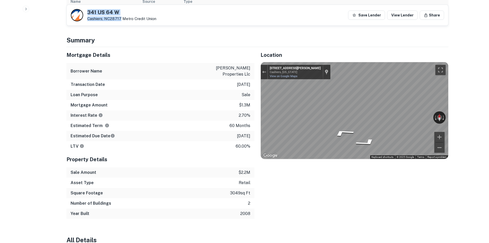
drag, startPoint x: 88, startPoint y: 9, endPoint x: 121, endPoint y: 18, distance: 34.3
click at [121, 18] on div "341 US 64 W Cashiers, NC28717 Metro Credit Union" at bounding box center [121, 15] width 69 height 11
copy div "341 US 64 W Cashiers, NC28717"
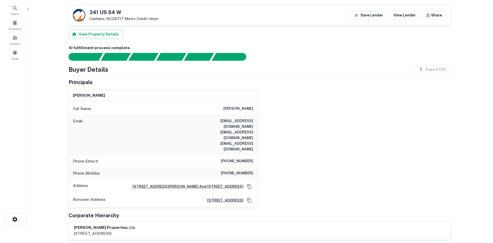
scroll to position [0, 0]
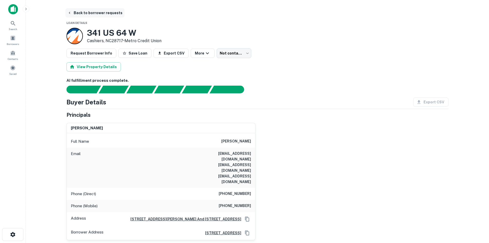
click at [99, 14] on button "Back to borrower requests" at bounding box center [94, 12] width 59 height 9
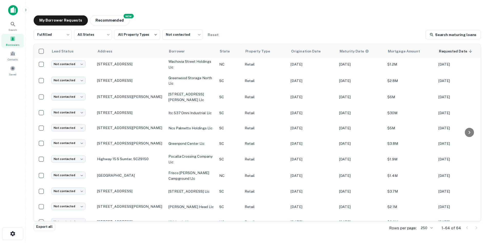
scroll to position [328, 0]
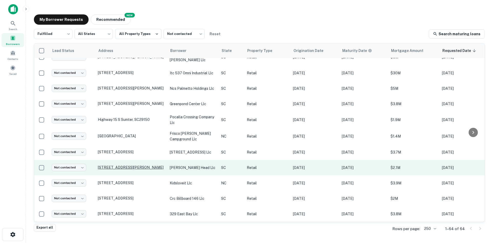
click at [133, 169] on p "[STREET_ADDRESS][PERSON_NAME]" at bounding box center [131, 167] width 67 height 5
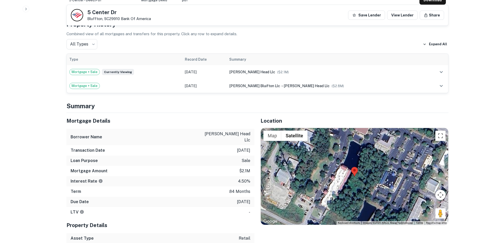
scroll to position [282, 0]
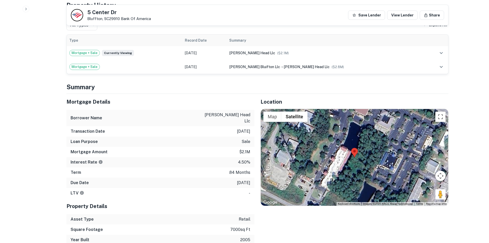
drag, startPoint x: 437, startPoint y: 188, endPoint x: 362, endPoint y: 155, distance: 82.1
click at [362, 155] on div "Map Terrain Satellite Labels Keyboard shortcuts Map Data Imagery ©2025 Airbus, …" at bounding box center [354, 157] width 187 height 97
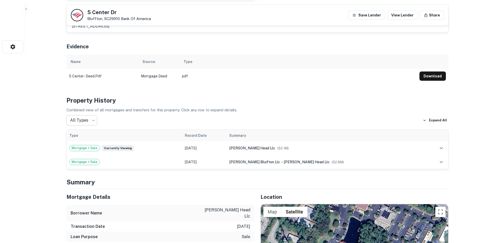
scroll to position [180, 0]
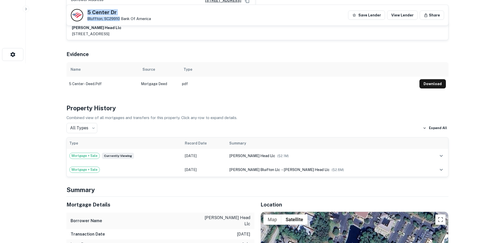
drag, startPoint x: 88, startPoint y: 13, endPoint x: 119, endPoint y: 18, distance: 31.8
click at [119, 18] on div "5 Center Dr Bluffton, SC29910 Bank Of America" at bounding box center [119, 15] width 64 height 11
copy div "[STREET_ADDRESS][PERSON_NAME]"
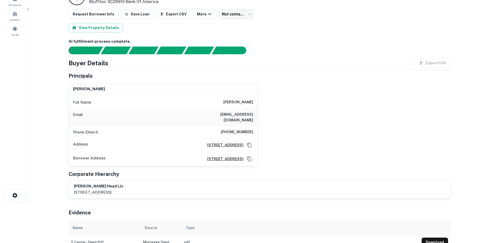
scroll to position [0, 0]
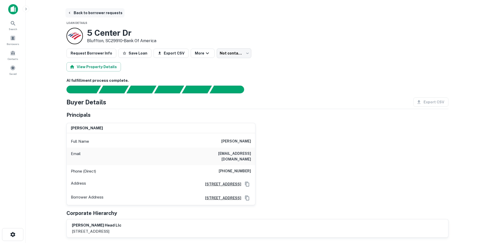
click at [89, 14] on button "Back to borrower requests" at bounding box center [94, 12] width 59 height 9
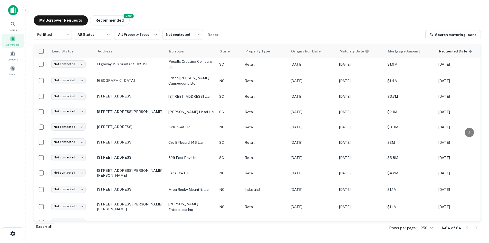
scroll to position [456, 0]
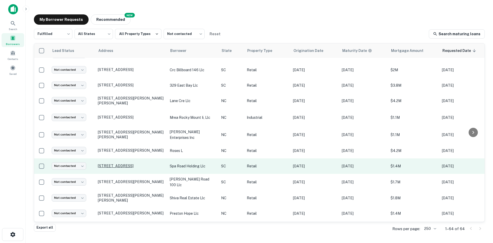
click at [121, 168] on p "7283 Spa Rd North Charleston, SC29418" at bounding box center [131, 165] width 67 height 5
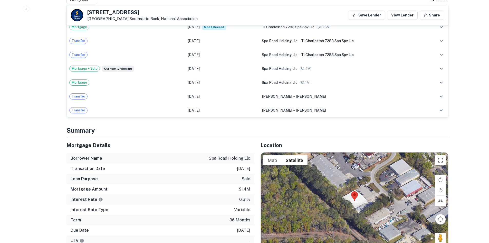
scroll to position [385, 0]
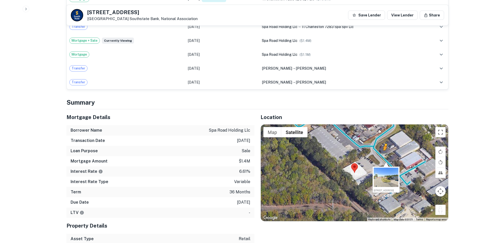
drag, startPoint x: 437, startPoint y: 203, endPoint x: 384, endPoint y: 149, distance: 75.3
click at [384, 149] on div "To activate drag with keyboard, press Alt + Enter. Once in keyboard drag state,…" at bounding box center [354, 172] width 187 height 97
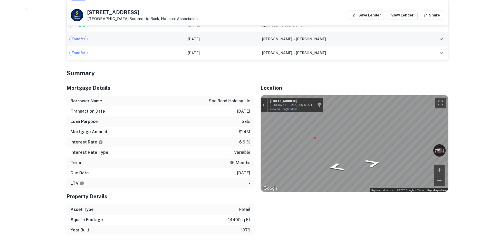
scroll to position [359, 0]
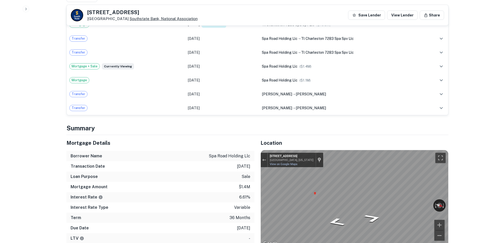
drag, startPoint x: 88, startPoint y: 12, endPoint x: 137, endPoint y: 17, distance: 49.3
click at [137, 17] on div "7283 Spa Rd North Charleston, SC29418 Southstate Bank, National Association" at bounding box center [142, 15] width 110 height 11
copy div "7283 Spa Rd North Charleston, SC29418"
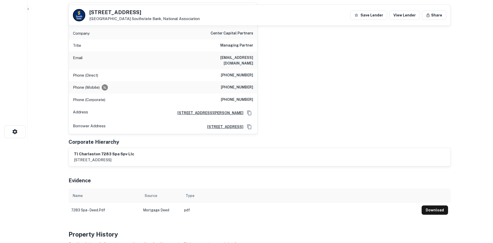
scroll to position [0, 0]
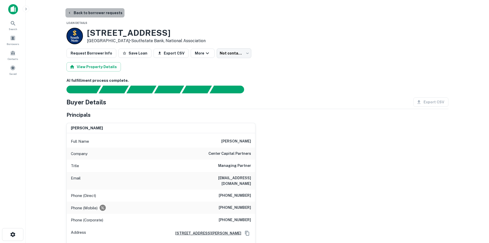
click at [112, 16] on button "Back to borrower requests" at bounding box center [94, 12] width 59 height 9
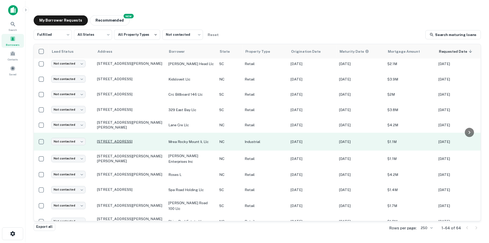
scroll to position [482, 0]
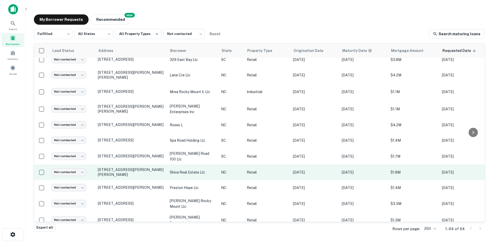
click at [128, 180] on td "6568 Wade Stedman Rd Wade, NC28395" at bounding box center [131, 171] width 72 height 15
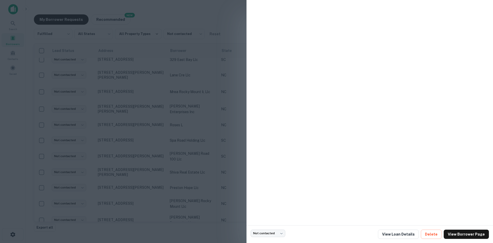
click at [127, 195] on div at bounding box center [246, 121] width 493 height 243
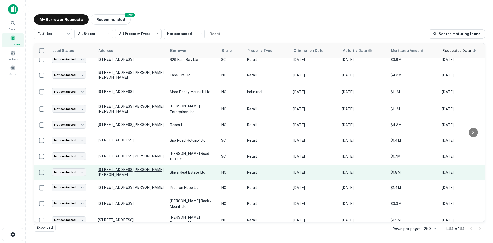
click at [125, 176] on p "6568 Wade Stedman Rd Wade, NC28395" at bounding box center [131, 171] width 67 height 9
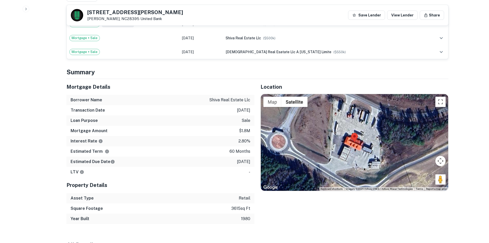
scroll to position [308, 0]
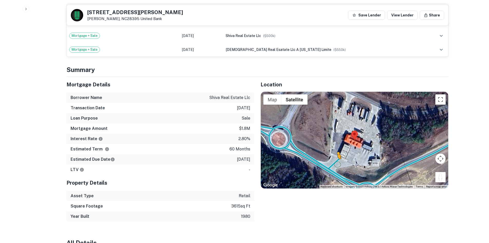
drag, startPoint x: 443, startPoint y: 179, endPoint x: 337, endPoint y: 164, distance: 107.0
click at [337, 164] on div "To activate drag with keyboard, press Alt + Enter. Once in keyboard drag state,…" at bounding box center [354, 140] width 187 height 97
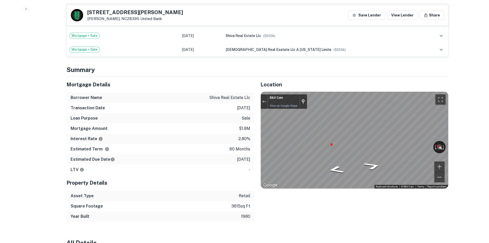
click at [219, 144] on div "Mortgage Details Borrower Name shiva real estate llc Transaction Date 12/13/202…" at bounding box center [254, 149] width 388 height 145
click at [449, 155] on div "Back to borrower requests 6568 Wade Stedman Rd Wade, NC28395 United Bank Save L…" at bounding box center [257, 231] width 394 height 1063
click at [236, 118] on div "Mortgage Details Borrower Name shiva real estate llc Transaction Date 12/13/202…" at bounding box center [254, 149] width 388 height 145
click at [398, 124] on div "Map" at bounding box center [354, 140] width 187 height 97
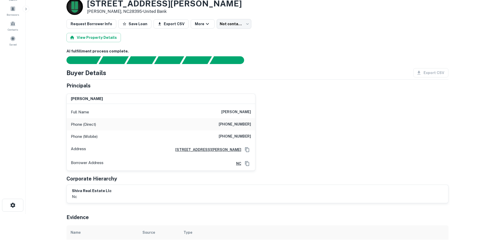
scroll to position [0, 0]
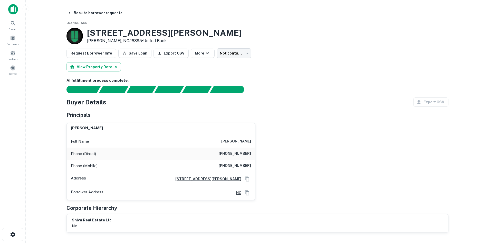
drag, startPoint x: 219, startPoint y: 137, endPoint x: 257, endPoint y: 135, distance: 38.1
click at [257, 135] on div "shivraj k. bansal Full Name shivraj k. bansal Phone (Direct) (910) 423-0922 Pho…" at bounding box center [255, 159] width 386 height 81
drag, startPoint x: 88, startPoint y: 31, endPoint x: 202, endPoint y: 32, distance: 114.8
click at [202, 32] on div "6568 Wade Stedman Rd Wade, NC28395 • United Bank" at bounding box center [257, 36] width 382 height 16
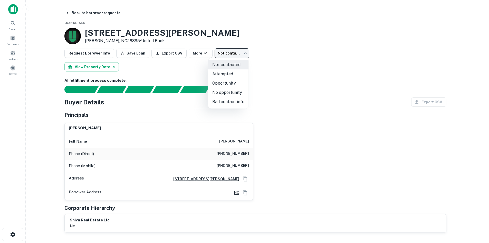
click at [222, 55] on body "Search Borrowers Contacts Saved Back to borrower requests Loan Details 6568 Wad…" at bounding box center [244, 121] width 489 height 243
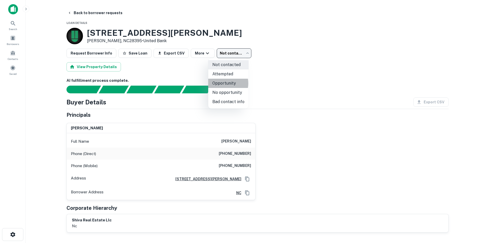
click at [222, 83] on li "Opportunity" at bounding box center [228, 83] width 40 height 9
type input "**********"
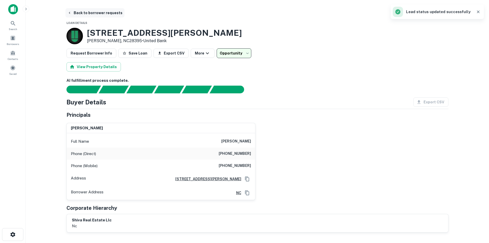
click at [93, 11] on button "Back to borrower requests" at bounding box center [94, 12] width 59 height 9
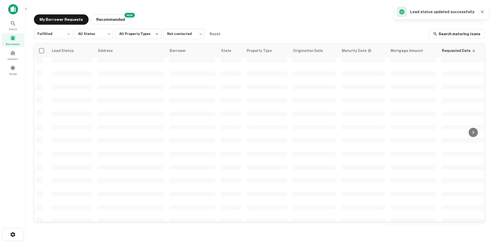
scroll to position [174, 0]
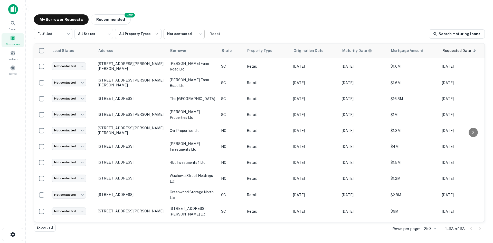
click at [169, 36] on body "Search Borrowers Contacts Saved My Borrower Requests NEW Recommended Fulfilled …" at bounding box center [246, 121] width 493 height 243
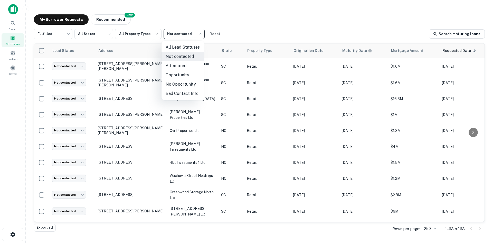
click at [171, 73] on li "Opportunity" at bounding box center [182, 74] width 42 height 9
type input "**********"
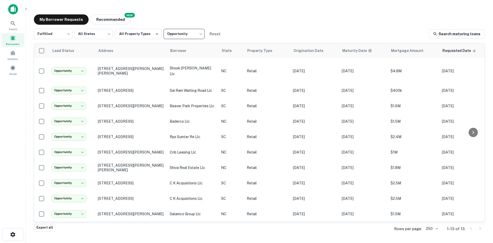
scroll to position [57, 0]
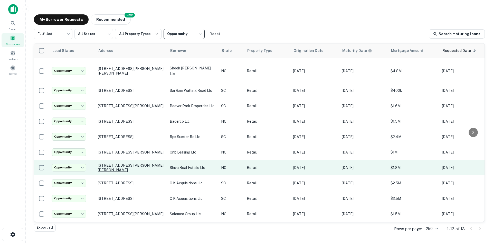
click at [131, 164] on p "[STREET_ADDRESS][PERSON_NAME][PERSON_NAME]" at bounding box center [131, 167] width 67 height 9
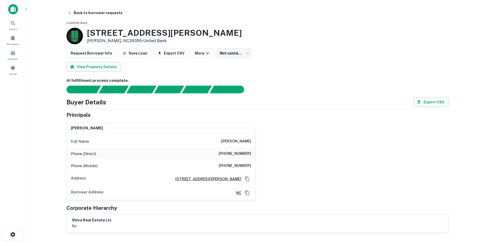
type input "**********"
click at [132, 57] on button "Save Loan" at bounding box center [134, 53] width 33 height 9
click at [77, 13] on button "Back to borrower requests" at bounding box center [94, 12] width 59 height 9
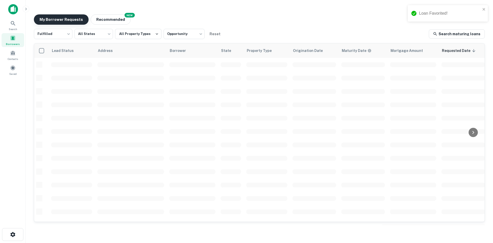
scroll to position [57, 0]
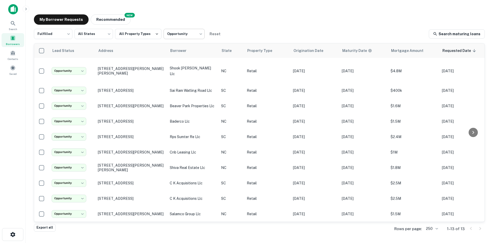
click at [176, 30] on body "**********" at bounding box center [246, 121] width 493 height 243
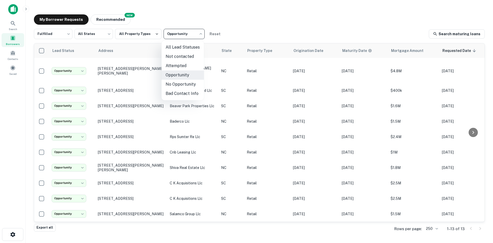
click at [185, 51] on li "All Lead Statuses" at bounding box center [182, 47] width 42 height 9
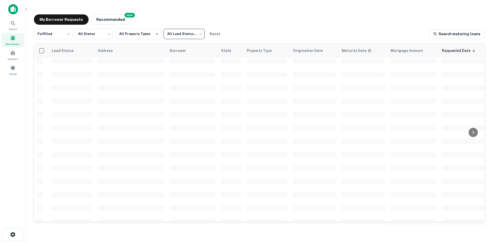
click at [183, 37] on body "Search Borrowers Contacts Saved My Borrower Requests NEW Recommended Fulfilled …" at bounding box center [246, 121] width 493 height 243
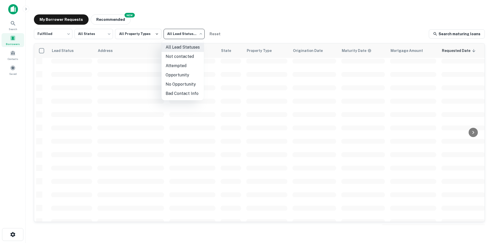
click at [174, 56] on li "Not contacted" at bounding box center [182, 56] width 42 height 9
type input "****"
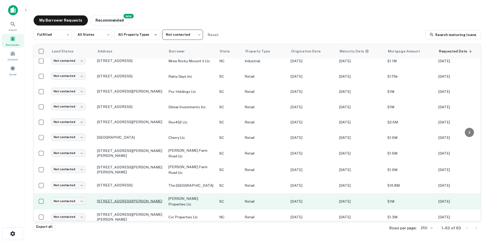
scroll to position [160, 0]
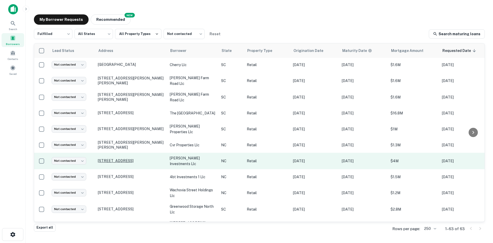
click at [118, 163] on p "[STREET_ADDRESS]" at bounding box center [131, 160] width 67 height 5
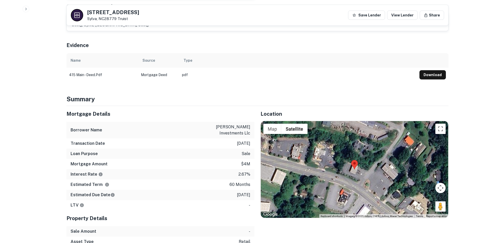
scroll to position [257, 0]
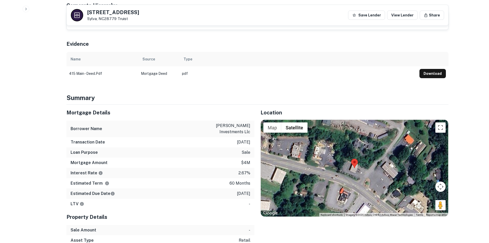
drag, startPoint x: 437, startPoint y: 195, endPoint x: 426, endPoint y: 190, distance: 11.9
click at [372, 183] on div "Map Terrain Satellite Labels Keyboard shortcuts Map Data Imagery ©2025 Airbus, …" at bounding box center [354, 168] width 187 height 97
drag, startPoint x: 437, startPoint y: 196, endPoint x: 371, endPoint y: 182, distance: 67.5
click at [371, 182] on div "Map Terrain Satellite Labels Keyboard shortcuts Map Data Imagery ©2025 Airbus, …" at bounding box center [354, 168] width 187 height 97
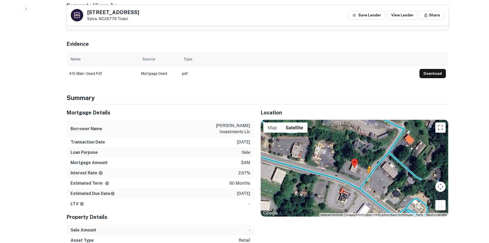
drag, startPoint x: 438, startPoint y: 194, endPoint x: 369, endPoint y: 167, distance: 73.9
click at [369, 167] on div "To activate drag with keyboard, press Alt + Enter. Once in keyboard drag state,…" at bounding box center [354, 168] width 187 height 97
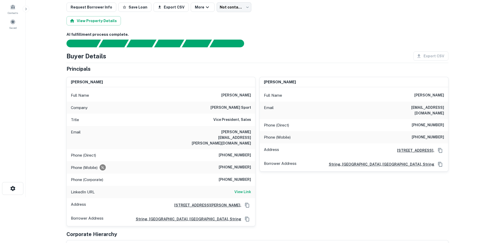
scroll to position [0, 0]
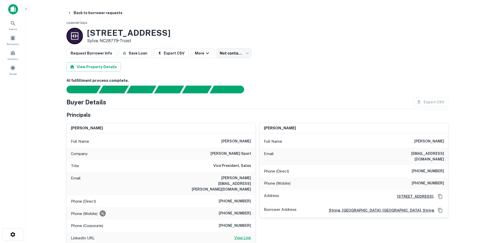
click at [248, 235] on h6 "View Link" at bounding box center [242, 238] width 17 height 6
click at [106, 14] on button "Back to borrower requests" at bounding box center [94, 12] width 59 height 9
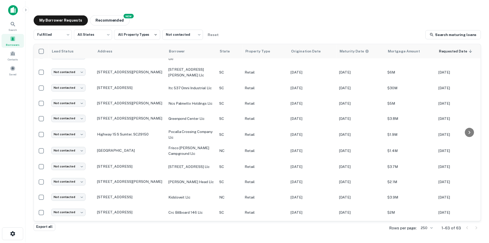
scroll to position [314, 0]
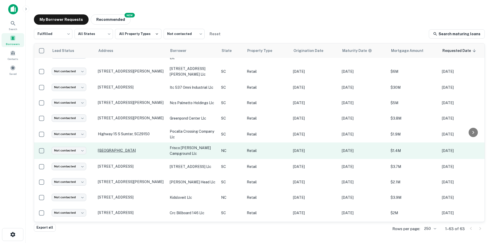
click at [113, 152] on p "[GEOGRAPHIC_DATA]" at bounding box center [131, 150] width 67 height 5
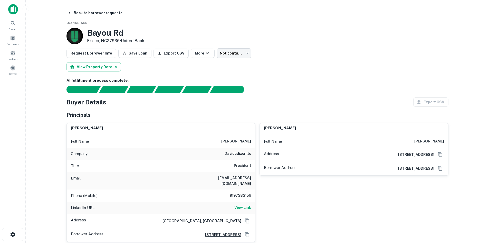
click at [223, 50] on body "Search Borrowers Contacts Saved Back to borrower requests Loan Details Bayou Rd…" at bounding box center [244, 121] width 489 height 243
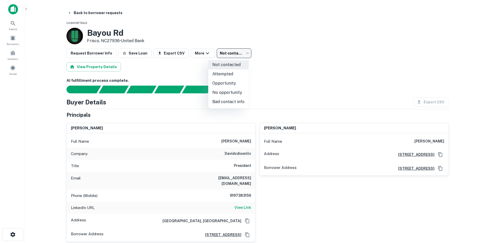
click at [223, 92] on li "No opportunity" at bounding box center [228, 92] width 40 height 9
type input "**********"
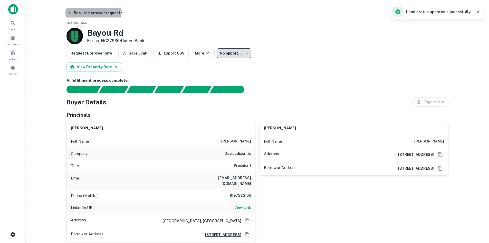
click at [83, 12] on button "Back to borrower requests" at bounding box center [94, 12] width 59 height 9
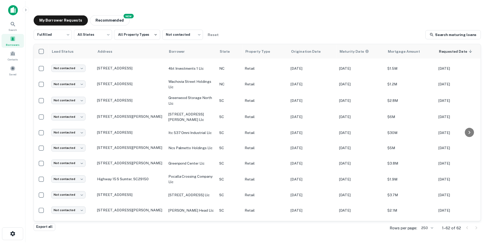
scroll to position [277, 0]
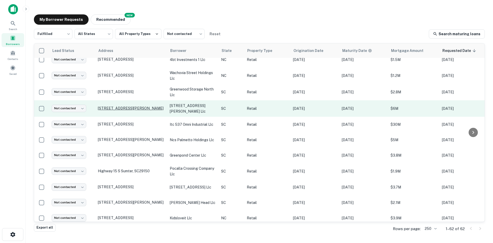
click at [110, 110] on p "51 George St Charleston, SC29401" at bounding box center [131, 108] width 67 height 5
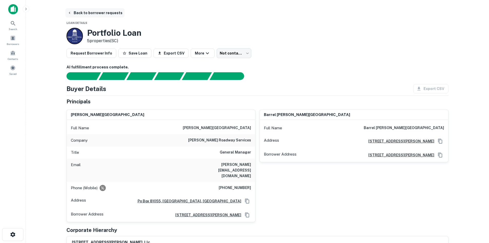
click at [99, 11] on button "Back to borrower requests" at bounding box center [94, 12] width 59 height 9
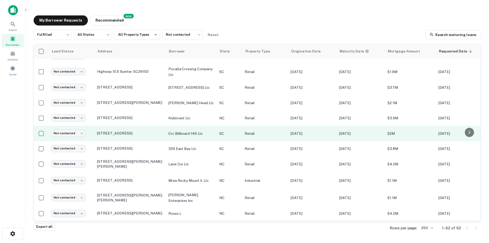
scroll to position [379, 0]
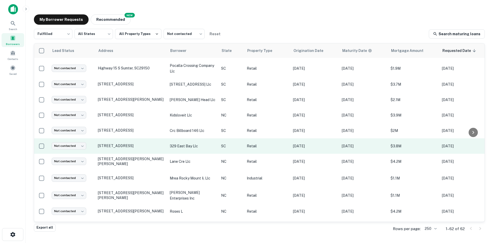
click at [124, 154] on td "38 Alexander St Charleston, SC29401" at bounding box center [131, 145] width 72 height 15
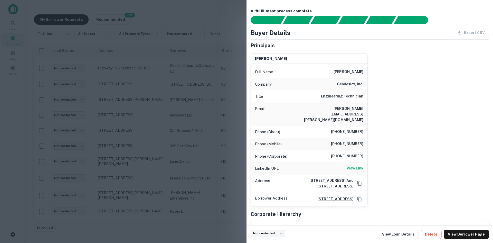
click at [123, 165] on div at bounding box center [246, 121] width 493 height 243
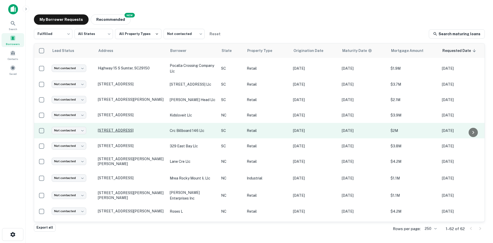
click at [118, 132] on p "85 Interstate Ct Greenville, SC29615" at bounding box center [131, 130] width 67 height 5
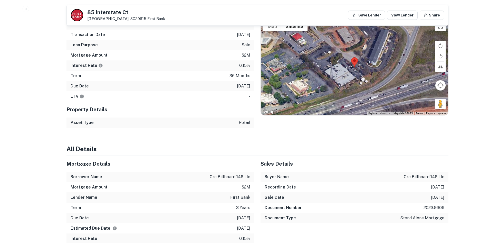
scroll to position [539, 0]
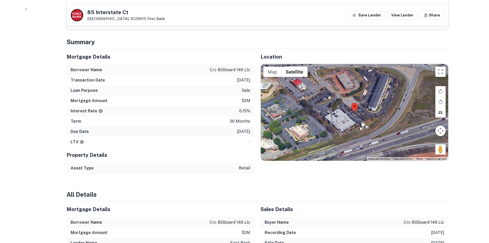
drag, startPoint x: 437, startPoint y: 139, endPoint x: 367, endPoint y: 104, distance: 77.6
click at [367, 104] on div "Map Terrain Satellite Labels Keyboard shortcuts Map Data Map data ©2025 Map dat…" at bounding box center [354, 112] width 187 height 97
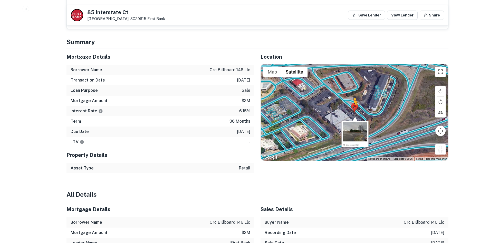
drag, startPoint x: 441, startPoint y: 137, endPoint x: 354, endPoint y: 99, distance: 95.2
click at [354, 99] on div "To activate drag with keyboard, press Alt + Enter. Once in keyboard drag state,…" at bounding box center [354, 112] width 187 height 97
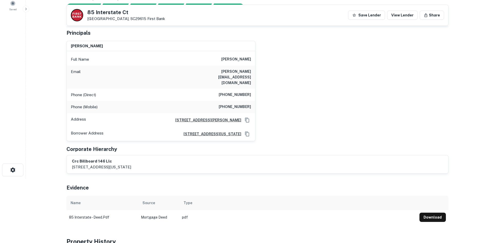
scroll to position [26, 0]
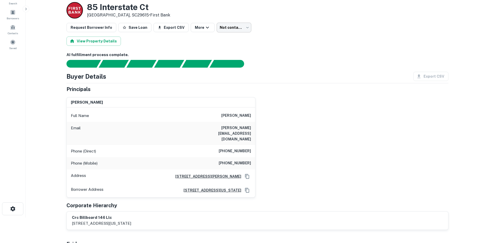
click at [224, 26] on body "Search Borrowers Contacts Saved Back to borrower requests Loan Details 85 Inter…" at bounding box center [244, 95] width 489 height 243
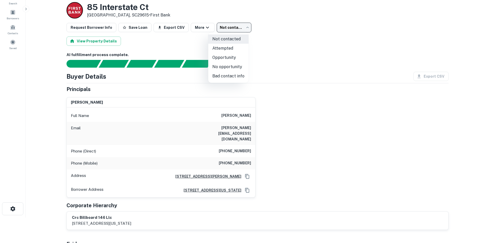
click at [226, 48] on li "Attempted" at bounding box center [228, 48] width 40 height 9
type input "*********"
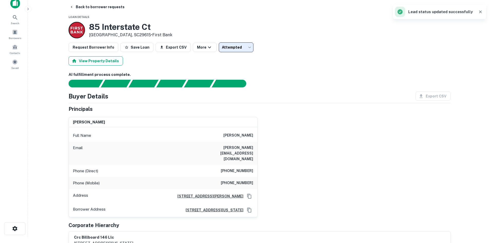
scroll to position [0, 0]
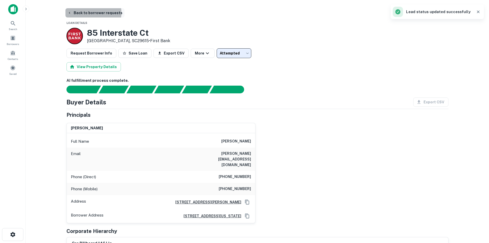
click at [85, 13] on button "Back to borrower requests" at bounding box center [94, 12] width 59 height 9
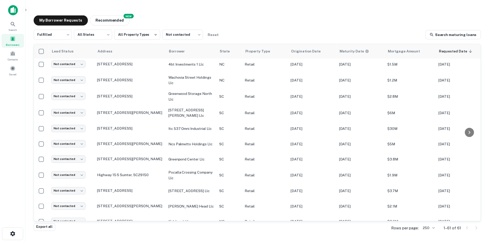
scroll to position [302, 0]
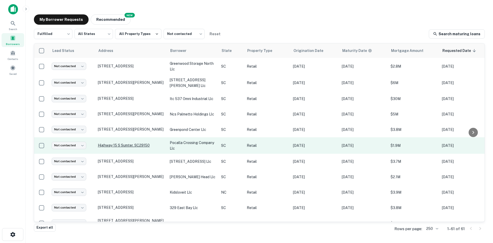
click at [132, 147] on p "Highway 15 S Sumter, SC29150" at bounding box center [131, 145] width 67 height 5
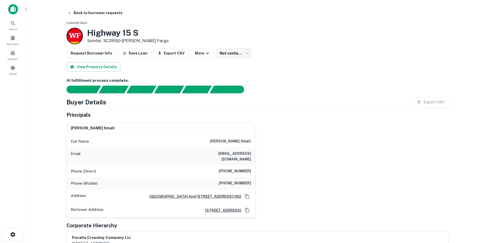
drag, startPoint x: 87, startPoint y: 30, endPoint x: 121, endPoint y: 41, distance: 36.9
click at [121, 41] on div "Highway 15 S Sumter, SC29150 • Wells Fargo" at bounding box center [117, 36] width 102 height 16
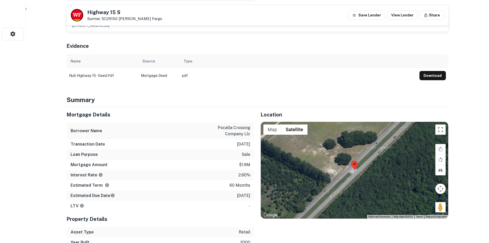
scroll to position [205, 0]
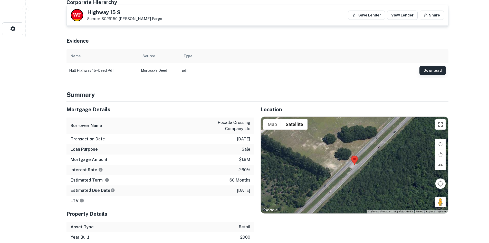
click at [434, 69] on button "Download" at bounding box center [432, 70] width 26 height 9
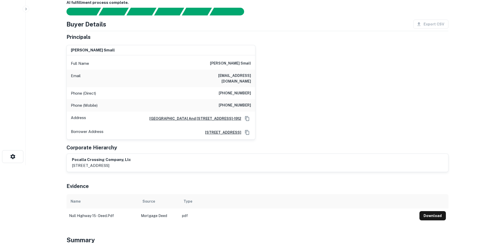
scroll to position [0, 0]
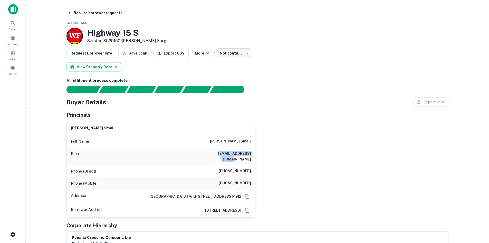
drag, startPoint x: 208, startPoint y: 151, endPoint x: 251, endPoint y: 151, distance: 43.1
click at [251, 151] on div "Email ojsmall514@gmail.com" at bounding box center [161, 155] width 188 height 17
click at [78, 12] on button "Back to borrower requests" at bounding box center [94, 12] width 59 height 9
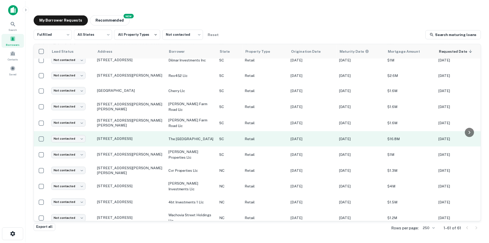
scroll to position [123, 0]
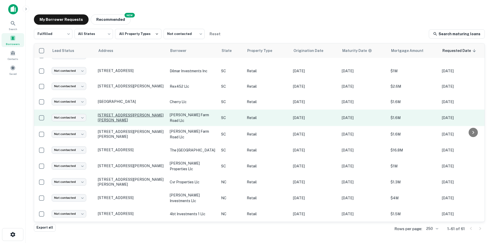
click at [142, 122] on p "[STREET_ADDRESS][PERSON_NAME][PERSON_NAME]" at bounding box center [131, 117] width 67 height 9
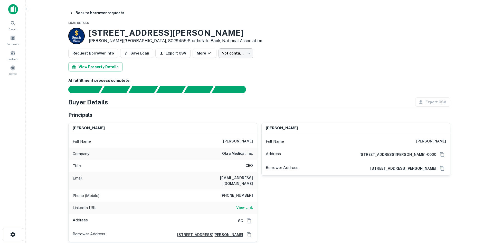
click at [231, 57] on body "Search Borrowers Contacts Saved Back to borrower requests Loan Details 3547 Mee…" at bounding box center [246, 121] width 493 height 243
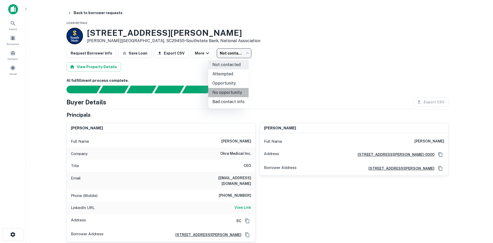
click at [236, 90] on li "No opportunity" at bounding box center [228, 92] width 40 height 9
type input "**********"
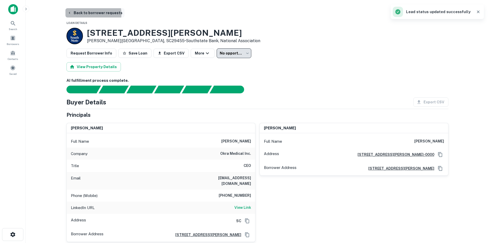
click at [87, 14] on button "Back to borrower requests" at bounding box center [94, 12] width 59 height 9
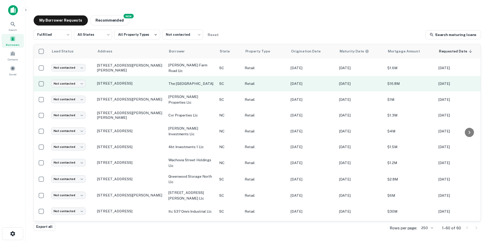
scroll to position [200, 0]
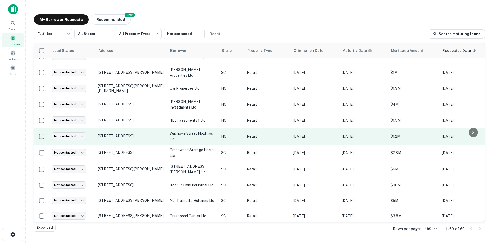
click at [101, 138] on p "425 Wachovia St Winston Salem, NC27101" at bounding box center [131, 135] width 67 height 5
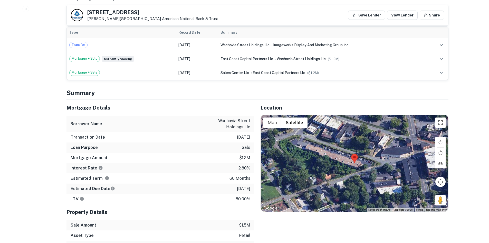
scroll to position [359, 0]
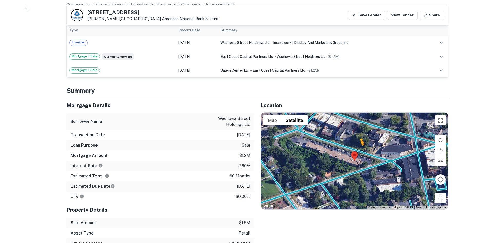
drag, startPoint x: 437, startPoint y: 188, endPoint x: 360, endPoint y: 142, distance: 90.6
click at [360, 142] on div "To activate drag with keyboard, press Alt + Enter. Once in keyboard drag state,…" at bounding box center [354, 160] width 187 height 97
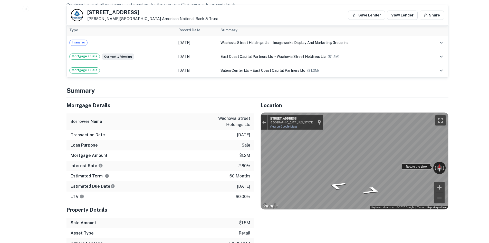
click at [423, 157] on div "← Move left → Move right ↑ Move up ↓ Move down + Zoom in - Zoom out 432 Branch …" at bounding box center [354, 160] width 187 height 97
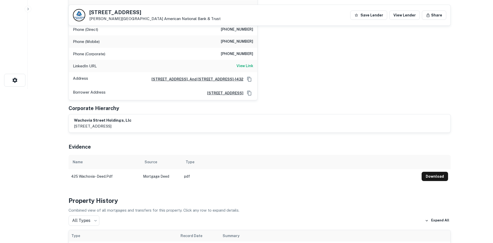
scroll to position [0, 0]
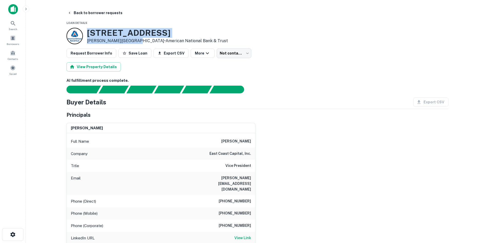
drag, startPoint x: 85, startPoint y: 31, endPoint x: 132, endPoint y: 40, distance: 48.1
click at [132, 40] on div "425 Wachovia St Winston Salem, NC27101 • American National Bank & Trust" at bounding box center [146, 36] width 161 height 16
click at [84, 14] on button "Back to borrower requests" at bounding box center [94, 12] width 59 height 9
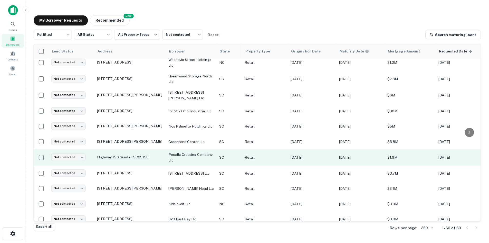
scroll to position [277, 0]
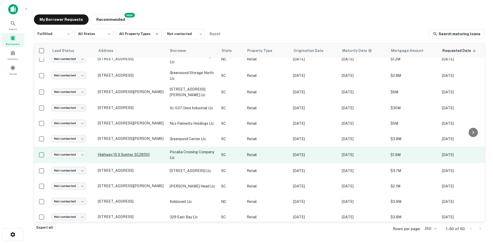
click at [134, 157] on p "Highway 15 S Sumter, SC29150" at bounding box center [131, 154] width 67 height 5
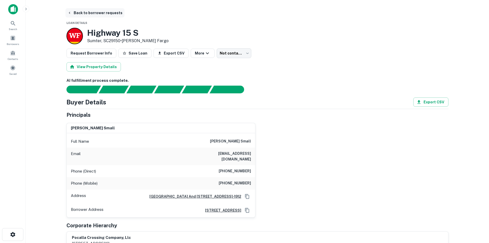
click at [103, 11] on button "Back to borrower requests" at bounding box center [94, 12] width 59 height 9
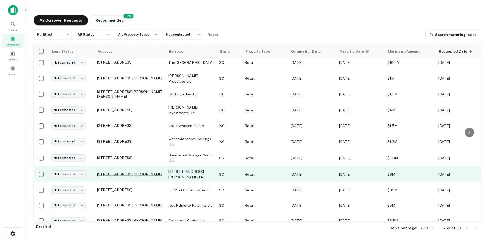
scroll to position [225, 0]
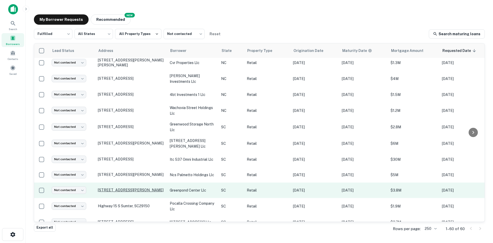
click at [114, 192] on p "4377 Highway 24 Anderson, SC29626" at bounding box center [131, 189] width 67 height 5
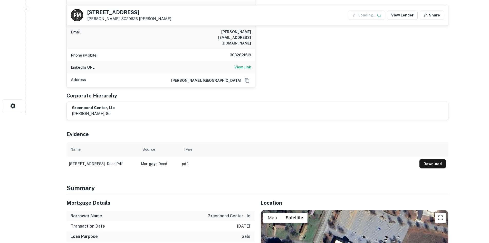
scroll to position [231, 0]
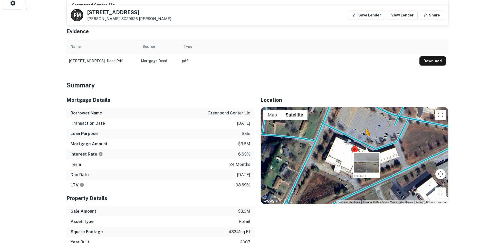
drag, startPoint x: 442, startPoint y: 183, endPoint x: 363, endPoint y: 129, distance: 94.9
click at [363, 129] on div "To activate drag with keyboard, press Alt + Enter. Once in keyboard drag state,…" at bounding box center [354, 155] width 187 height 97
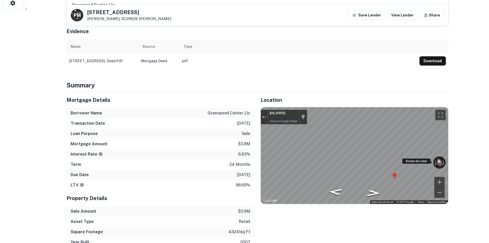
click at [441, 147] on div "← Move left → Move right ↑ Move up ↓ Move down + Zoom in - Zoom out South Carol…" at bounding box center [354, 155] width 187 height 97
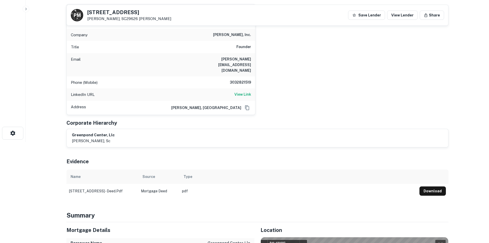
scroll to position [0, 0]
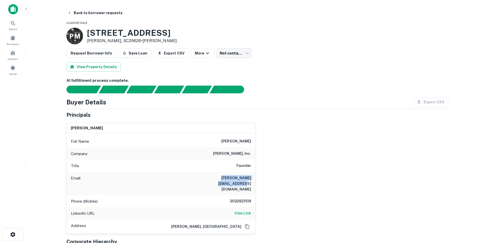
drag, startPoint x: 196, startPoint y: 177, endPoint x: 257, endPoint y: 180, distance: 61.1
click at [257, 180] on div "john wright Full Name john wright Company mccoy wright, inc. Title Founder Emai…" at bounding box center [255, 176] width 386 height 115
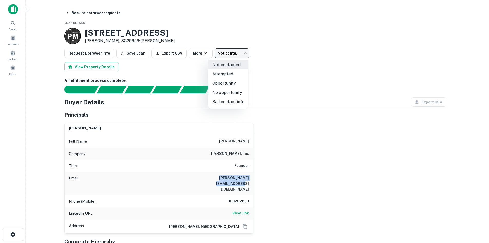
click at [227, 51] on body "Search Borrowers Contacts Saved Back to borrower requests Loan Details P M 4377…" at bounding box center [244, 121] width 489 height 243
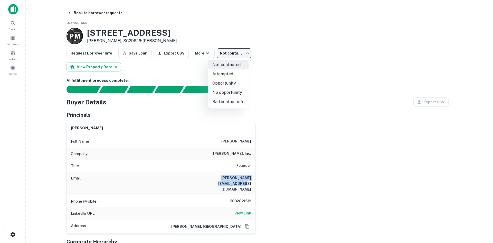
click at [228, 72] on li "Attempted" at bounding box center [228, 73] width 40 height 9
type input "*********"
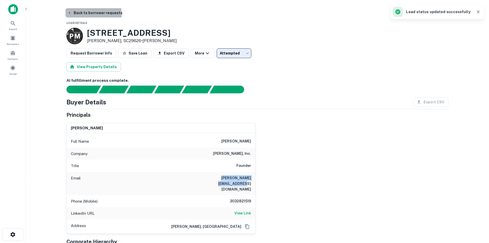
click at [89, 14] on button "Back to borrower requests" at bounding box center [94, 12] width 59 height 9
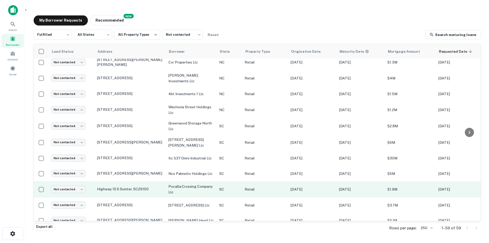
scroll to position [277, 0]
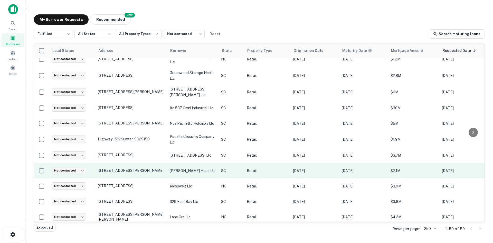
click at [133, 178] on td "5 Center Dr Bluffton, SC29910" at bounding box center [131, 170] width 72 height 15
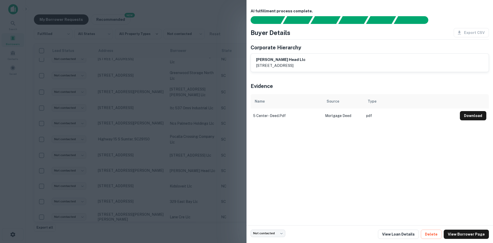
click at [133, 176] on div at bounding box center [246, 121] width 493 height 243
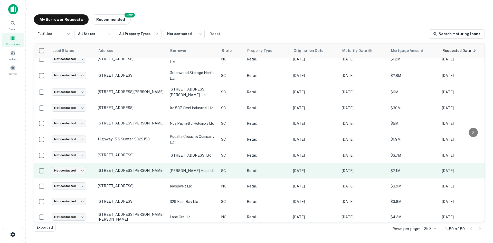
click at [132, 173] on p "5 Center Dr Bluffton, SC29910" at bounding box center [131, 170] width 67 height 5
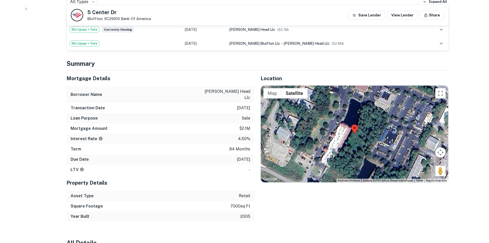
scroll to position [308, 0]
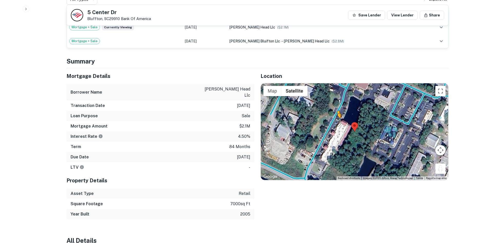
drag, startPoint x: 441, startPoint y: 161, endPoint x: 332, endPoint y: 116, distance: 117.6
click at [332, 116] on div "To activate drag with keyboard, press Alt + Enter. Once in keyboard drag state,…" at bounding box center [354, 131] width 187 height 97
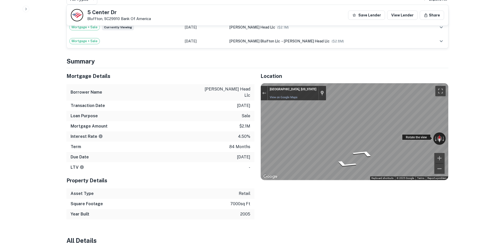
click at [296, 126] on div "← Move left → Move right ↑ Move up ↓ Move down + Zoom in - Zoom out [GEOGRAPHIC…" at bounding box center [354, 131] width 187 height 97
drag, startPoint x: 414, startPoint y: 131, endPoint x: 485, endPoint y: 162, distance: 77.4
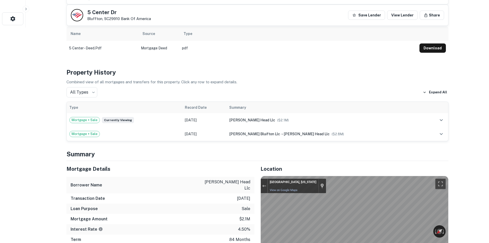
scroll to position [205, 0]
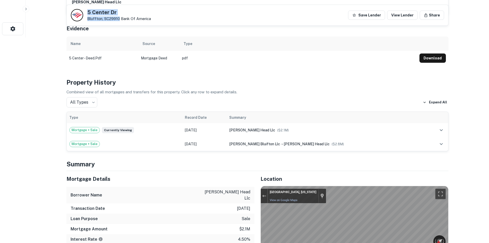
drag, startPoint x: 86, startPoint y: 11, endPoint x: 116, endPoint y: 18, distance: 31.2
click at [118, 18] on div "[STREET_ADDRESS][GEOGRAPHIC_DATA][PERSON_NAME]" at bounding box center [111, 15] width 80 height 12
copy div "[STREET_ADDRESS][PERSON_NAME]"
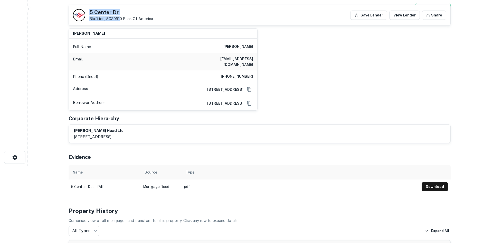
scroll to position [0, 0]
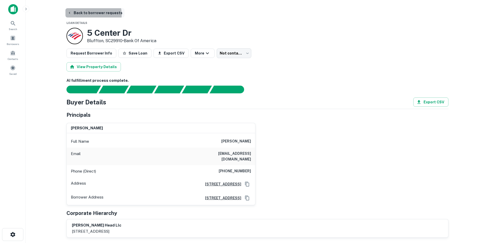
click at [84, 15] on button "Back to borrower requests" at bounding box center [94, 12] width 59 height 9
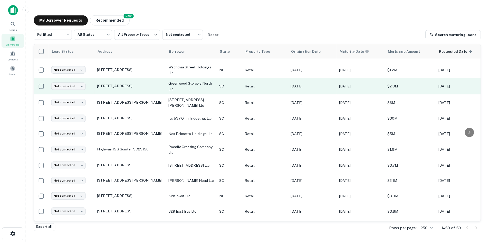
scroll to position [277, 0]
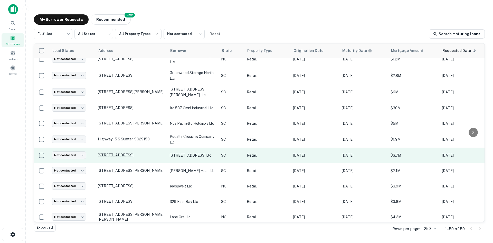
click at [116, 157] on p "[STREET_ADDRESS]" at bounding box center [131, 154] width 67 height 5
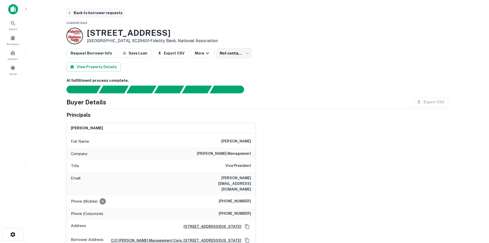
click at [83, 14] on button "Back to borrower requests" at bounding box center [94, 12] width 59 height 9
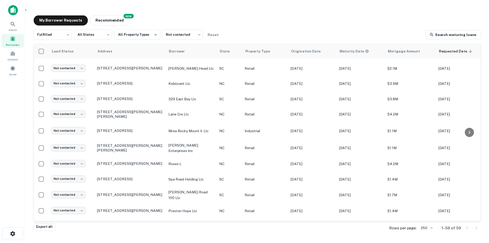
scroll to position [508, 0]
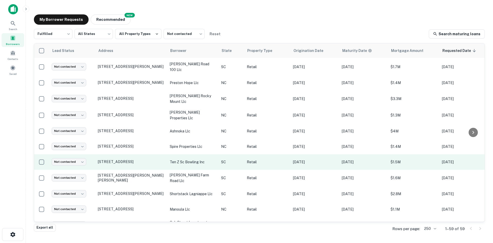
click at [123, 169] on td "[STREET_ADDRESS]" at bounding box center [131, 161] width 72 height 15
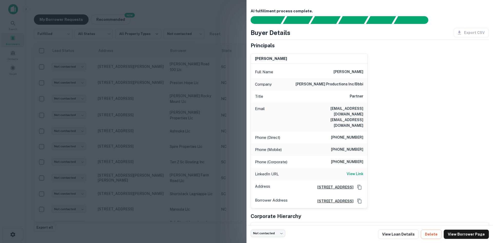
click at [119, 182] on div at bounding box center [246, 121] width 493 height 243
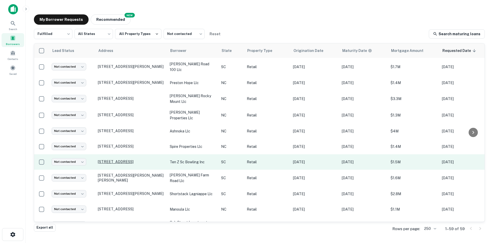
click at [119, 164] on p "[STREET_ADDRESS]" at bounding box center [131, 161] width 67 height 5
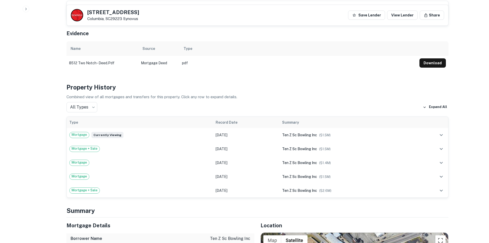
scroll to position [359, 0]
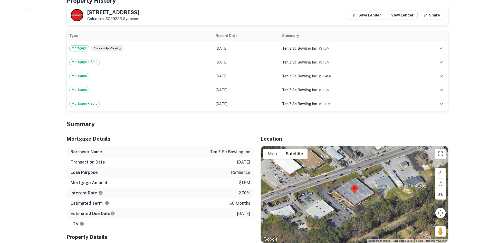
drag, startPoint x: 439, startPoint y: 221, endPoint x: 351, endPoint y: 175, distance: 99.8
click at [351, 175] on div "Map Terrain Satellite Labels Keyboard shortcuts Map Data Map data ©2025 Map dat…" at bounding box center [354, 194] width 187 height 97
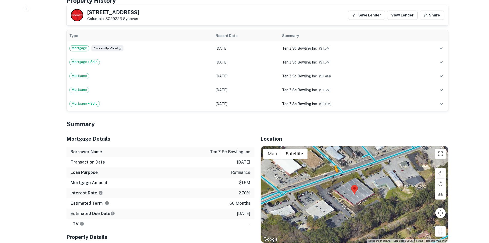
drag, startPoint x: 438, startPoint y: 222, endPoint x: 334, endPoint y: 165, distance: 118.6
click at [334, 165] on div "To activate drag with keyboard, press Alt + Enter. Once in keyboard drag state,…" at bounding box center [354, 194] width 187 height 97
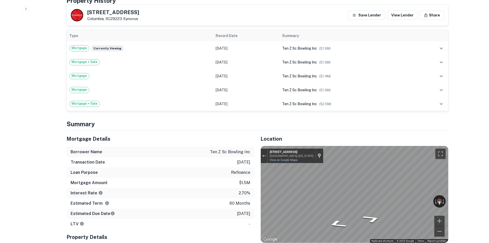
click at [252, 155] on div "Mortgage Details Borrower Name ten z sc bowling inc Transaction Date [DATE] Loa…" at bounding box center [254, 203] width 388 height 145
click at [249, 173] on div "Mortgage Details Borrower Name ten z sc bowling inc Transaction Date [DATE] Loa…" at bounding box center [254, 203] width 388 height 145
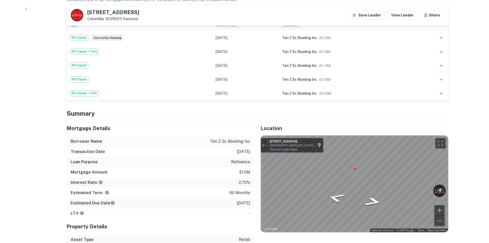
scroll to position [308, 0]
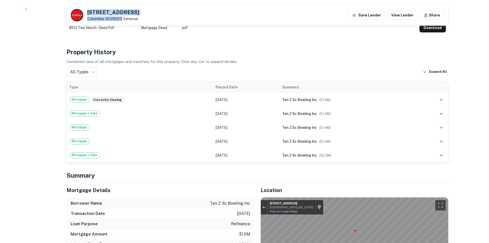
drag, startPoint x: 87, startPoint y: 12, endPoint x: 122, endPoint y: 20, distance: 36.0
click at [122, 20] on div "[STREET_ADDRESS] Synovus" at bounding box center [113, 15] width 52 height 11
copy div "[STREET_ADDRESS]"
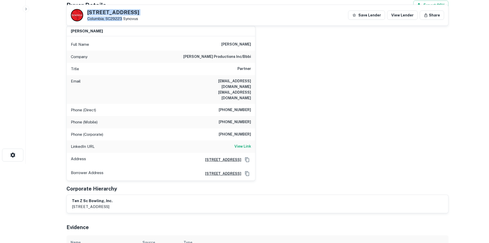
scroll to position [77, 0]
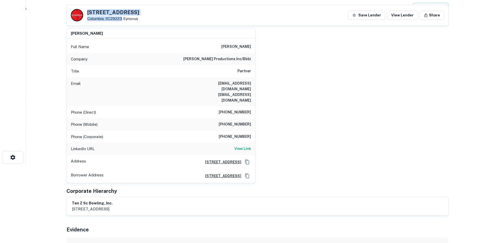
drag, startPoint x: 224, startPoint y: 46, endPoint x: 256, endPoint y: 50, distance: 32.3
click at [256, 50] on div "[PERSON_NAME] Full Name [PERSON_NAME] Company [PERSON_NAME] productions inc/bbb…" at bounding box center [255, 103] width 386 height 159
copy h6 "[PERSON_NAME]"
click at [244, 146] on h6 "View Link" at bounding box center [242, 149] width 17 height 6
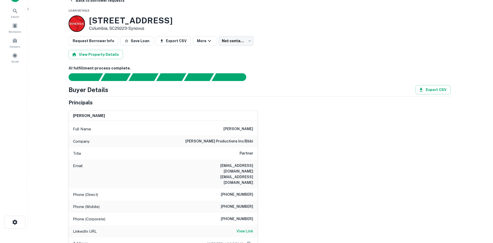
scroll to position [0, 0]
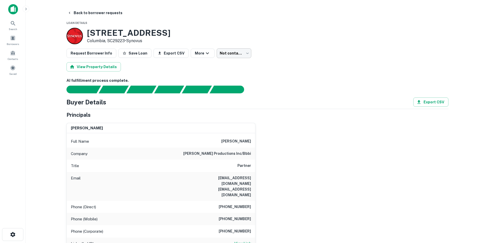
click at [228, 58] on body "Search Borrowers Contacts Saved Back to borrower requests Loan Details [STREET_…" at bounding box center [244, 121] width 489 height 243
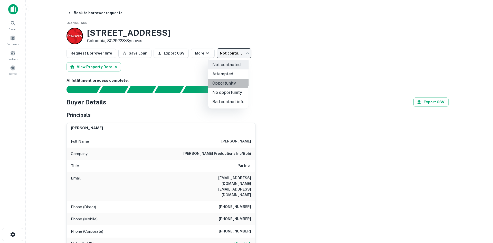
click at [227, 81] on li "Opportunity" at bounding box center [228, 83] width 40 height 9
type input "**********"
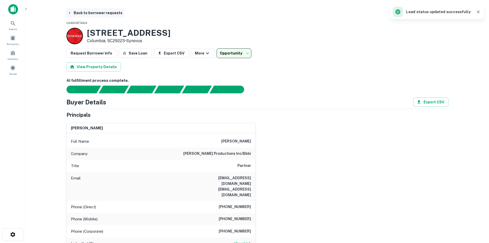
click at [78, 10] on button "Back to borrower requests" at bounding box center [94, 12] width 59 height 9
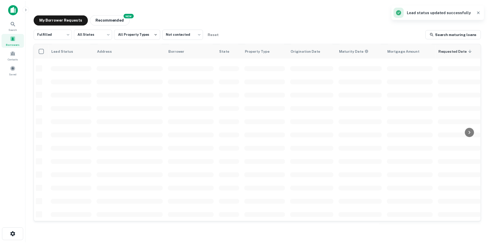
scroll to position [174, 0]
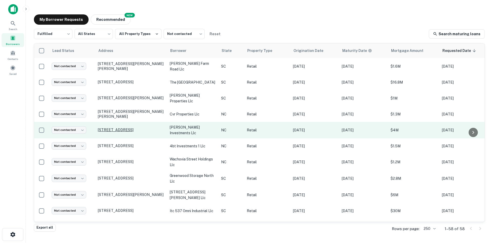
click at [129, 132] on p "[STREET_ADDRESS]" at bounding box center [131, 129] width 67 height 5
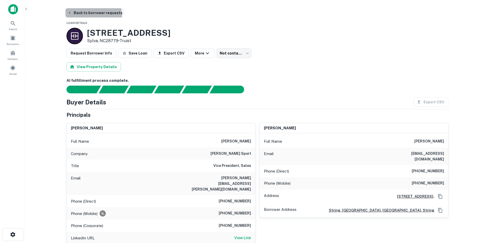
click at [88, 15] on button "Back to borrower requests" at bounding box center [94, 12] width 59 height 9
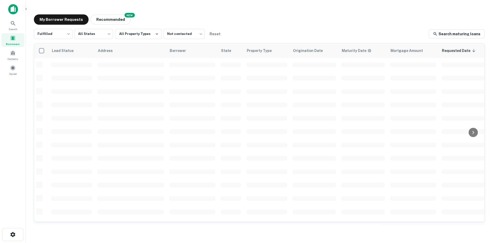
scroll to position [174, 0]
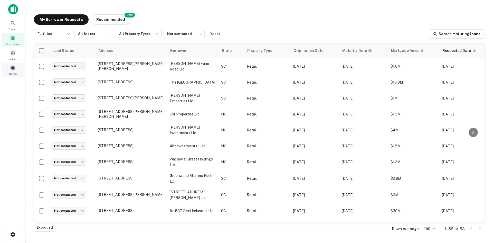
click at [15, 66] on span at bounding box center [13, 68] width 6 height 6
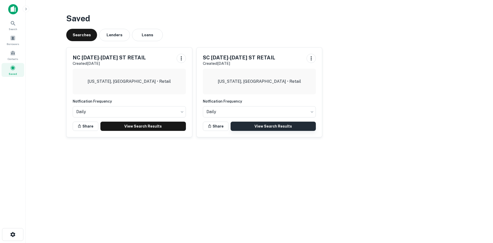
click at [238, 126] on link "View Search Results" at bounding box center [273, 125] width 85 height 9
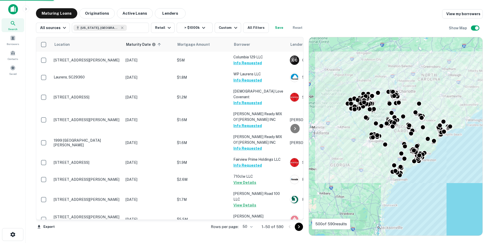
click at [250, 229] on body "Search Borrowers Contacts Saved Maturing Loans Originations Active Loans Lender…" at bounding box center [246, 121] width 493 height 243
click at [249, 232] on li "100" at bounding box center [247, 231] width 15 height 9
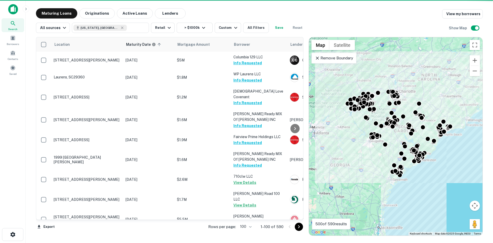
click at [299, 226] on icon "Go to next page" at bounding box center [299, 226] width 6 height 6
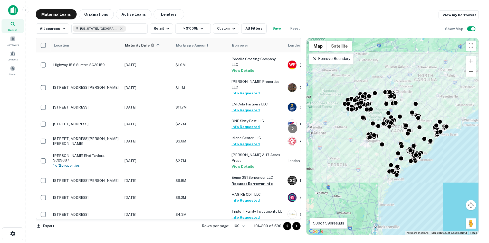
scroll to position [436, 0]
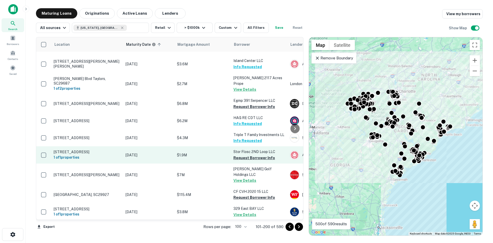
drag, startPoint x: 96, startPoint y: 125, endPoint x: 93, endPoint y: 127, distance: 3.3
click at [96, 149] on p "[STREET_ADDRESS]" at bounding box center [87, 151] width 67 height 5
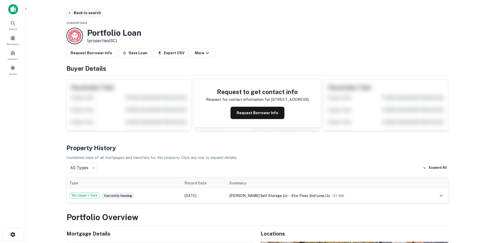
click at [94, 12] on button "Back to search" at bounding box center [83, 12] width 37 height 9
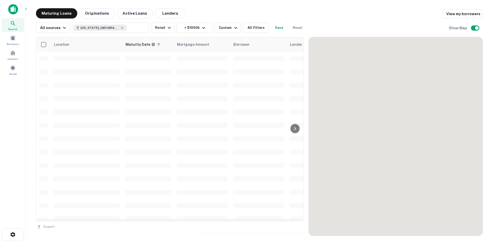
scroll to position [436, 0]
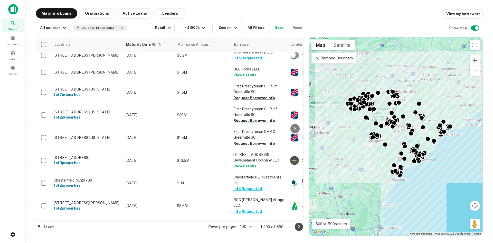
click at [295, 225] on button "Go to next page" at bounding box center [299, 226] width 8 height 8
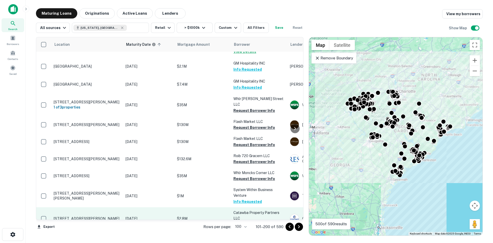
scroll to position [1637, 0]
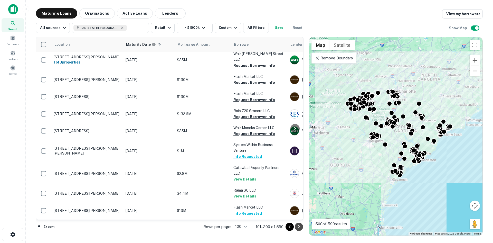
click at [296, 227] on icon "Go to next page" at bounding box center [299, 226] width 6 height 6
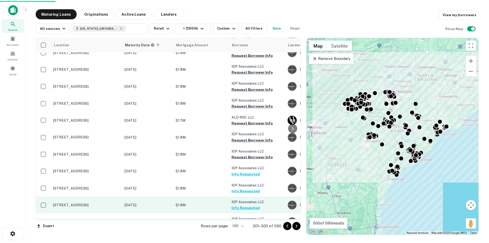
scroll to position [1559, 0]
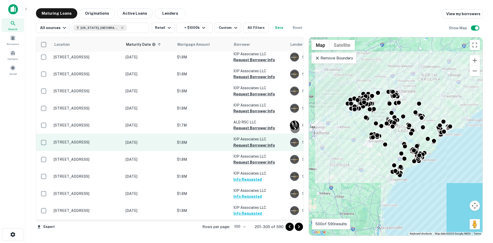
click at [82, 140] on p "1004 Ocean Blvd Isle Of Palms, SC29451" at bounding box center [87, 142] width 67 height 5
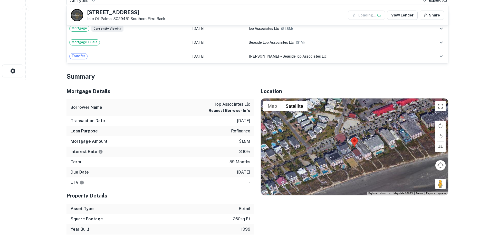
scroll to position [180, 0]
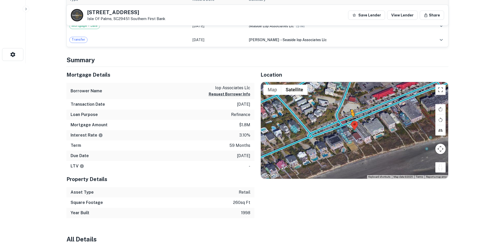
drag, startPoint x: 443, startPoint y: 168, endPoint x: 346, endPoint y: 121, distance: 108.2
click at [346, 121] on div "To activate drag with keyboard, press Alt + Enter. Once in keyboard drag state,…" at bounding box center [354, 130] width 187 height 97
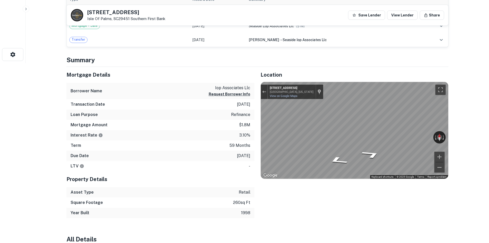
click at [251, 119] on div "Mortgage Details Borrower Name iop associates llc Request Borrower Info Transac…" at bounding box center [254, 142] width 388 height 151
click at [249, 147] on div "Mortgage Details Borrower Name iop associates llc Request Borrower Info Transac…" at bounding box center [254, 142] width 388 height 151
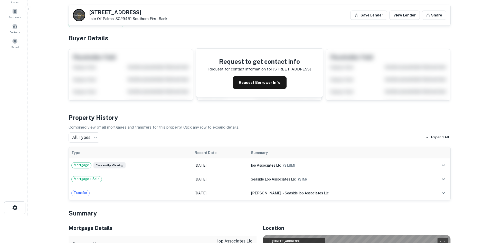
scroll to position [0, 0]
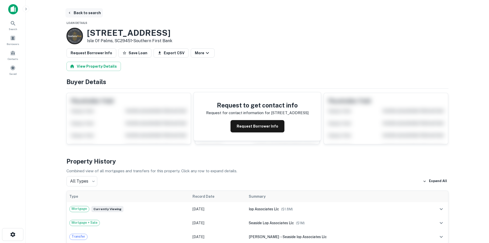
click at [90, 12] on button "Back to search" at bounding box center [83, 12] width 37 height 9
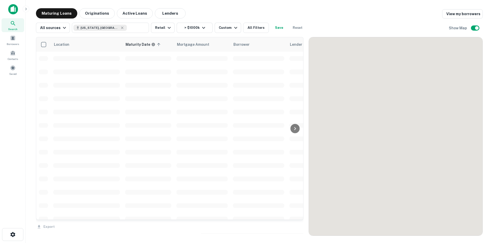
scroll to position [1171, 0]
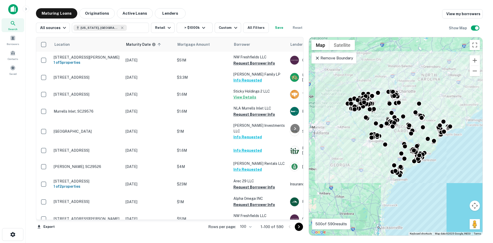
click at [298, 226] on icon "Go to next page" at bounding box center [299, 226] width 6 height 6
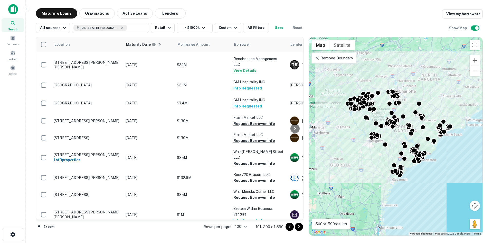
scroll to position [1633, 0]
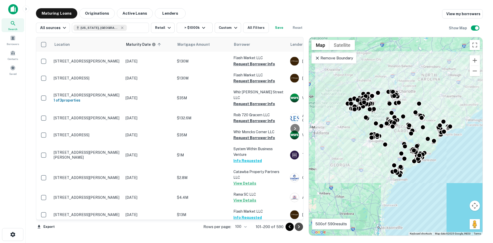
click at [296, 227] on icon "Go to next page" at bounding box center [299, 226] width 6 height 6
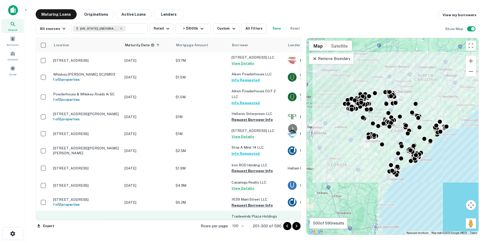
scroll to position [609, 0]
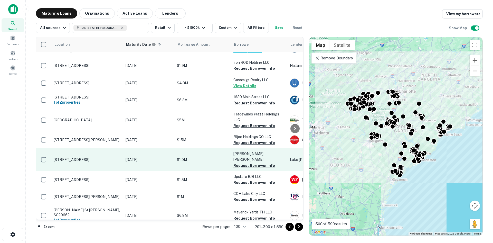
click at [101, 157] on p "5580 Highway 557 Clover, SC29710" at bounding box center [87, 159] width 67 height 5
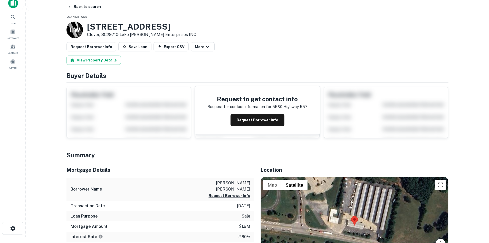
scroll to position [77, 0]
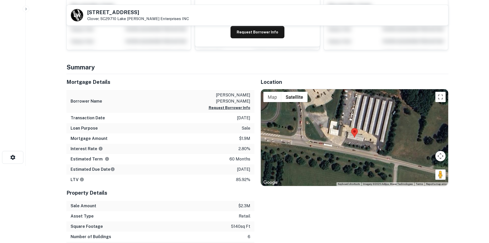
drag, startPoint x: 443, startPoint y: 175, endPoint x: 359, endPoint y: 154, distance: 86.1
click at [359, 154] on div "Map Terrain Satellite Labels Keyboard shortcuts Map Data Imagery ©2025 Airbus, …" at bounding box center [354, 137] width 187 height 97
drag, startPoint x: 437, startPoint y: 174, endPoint x: 425, endPoint y: 166, distance: 14.1
click at [371, 156] on div "Map Terrain Satellite Labels Keyboard shortcuts Map Data Imagery ©2025 Airbus, …" at bounding box center [354, 137] width 187 height 97
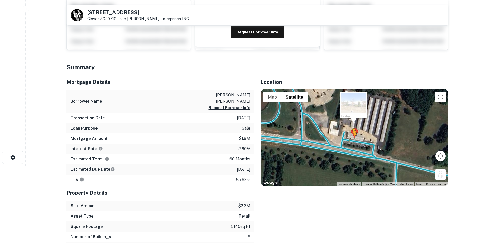
drag, startPoint x: 437, startPoint y: 174, endPoint x: 352, endPoint y: 140, distance: 91.2
click at [352, 140] on div "To activate drag with keyboard, press Alt + Enter. Once in keyboard drag state,…" at bounding box center [354, 137] width 187 height 97
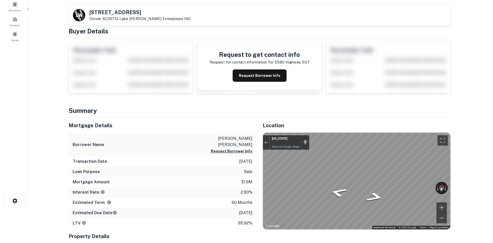
scroll to position [0, 0]
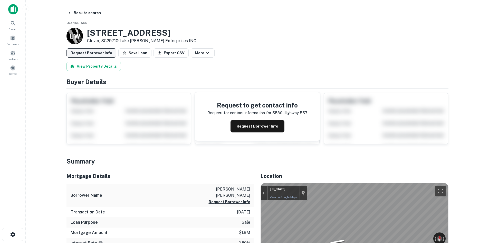
click at [96, 49] on button "Request Borrower Info" at bounding box center [91, 52] width 50 height 9
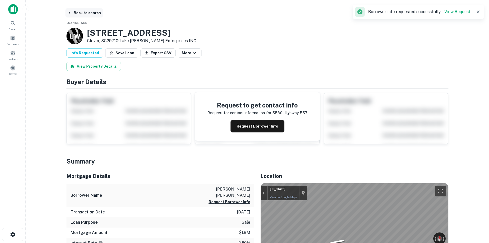
click at [87, 12] on button "Back to search" at bounding box center [83, 12] width 37 height 9
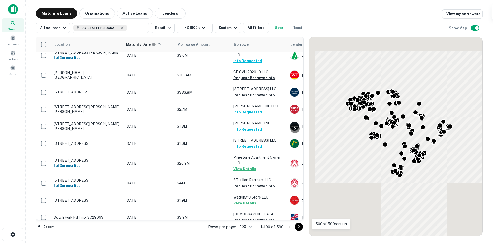
scroll to position [635, 0]
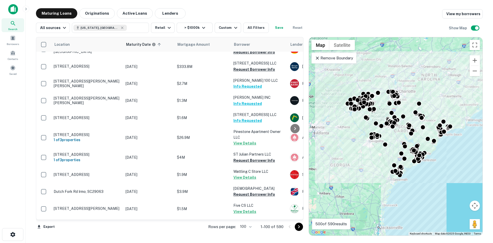
click at [295, 224] on button "Go to next page" at bounding box center [299, 226] width 8 height 8
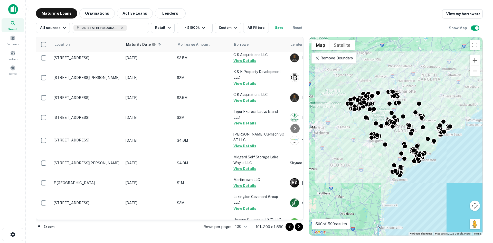
scroll to position [1072, 0]
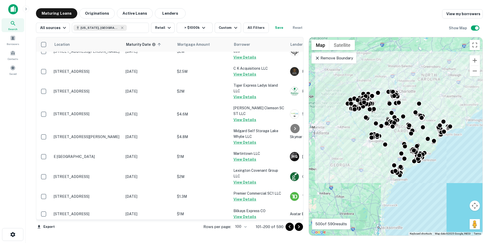
click at [295, 226] on button "Go to next page" at bounding box center [299, 226] width 8 height 8
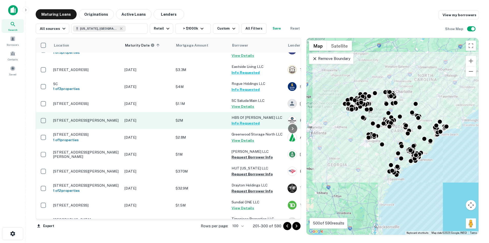
scroll to position [224, 0]
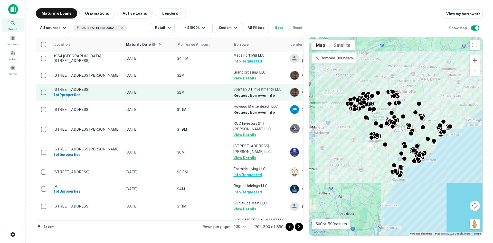
click at [98, 90] on p "[STREET_ADDRESS]" at bounding box center [87, 89] width 67 height 5
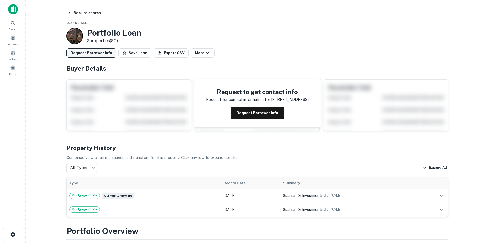
click at [94, 54] on button "Request Borrower Info" at bounding box center [91, 52] width 50 height 9
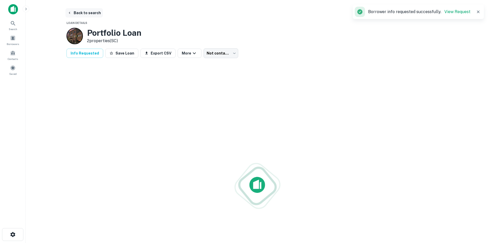
click at [89, 15] on button "Back to search" at bounding box center [83, 12] width 37 height 9
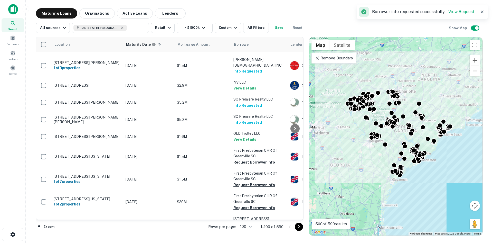
scroll to position [430, 0]
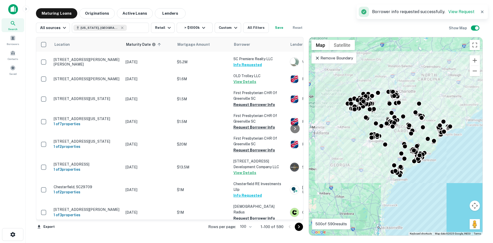
click at [297, 223] on icon "Go to next page" at bounding box center [299, 226] width 6 height 6
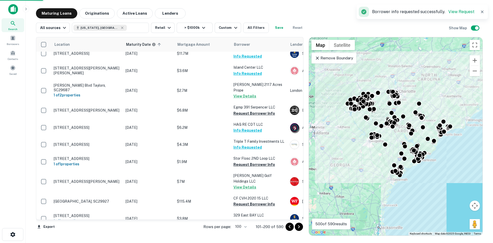
click at [297, 228] on icon "Go to next page" at bounding box center [299, 226] width 6 height 6
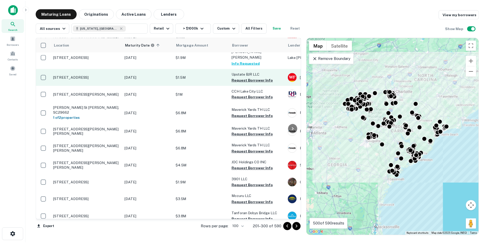
scroll to position [789, 0]
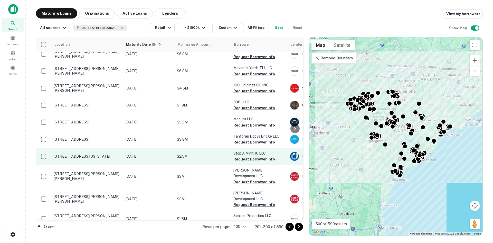
click at [86, 154] on p "1001 W Georgia Rd Simpsonville, SC29680" at bounding box center [87, 156] width 67 height 5
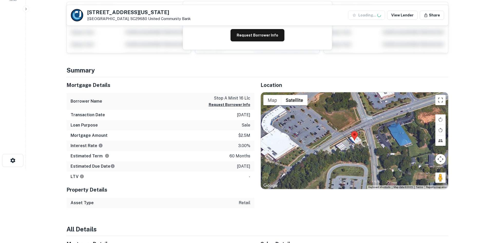
scroll to position [77, 0]
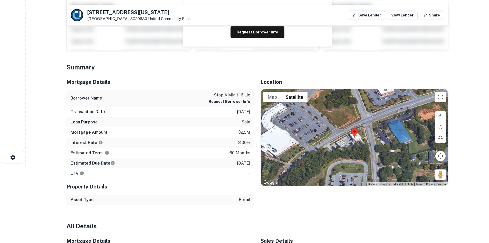
drag, startPoint x: 438, startPoint y: 172, endPoint x: 335, endPoint y: 126, distance: 113.7
click at [335, 126] on div "Map Terrain Satellite Labels Keyboard shortcuts Map Data Map data ©2025 Map dat…" at bounding box center [354, 137] width 187 height 97
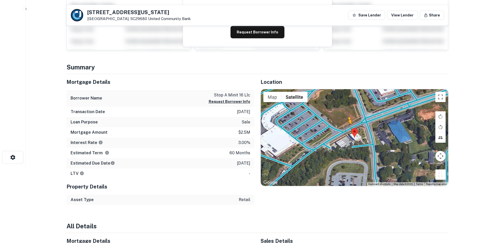
drag, startPoint x: 442, startPoint y: 176, endPoint x: 346, endPoint y: 128, distance: 107.0
click at [346, 128] on div "To activate drag with keyboard, press Alt + Enter. Once in keyboard drag state,…" at bounding box center [354, 137] width 187 height 97
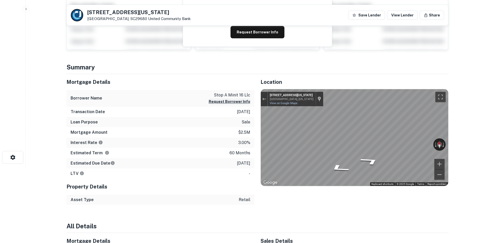
click at [226, 102] on div "Mortgage Details Borrower Name stop a minit 16 llc Request Borrower Info Transa…" at bounding box center [254, 139] width 388 height 131
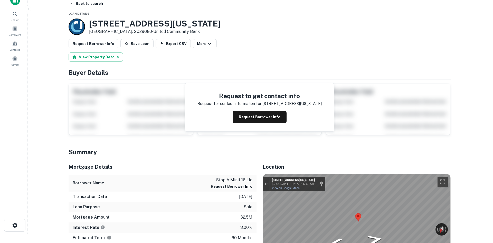
scroll to position [0, 0]
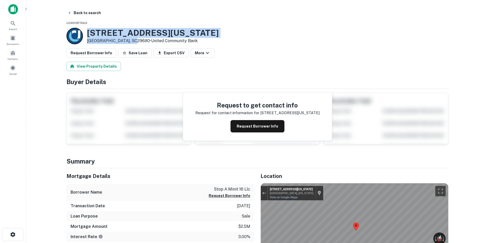
drag, startPoint x: 87, startPoint y: 35, endPoint x: 131, endPoint y: 39, distance: 44.1
click at [131, 39] on div "1001 W Georgia Rd Simpsonville, SC29680 • United Community Bank" at bounding box center [153, 36] width 132 height 16
copy div "1001 W Georgia Rd Simpsonville, SC29680"
click at [98, 52] on button "Request Borrower Info" at bounding box center [91, 52] width 50 height 9
click at [126, 52] on button "Save Loan" at bounding box center [117, 52] width 33 height 9
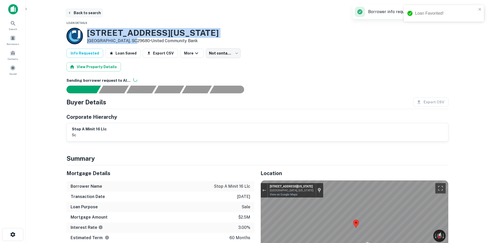
click at [89, 12] on button "Back to search" at bounding box center [83, 12] width 37 height 9
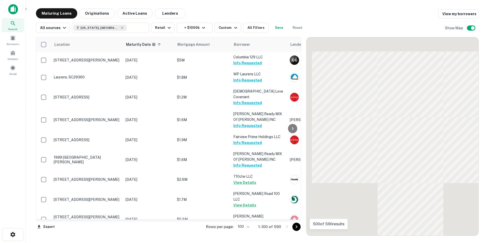
click at [300, 226] on icon "Go to next page" at bounding box center [296, 226] width 6 height 6
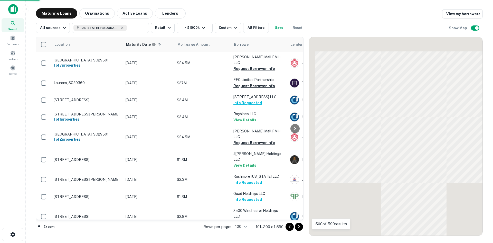
scroll to position [789, 0]
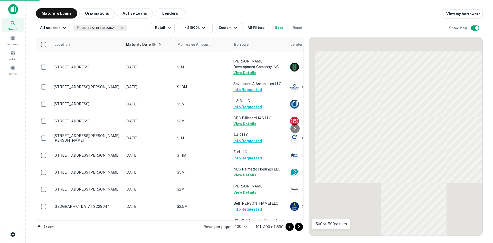
click at [300, 226] on icon "Go to next page" at bounding box center [299, 226] width 6 height 6
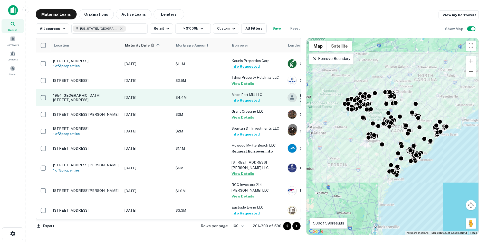
scroll to position [173, 0]
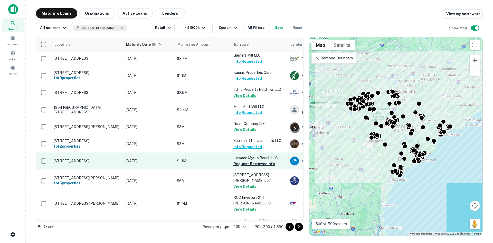
click at [102, 160] on p "4600 Highway 17 Byp S Myrtle Beach, SC29588" at bounding box center [87, 160] width 67 height 5
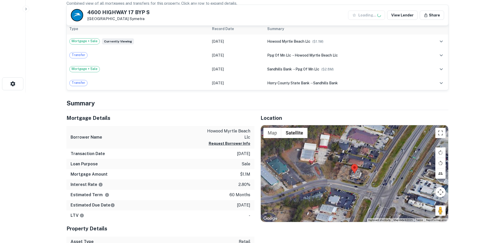
scroll to position [154, 0]
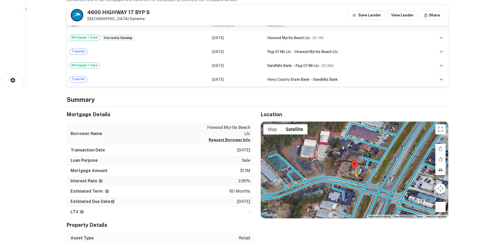
drag, startPoint x: 441, startPoint y: 206, endPoint x: 353, endPoint y: 183, distance: 90.4
click at [353, 183] on div "To activate drag with keyboard, press Alt + Enter. Once in keyboard drag state,…" at bounding box center [354, 169] width 187 height 97
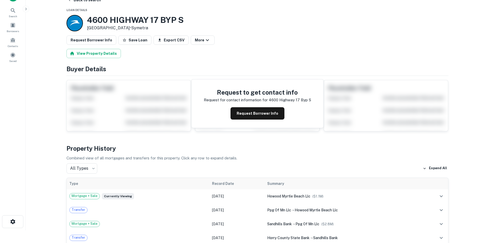
scroll to position [0, 0]
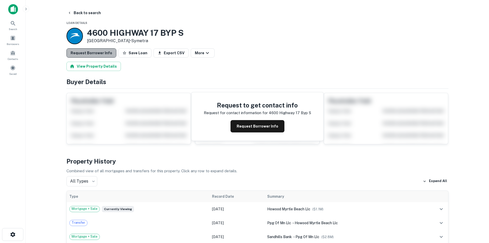
click at [107, 53] on button "Request Borrower Info" at bounding box center [91, 52] width 50 height 9
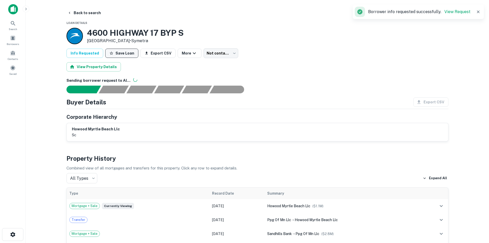
click at [126, 56] on button "Save Loan" at bounding box center [121, 53] width 33 height 9
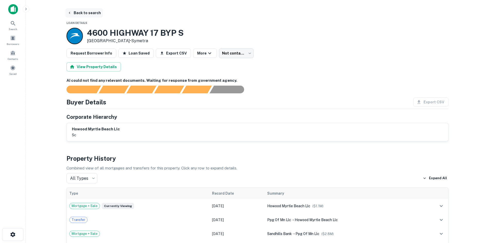
click at [91, 11] on button "Back to search" at bounding box center [83, 12] width 37 height 9
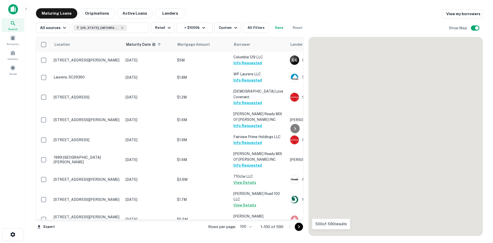
scroll to position [276, 0]
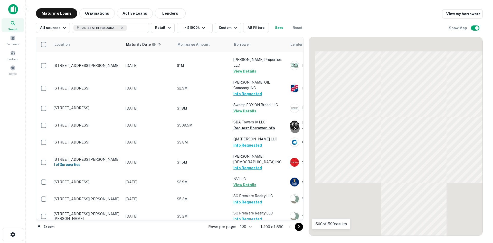
click at [294, 226] on div at bounding box center [293, 226] width 17 height 8
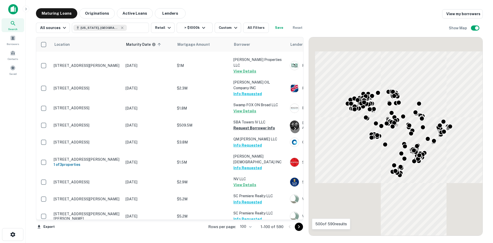
click at [296, 226] on icon "Go to next page" at bounding box center [299, 226] width 6 height 6
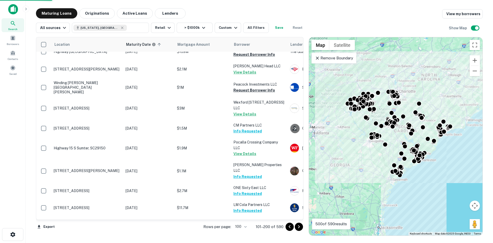
click at [299, 228] on icon "Go to next page" at bounding box center [299, 226] width 6 height 6
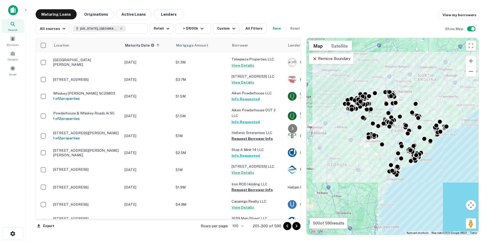
scroll to position [513, 0]
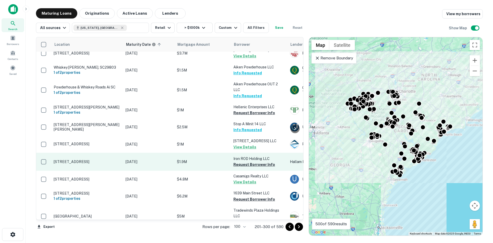
click at [94, 159] on p "2150 Iron Rod Ct North Charleston, SC29406" at bounding box center [87, 161] width 67 height 5
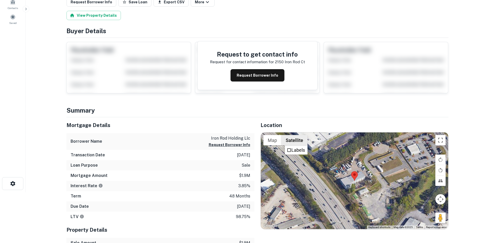
scroll to position [51, 0]
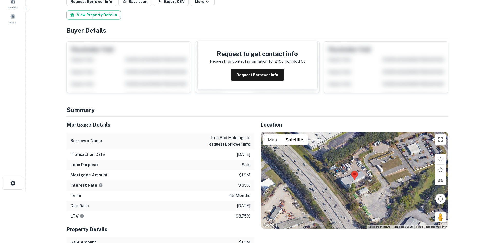
drag, startPoint x: 438, startPoint y: 216, endPoint x: 364, endPoint y: 181, distance: 82.0
click at [364, 181] on div "Map Terrain Satellite Labels Keyboard shortcuts Map Data Map data ©2025 Map dat…" at bounding box center [354, 180] width 187 height 97
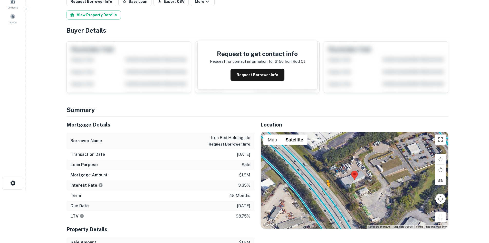
drag, startPoint x: 438, startPoint y: 217, endPoint x: 327, endPoint y: 192, distance: 114.4
click at [327, 192] on div "To activate drag with keyboard, press Alt + Enter. Once in keyboard drag state,…" at bounding box center [354, 180] width 187 height 97
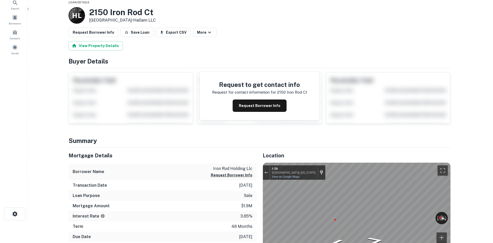
scroll to position [0, 0]
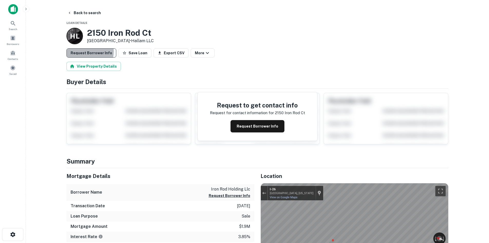
click at [86, 51] on button "Request Borrower Info" at bounding box center [91, 52] width 50 height 9
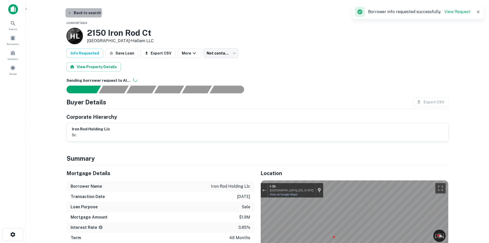
click at [81, 12] on button "Back to search" at bounding box center [83, 12] width 37 height 9
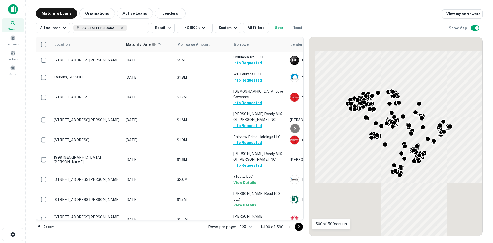
scroll to position [513, 0]
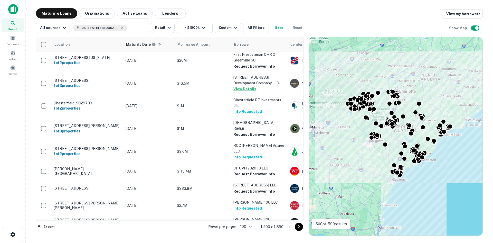
click at [301, 226] on icon "Go to next page" at bounding box center [299, 226] width 6 height 6
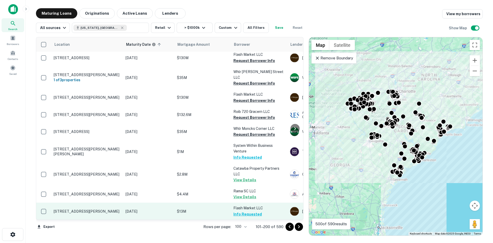
scroll to position [1637, 0]
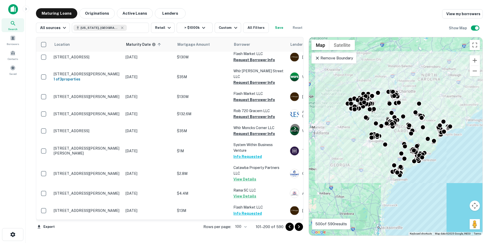
click at [297, 225] on icon "Go to next page" at bounding box center [299, 226] width 6 height 6
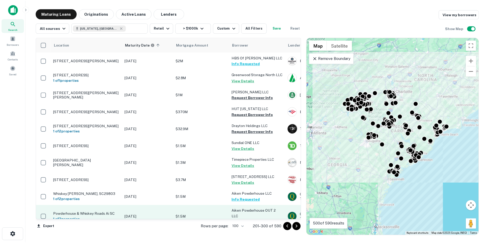
scroll to position [353, 0]
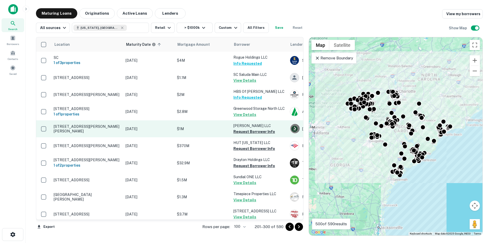
click at [106, 128] on td "285 N Bultman Dr Sumter, SC29150" at bounding box center [87, 128] width 72 height 17
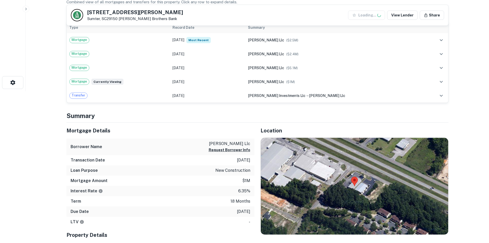
scroll to position [154, 0]
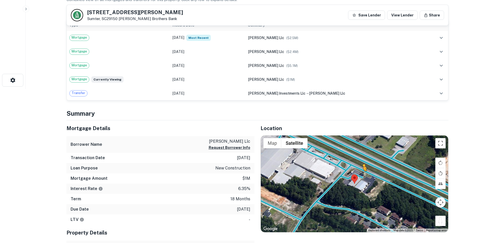
drag, startPoint x: 443, startPoint y: 224, endPoint x: 362, endPoint y: 175, distance: 95.4
click at [362, 175] on div "To activate drag with keyboard, press Alt + Enter. Once in keyboard drag state,…" at bounding box center [354, 183] width 187 height 97
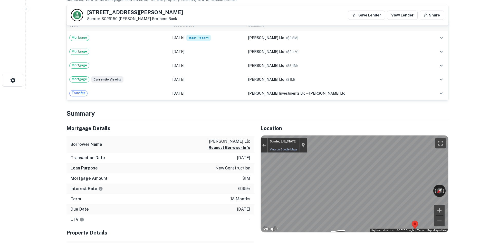
click at [261, 137] on div "← Move left → Move right ↑ Move up ↓ Move down + Zoom in - Zoom out Sumter, Sou…" at bounding box center [354, 183] width 187 height 97
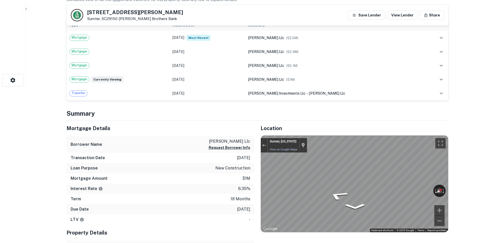
drag, startPoint x: 88, startPoint y: 12, endPoint x: 119, endPoint y: 21, distance: 33.3
click at [119, 21] on div "285 N Bultman Dr Sumter, SC29150 Anderson Brothers Bank Save Lender View Lender…" at bounding box center [257, 15] width 381 height 21
copy div "285 N Bultman Dr Sumter, SC29150"
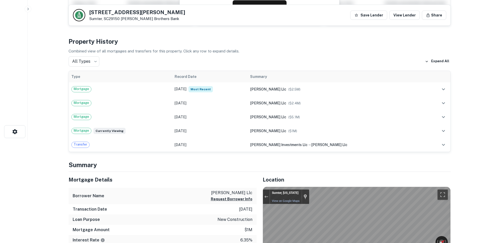
scroll to position [0, 0]
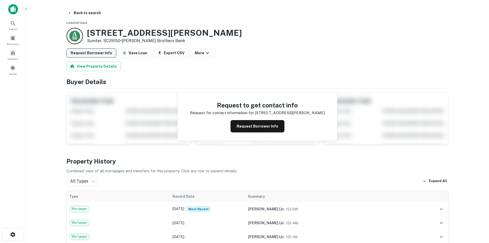
click at [99, 51] on button "Request Borrower Info" at bounding box center [91, 52] width 50 height 9
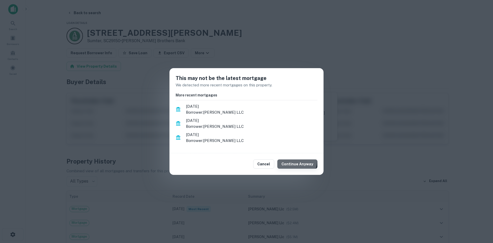
click at [296, 160] on button "Continue Anyway" at bounding box center [297, 163] width 40 height 9
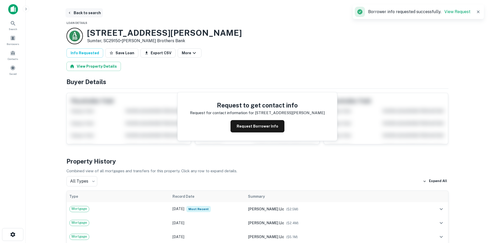
click at [76, 12] on button "Back to search" at bounding box center [83, 12] width 37 height 9
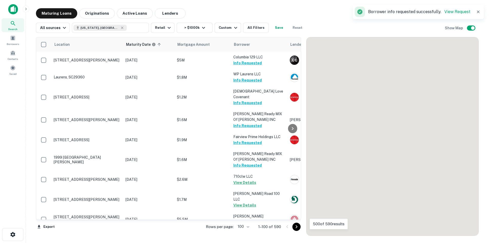
click at [299, 228] on icon "Go to next page" at bounding box center [296, 226] width 6 height 6
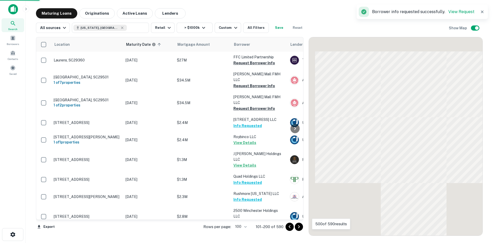
scroll to position [353, 0]
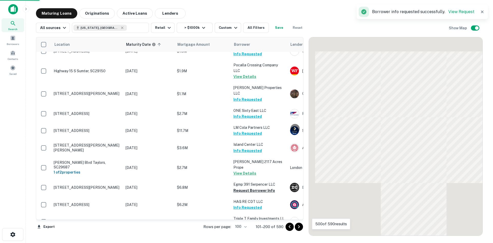
click at [299, 228] on icon "Go to next page" at bounding box center [299, 226] width 6 height 6
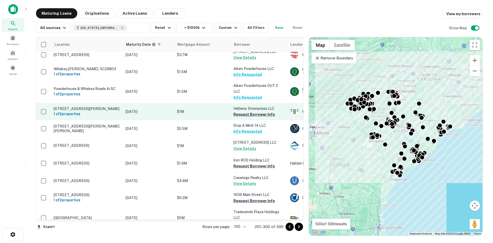
scroll to position [250, 0]
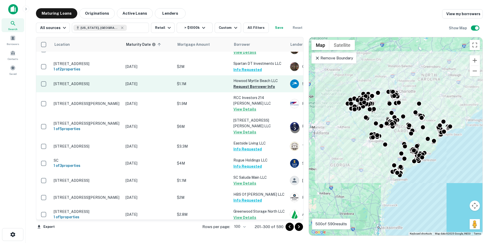
click at [100, 86] on p "4600 Highway 17 Byp S Myrtle Beach, SC29588" at bounding box center [87, 83] width 67 height 5
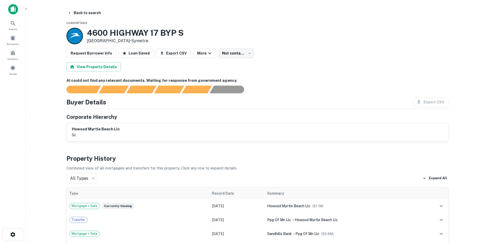
click at [82, 7] on main "Back to search Loan Details 4600 HIGHWAY 17 BYP S Myrtle Beach, SC29588 • Symet…" at bounding box center [257, 121] width 463 height 243
click at [87, 14] on button "Back to search" at bounding box center [83, 12] width 37 height 9
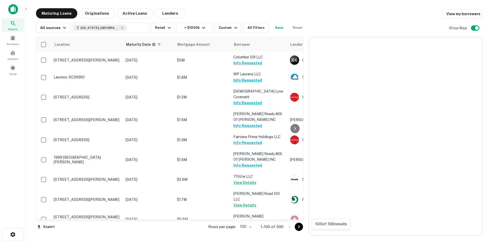
scroll to position [250, 0]
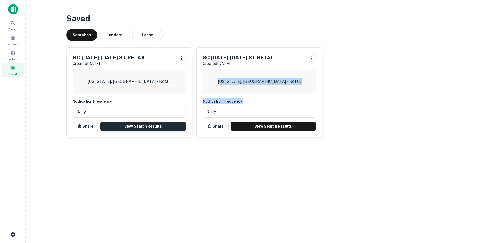
click at [176, 130] on link "View Search Results" at bounding box center [142, 125] width 85 height 9
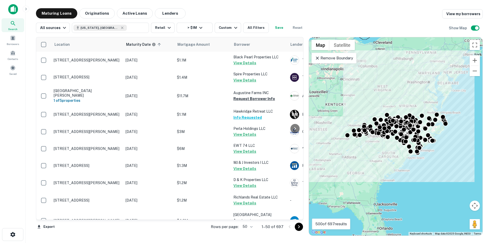
click at [295, 227] on button "Go to next page" at bounding box center [299, 226] width 8 height 8
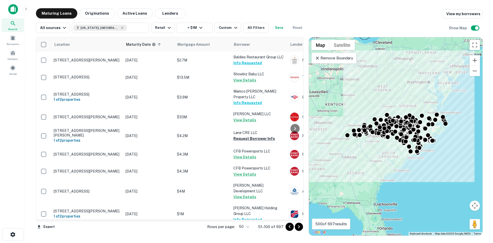
click at [249, 227] on body "Search Borrowers Contacts Saved Maturing Loans Originations Active Loans Lender…" at bounding box center [246, 121] width 493 height 243
click at [249, 232] on li "100" at bounding box center [244, 231] width 15 height 9
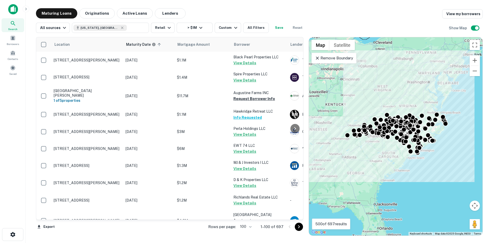
drag, startPoint x: 297, startPoint y: 227, endPoint x: 285, endPoint y: 225, distance: 12.2
click at [297, 227] on icon "Go to next page" at bounding box center [299, 226] width 6 height 6
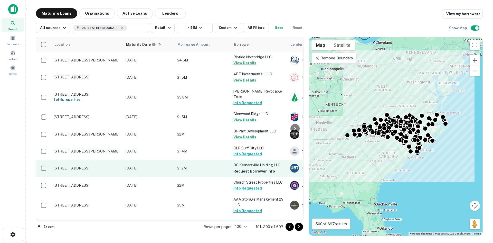
click at [99, 169] on p "[STREET_ADDRESS]" at bounding box center [87, 168] width 67 height 5
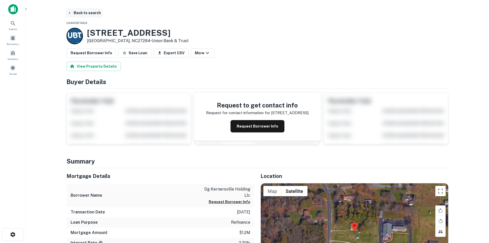
click at [87, 12] on button "Back to search" at bounding box center [83, 12] width 37 height 9
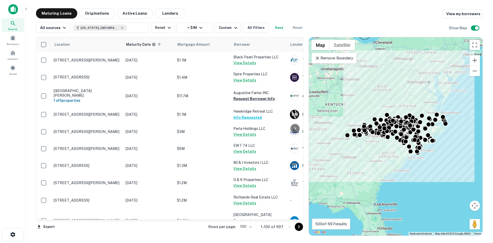
click at [296, 228] on icon "Go to next page" at bounding box center [299, 226] width 6 height 6
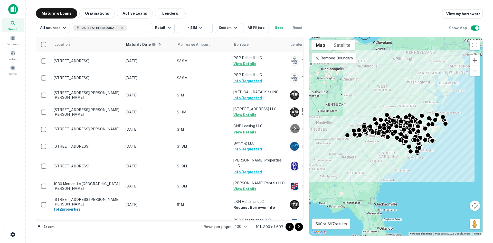
scroll to position [1667, 0]
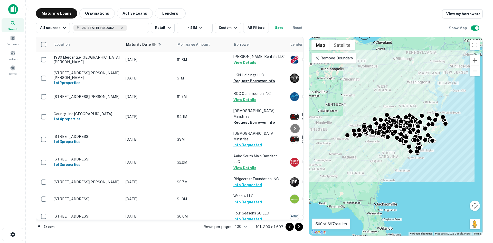
click at [296, 226] on icon "Go to next page" at bounding box center [299, 226] width 6 height 6
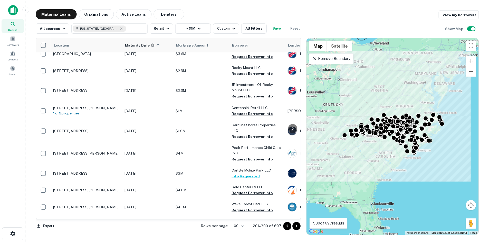
scroll to position [1378, 0]
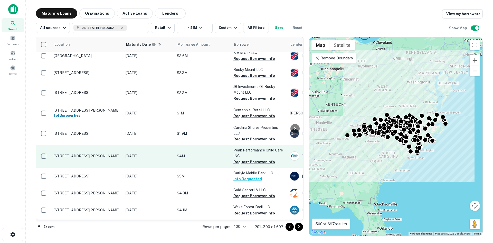
click at [102, 145] on td "[STREET_ADDRESS][PERSON_NAME]" at bounding box center [87, 156] width 72 height 23
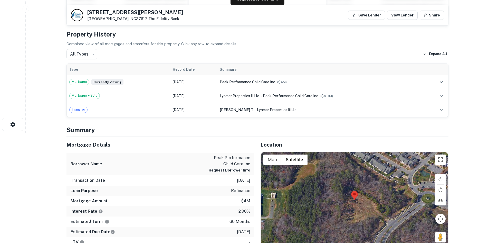
scroll to position [77, 0]
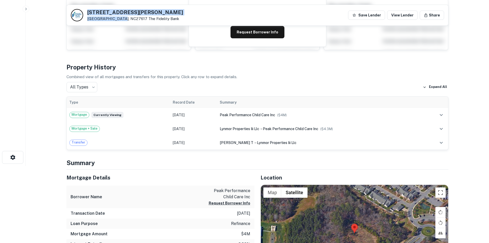
drag, startPoint x: 86, startPoint y: 10, endPoint x: 119, endPoint y: 21, distance: 34.2
click at [119, 21] on div "[STREET_ADDRESS][PERSON_NAME] The Fidelity Bank Save Lender View Lender Share" at bounding box center [257, 15] width 381 height 21
copy div "[STREET_ADDRESS][PERSON_NAME]"
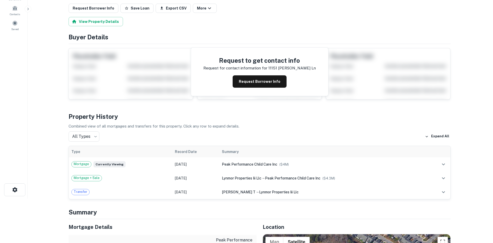
scroll to position [0, 0]
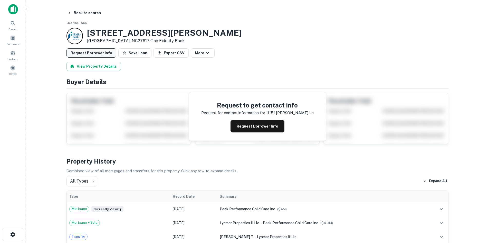
click at [92, 52] on button "Request Borrower Info" at bounding box center [91, 52] width 50 height 9
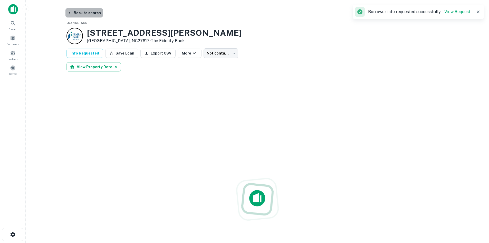
click at [92, 16] on button "Back to search" at bounding box center [83, 12] width 37 height 9
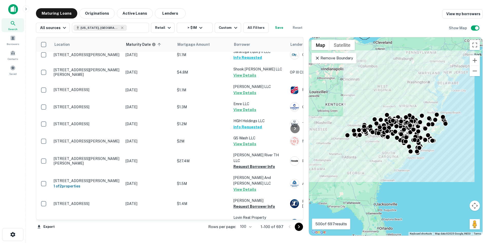
scroll to position [427, 0]
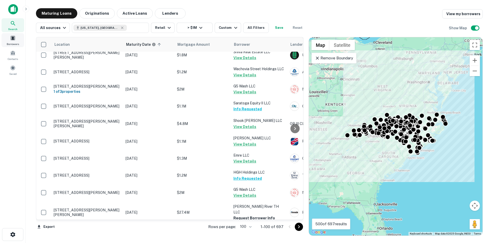
click at [21, 44] on div "Borrowers" at bounding box center [13, 40] width 23 height 14
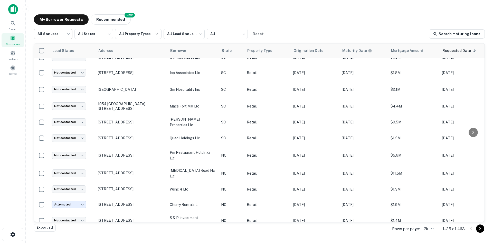
click at [48, 32] on body "Search Borrowers Contacts Saved My Borrower Requests NEW Recommended All Status…" at bounding box center [246, 121] width 493 height 243
click at [49, 63] on li "Fulfilled" at bounding box center [53, 65] width 39 height 9
type input "*********"
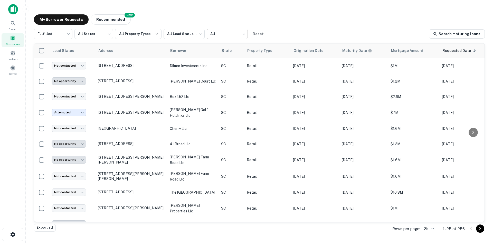
click at [220, 40] on body "Search Borrowers Contacts Saved My Borrower Requests NEW Recommended Fulfilled …" at bounding box center [246, 121] width 493 height 243
click at [211, 31] on div at bounding box center [246, 121] width 493 height 243
click at [194, 35] on body "Search Borrowers Contacts Saved My Borrower Requests NEW Recommended Fulfilled …" at bounding box center [246, 121] width 493 height 243
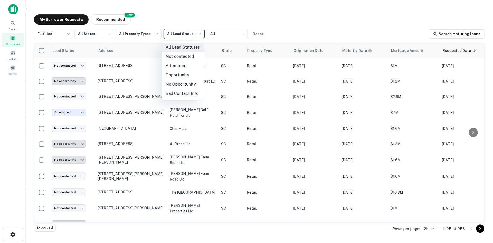
click at [182, 54] on li "Not contacted" at bounding box center [182, 56] width 42 height 9
type input "****"
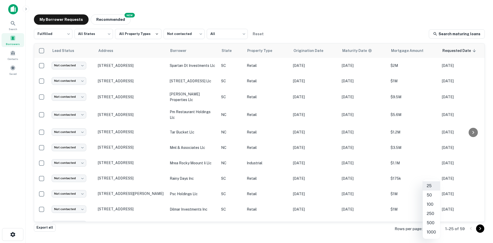
click at [428, 229] on body "Search Borrowers Contacts Saved My Borrower Requests NEW Recommended Fulfilled …" at bounding box center [246, 121] width 493 height 243
click at [430, 231] on li "1000" at bounding box center [431, 231] width 17 height 9
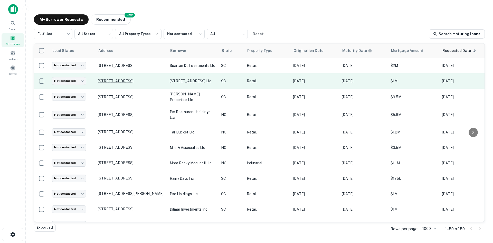
click at [117, 80] on p "[STREET_ADDRESS]" at bounding box center [131, 81] width 67 height 5
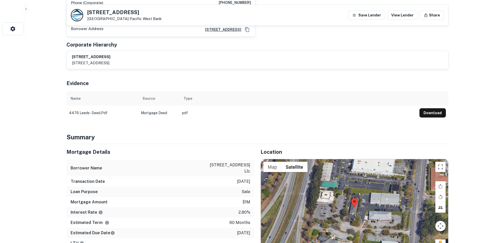
scroll to position [231, 0]
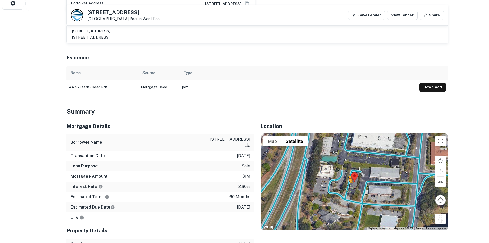
drag, startPoint x: 441, startPoint y: 206, endPoint x: 344, endPoint y: 174, distance: 102.8
click at [344, 174] on div "To activate drag with keyboard, press Alt + Enter. Once in keyboard drag state,…" at bounding box center [354, 181] width 187 height 97
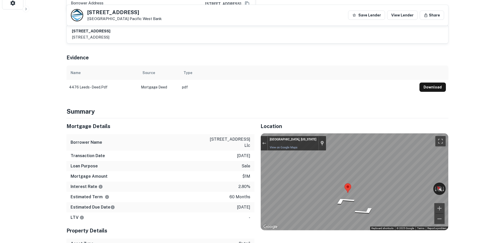
click at [245, 152] on div "Mortgage Details Borrower Name [STREET_ADDRESS] llc Transaction Date [DATE] Loa…" at bounding box center [254, 198] width 388 height 161
click at [244, 139] on div "Mortgage Details Borrower Name [STREET_ADDRESS] llc Transaction Date [DATE] Loa…" at bounding box center [254, 198] width 388 height 161
click at [208, 158] on div "Mortgage Details Borrower Name [STREET_ADDRESS] llc Transaction Date [DATE] Loa…" at bounding box center [254, 198] width 388 height 161
click at [231, 118] on div "Mortgage Details Borrower Name [STREET_ADDRESS] llc Transaction Date [DATE] Loa…" at bounding box center [254, 198] width 388 height 161
click at [367, 193] on div "Map" at bounding box center [354, 181] width 187 height 97
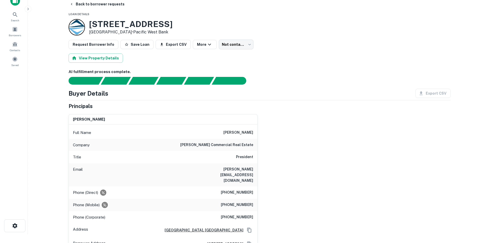
scroll to position [0, 0]
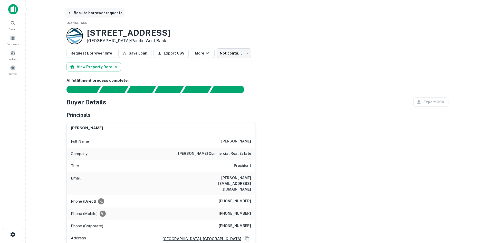
click at [82, 16] on button "Back to borrower requests" at bounding box center [94, 12] width 59 height 9
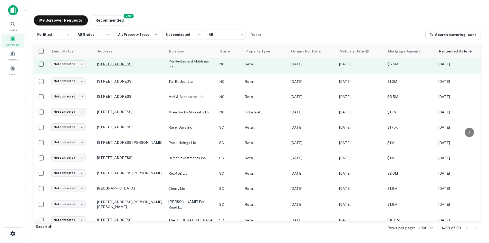
scroll to position [103, 0]
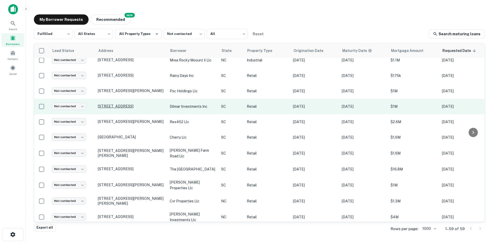
click at [114, 108] on p "4122 Celanese Rd Rock Hill, SC29732" at bounding box center [131, 106] width 67 height 5
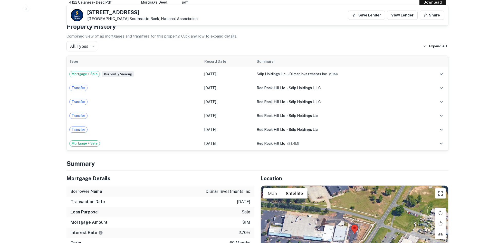
scroll to position [359, 0]
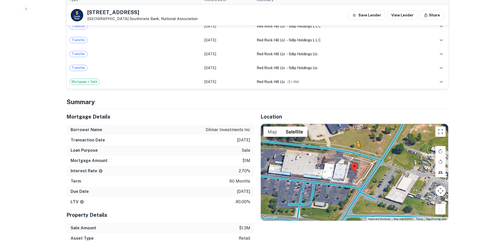
drag, startPoint x: 443, startPoint y: 202, endPoint x: 355, endPoint y: 148, distance: 103.1
click at [355, 148] on div "To activate drag with keyboard, press Alt + Enter. Once in keyboard drag state,…" at bounding box center [354, 172] width 187 height 97
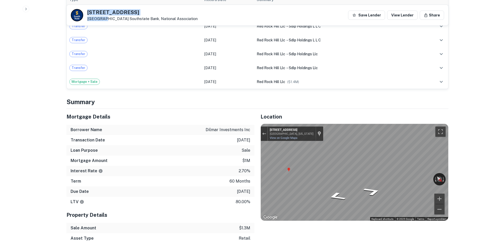
drag, startPoint x: 87, startPoint y: 13, endPoint x: 102, endPoint y: 16, distance: 15.4
click at [102, 16] on div "4122 Celanese Rd Rock Hill, SC29732 Southstate Bank, National Association" at bounding box center [142, 15] width 110 height 11
copy div "4122 Celanese Rd Rock Hil"
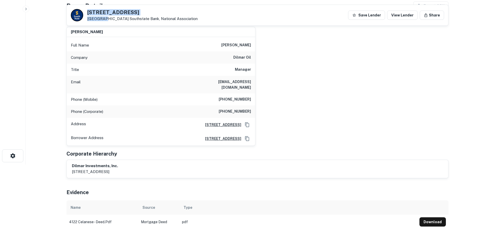
scroll to position [77, 0]
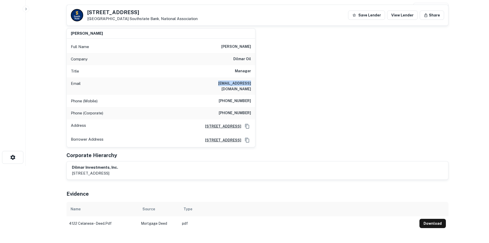
drag, startPoint x: 221, startPoint y: 84, endPoint x: 258, endPoint y: 84, distance: 37.0
click at [258, 84] on div "matt s. goodstein Full Name matt s. goodstein Company dilmar oil Title Manager …" at bounding box center [255, 85] width 386 height 123
copy h6 "matt@dilmar.com"
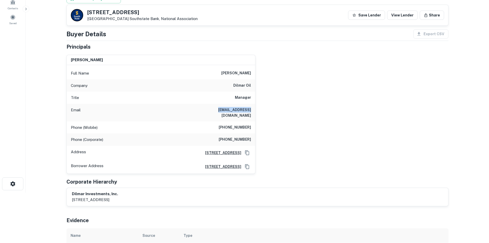
scroll to position [26, 0]
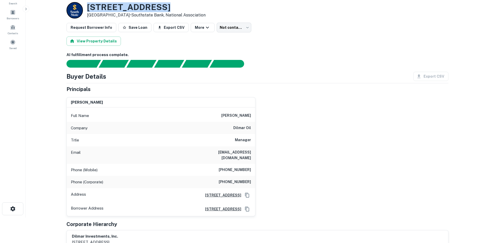
drag, startPoint x: 88, startPoint y: 7, endPoint x: 172, endPoint y: 7, distance: 84.2
click at [172, 7] on h3 "4122 Celanese Rd" at bounding box center [146, 7] width 119 height 10
copy h3 "4122 Celanese Rd"
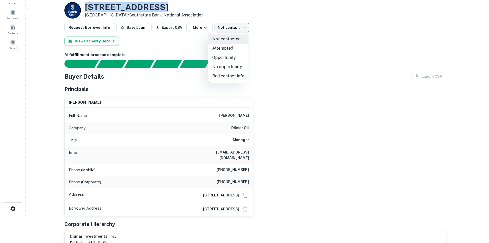
click at [229, 25] on body "Search Borrowers Contacts Saved Back to borrower requests Loan Details 4122 Cel…" at bounding box center [244, 95] width 489 height 243
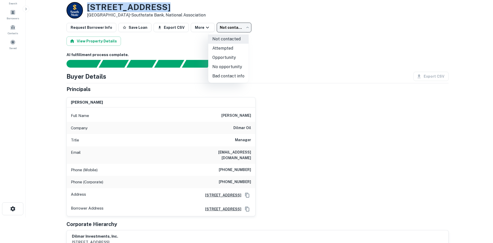
click at [238, 48] on li "Attempted" at bounding box center [228, 48] width 40 height 9
type input "*********"
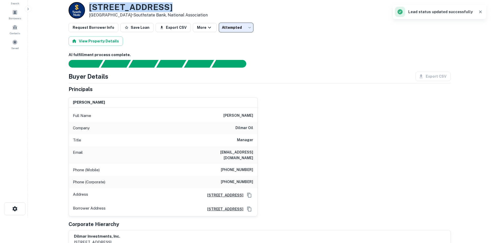
scroll to position [0, 0]
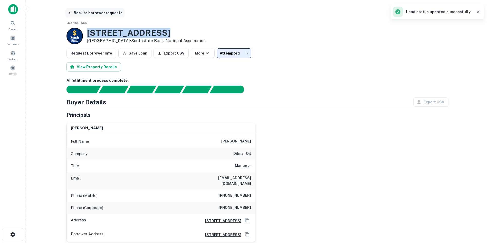
click at [92, 13] on button "Back to borrower requests" at bounding box center [94, 12] width 59 height 9
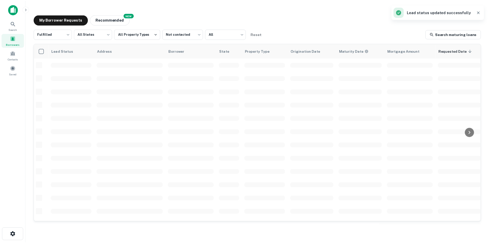
scroll to position [103, 0]
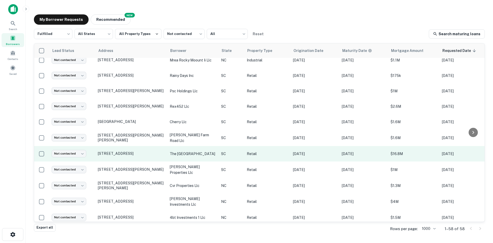
click at [122, 161] on td "[STREET_ADDRESS]" at bounding box center [131, 153] width 72 height 15
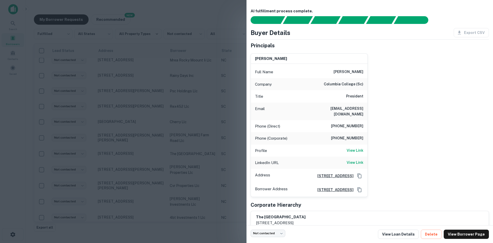
click at [122, 174] on div at bounding box center [246, 121] width 493 height 243
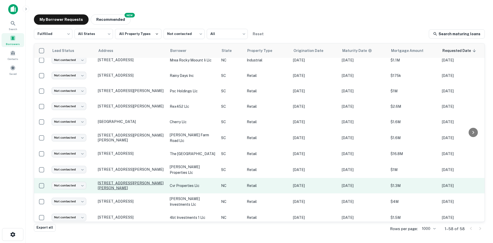
click at [123, 190] on p "3640 N Glenn Ave Winston Salem, NC27105" at bounding box center [131, 184] width 67 height 9
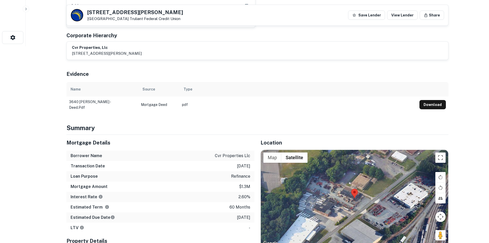
scroll to position [205, 0]
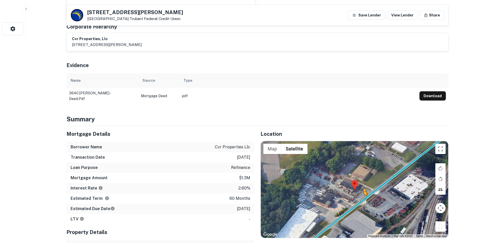
drag, startPoint x: 442, startPoint y: 217, endPoint x: 362, endPoint y: 195, distance: 83.0
click at [362, 195] on div "To activate drag with keyboard, press Alt + Enter. Once in keyboard drag state,…" at bounding box center [354, 189] width 187 height 97
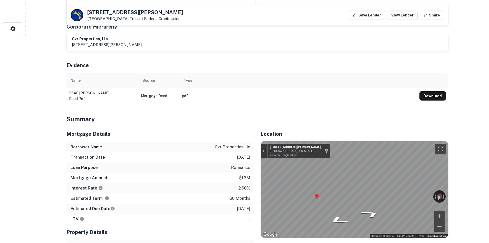
drag, startPoint x: 86, startPoint y: 11, endPoint x: 132, endPoint y: 24, distance: 47.5
click at [132, 24] on div "3640 N Glenn Ave Winston Salem, NC27105 Truliant Federal Credit Union Save Lend…" at bounding box center [257, 15] width 381 height 21
copy div "3640 N Glenn Ave Winston Salem, NC27105"
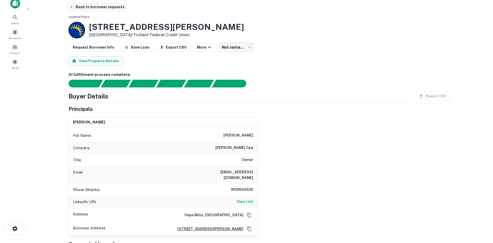
scroll to position [0, 0]
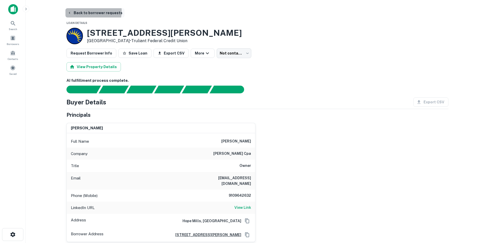
click at [86, 11] on button "Back to borrower requests" at bounding box center [94, 12] width 59 height 9
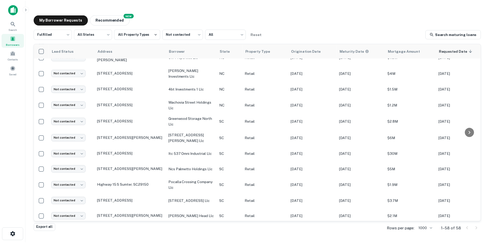
scroll to position [282, 0]
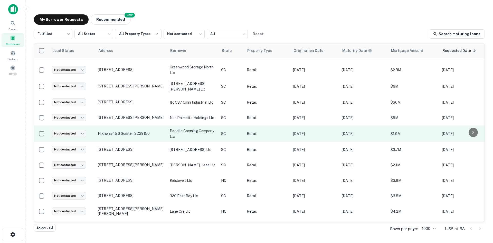
click at [125, 136] on p "Highway 15 S Sumter, SC29150" at bounding box center [131, 133] width 67 height 5
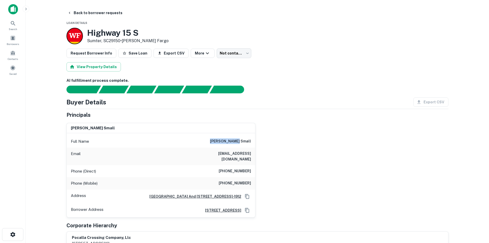
drag, startPoint x: 206, startPoint y: 141, endPoint x: 252, endPoint y: 144, distance: 45.8
click at [252, 144] on div "Full Name johnson small" at bounding box center [161, 141] width 188 height 12
click at [179, 167] on div "Phone (Direct) (864) 243-3981" at bounding box center [161, 171] width 188 height 12
click at [94, 11] on button "Back to borrower requests" at bounding box center [94, 12] width 59 height 9
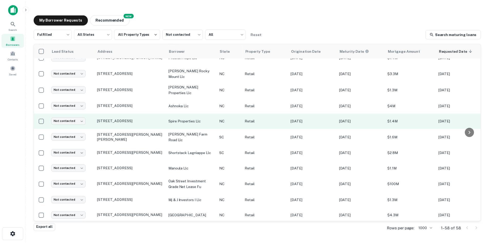
scroll to position [610, 0]
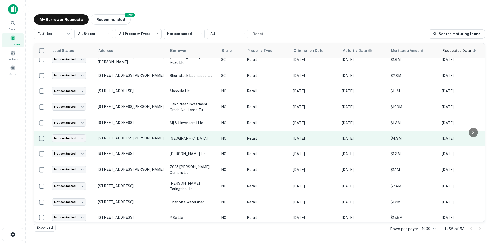
click at [132, 140] on p "11201 Durant Rd Raleigh, NC27614" at bounding box center [131, 138] width 67 height 5
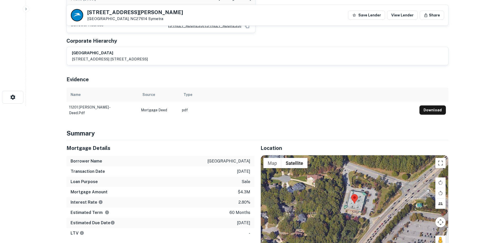
scroll to position [205, 0]
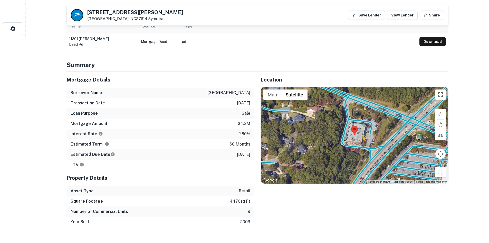
drag, startPoint x: 438, startPoint y: 173, endPoint x: 361, endPoint y: 145, distance: 82.4
click at [361, 145] on div "To activate drag with keyboard, press Alt + Enter. Once in keyboard drag state,…" at bounding box center [354, 135] width 187 height 97
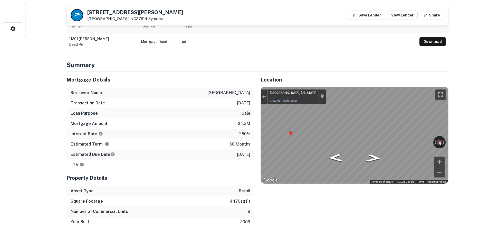
click at [254, 116] on div "Location ← Move left → Move right ↑ Move up ↓ Move down + Zoom in - Zoom out Ho…" at bounding box center [351, 149] width 194 height 155
click at [409, 141] on div "← Move left → Move right ↑ Move up ↓ Move down + Zoom in - Zoom out Raleigh, No…" at bounding box center [354, 135] width 187 height 97
click at [257, 109] on div "Location ← Move left → Move right ↑ Move up ↓ Move down + Zoom in - Zoom out Ho…" at bounding box center [351, 149] width 194 height 155
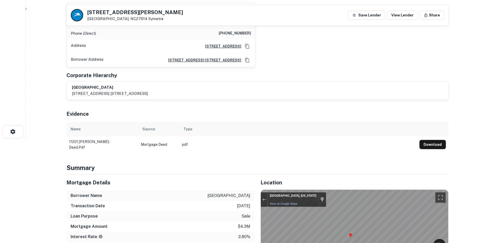
scroll to position [0, 0]
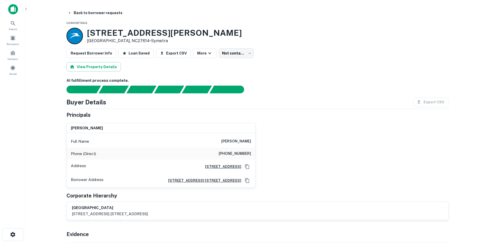
click at [380, 161] on div "thomas l. frankel Full Name thomas l. frankel Phone (Direct) (415) 563-0533 Add…" at bounding box center [255, 153] width 386 height 69
click at [137, 53] on button "Loan Saved" at bounding box center [135, 53] width 35 height 9
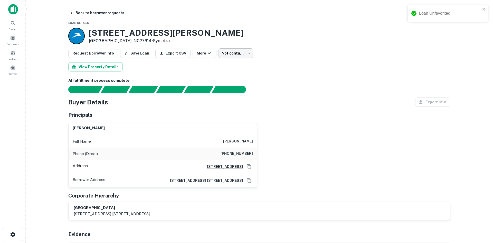
click at [228, 51] on body "Loan Unfavorited Search Borrowers Contacts Saved Back to borrower requests Loan…" at bounding box center [246, 121] width 493 height 243
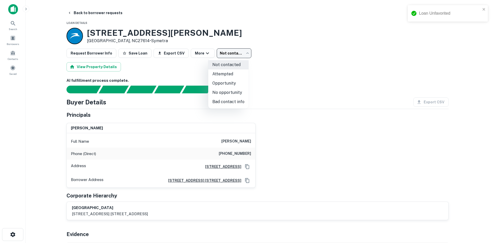
click at [229, 82] on li "Opportunity" at bounding box center [228, 83] width 40 height 9
type input "**********"
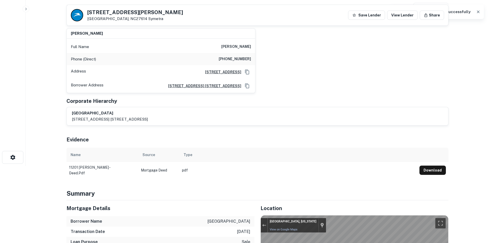
scroll to position [26, 0]
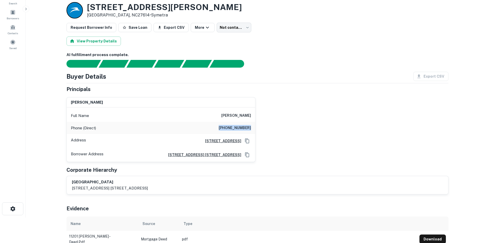
drag, startPoint x: 221, startPoint y: 127, endPoint x: 268, endPoint y: 122, distance: 46.7
click at [268, 122] on div "thomas l. frankel Full Name thomas l. frankel Phone (Direct) (415) 563-0533 Add…" at bounding box center [255, 127] width 386 height 69
copy h6 "(415) 563-0533"
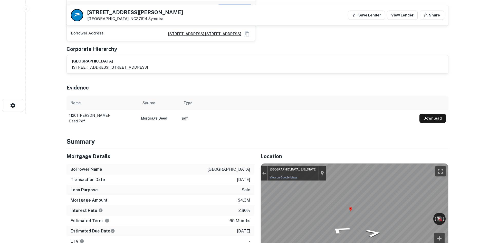
scroll to position [180, 0]
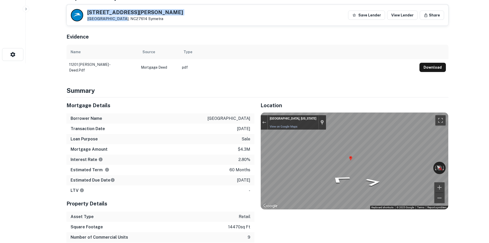
drag, startPoint x: 86, startPoint y: 10, endPoint x: 119, endPoint y: 18, distance: 33.4
click at [119, 18] on div "11201 Durant Rd Raleigh, NC27614 Symetra" at bounding box center [127, 15] width 112 height 12
copy div "11201 Durant Rd Raleigh, NC27614"
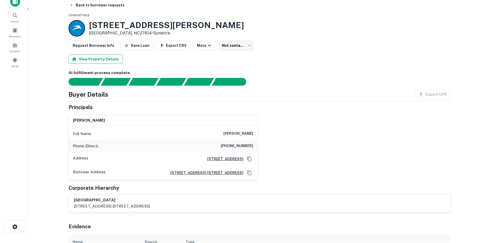
scroll to position [0, 0]
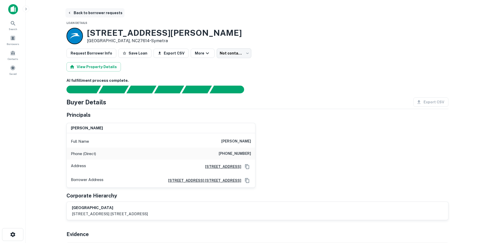
click at [83, 17] on button "Back to borrower requests" at bounding box center [94, 12] width 59 height 9
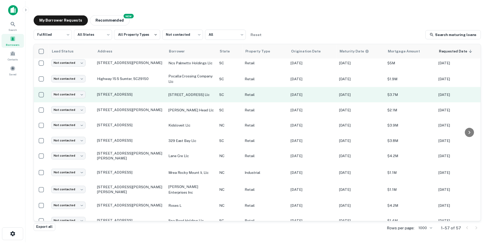
scroll to position [354, 0]
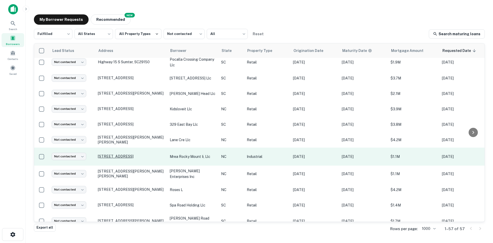
click at [106, 158] on p "4127 Western Blvd, Jacksonville, NC, 28546" at bounding box center [131, 156] width 67 height 5
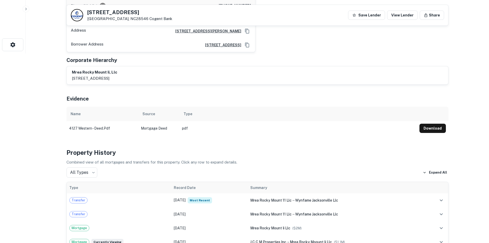
scroll to position [128, 0]
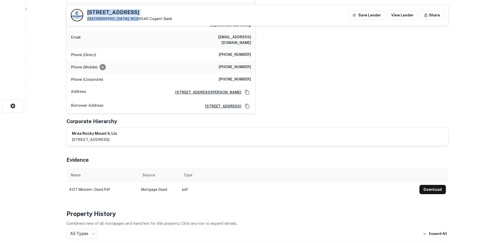
drag, startPoint x: 86, startPoint y: 13, endPoint x: 129, endPoint y: 19, distance: 42.8
click at [129, 19] on div "4127 Western Blvd Jacksonville, NC28546 Cogent Bank" at bounding box center [121, 15] width 101 height 12
copy div "4127 Western Blvd Jacksonville, NC28546"
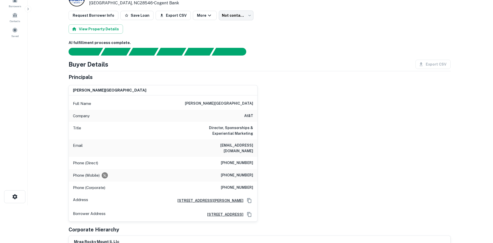
scroll to position [0, 0]
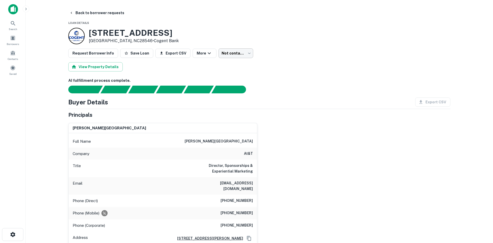
click at [219, 54] on body "Search Borrowers Contacts Saved Back to borrower requests Loan Details 4127 Wes…" at bounding box center [246, 121] width 493 height 243
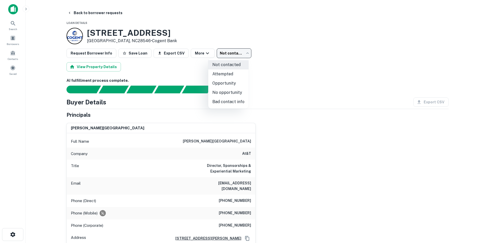
click at [222, 82] on li "Opportunity" at bounding box center [228, 83] width 40 height 9
type input "**********"
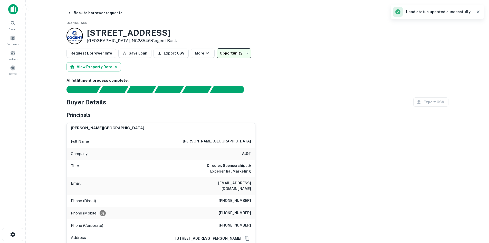
click at [228, 54] on body "**********" at bounding box center [244, 121] width 489 height 243
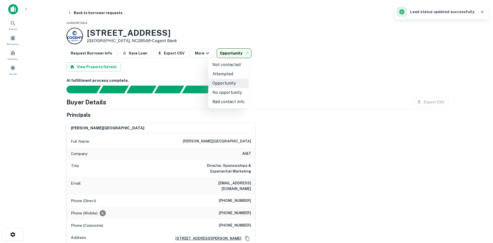
click at [126, 54] on div at bounding box center [246, 121] width 493 height 243
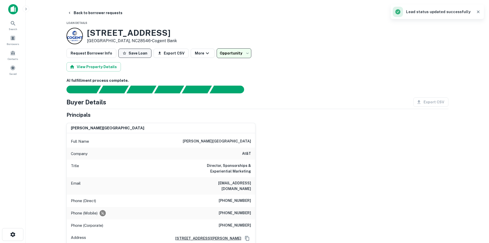
click at [127, 54] on button "Save Loan" at bounding box center [134, 53] width 33 height 9
click at [97, 14] on button "Back to borrower requests" at bounding box center [94, 12] width 59 height 9
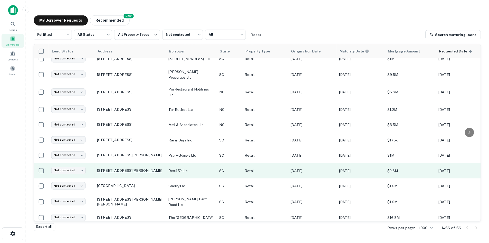
scroll to position [51, 0]
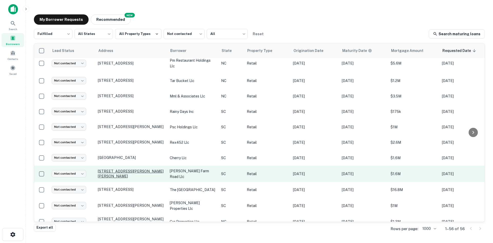
click at [123, 178] on p "[STREET_ADDRESS][PERSON_NAME][PERSON_NAME]" at bounding box center [131, 173] width 67 height 9
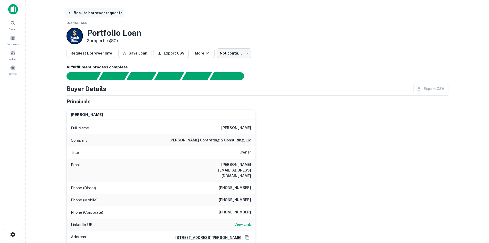
click at [80, 15] on button "Back to borrower requests" at bounding box center [94, 12] width 59 height 9
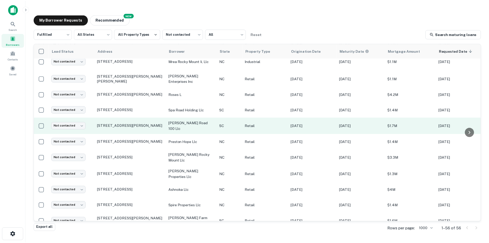
scroll to position [462, 0]
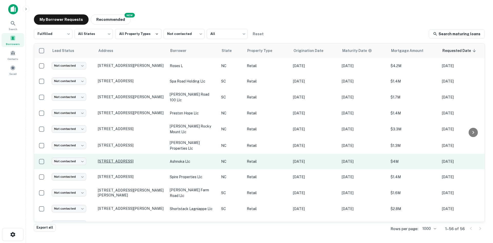
click at [122, 163] on p "28 Airport Rd Arden, NC28704" at bounding box center [131, 161] width 67 height 5
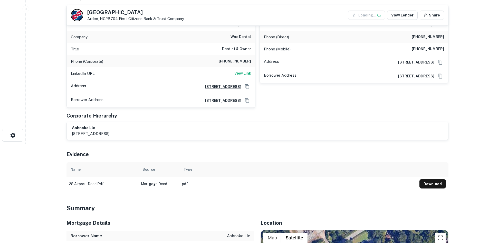
scroll to position [205, 0]
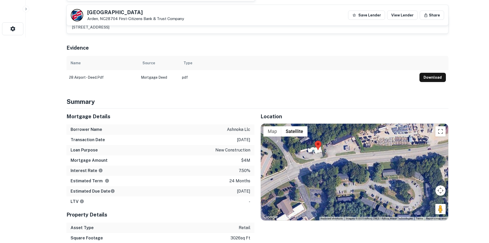
drag, startPoint x: 445, startPoint y: 210, endPoint x: 412, endPoint y: 190, distance: 39.1
click at [412, 190] on div at bounding box center [354, 171] width 187 height 97
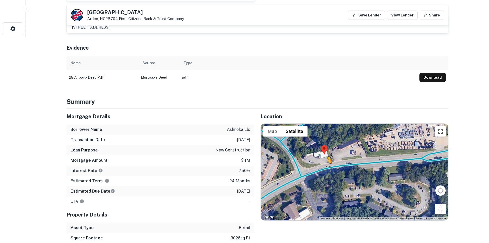
drag, startPoint x: 439, startPoint y: 208, endPoint x: 322, endPoint y: 165, distance: 123.9
click at [322, 165] on div "To activate drag with keyboard, press Alt + Enter. Once in keyboard drag state,…" at bounding box center [354, 171] width 187 height 97
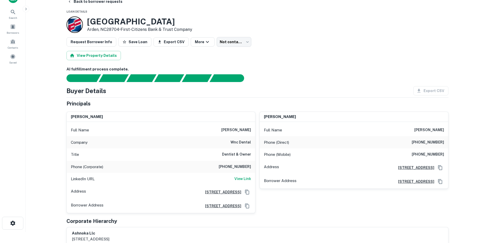
scroll to position [0, 0]
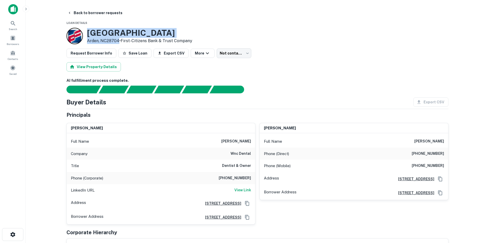
drag, startPoint x: 88, startPoint y: 33, endPoint x: 118, endPoint y: 39, distance: 31.2
click at [118, 39] on div "28 Airport Rd Arden, NC28704 • First-citizens Bank & Trust Company" at bounding box center [139, 36] width 105 height 16
copy div "28 Airport Rd Arden, NC28704"
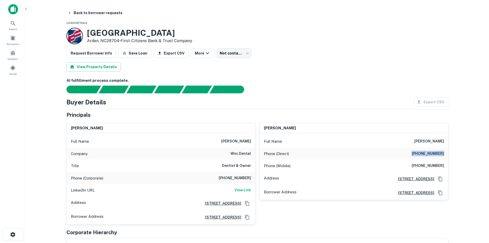
drag, startPoint x: 416, startPoint y: 153, endPoint x: 462, endPoint y: 149, distance: 45.9
click at [462, 149] on main "Back to borrower requests Loan Details 28 Airport Rd Arden, NC28704 • First-cit…" at bounding box center [257, 121] width 463 height 243
copy h6 "(706) 864-3033"
click at [225, 50] on body "Search Borrowers Contacts Saved Back to borrower requests Loan Details 28 Airpo…" at bounding box center [244, 121] width 489 height 243
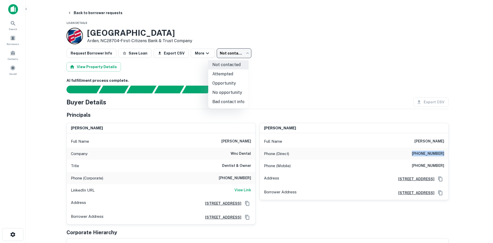
click at [223, 72] on li "Attempted" at bounding box center [228, 73] width 40 height 9
type input "*********"
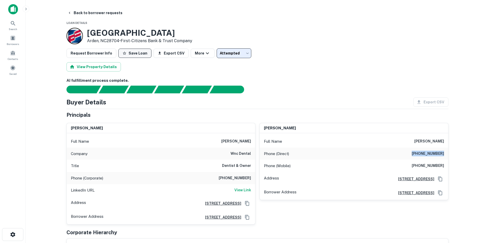
click at [123, 55] on button "Save Loan" at bounding box center [134, 53] width 33 height 9
click at [84, 15] on button "Back to borrower requests" at bounding box center [94, 12] width 59 height 9
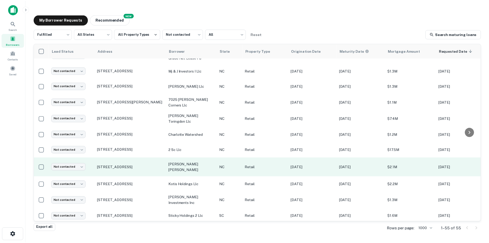
scroll to position [739, 0]
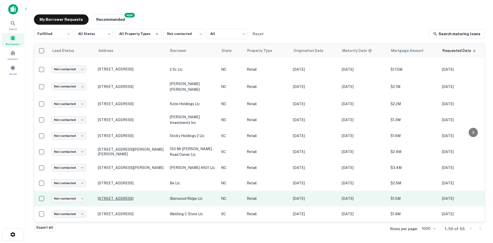
click at [131, 196] on p "7016 Glenwood Ave Raleigh, NC27612" at bounding box center [131, 198] width 67 height 5
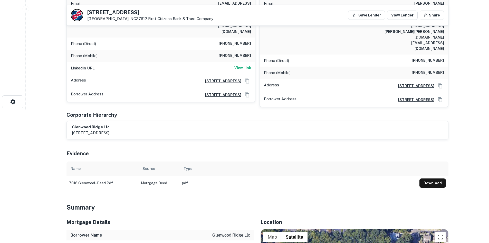
scroll to position [231, 0]
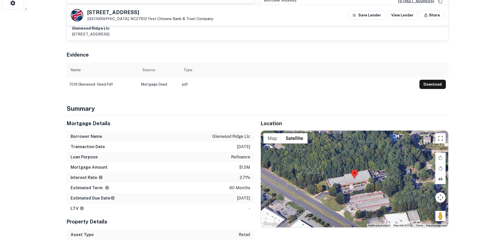
drag, startPoint x: 438, startPoint y: 195, endPoint x: 373, endPoint y: 168, distance: 70.3
click at [373, 168] on div "Map Terrain Satellite Labels Keyboard shortcuts Map Data Map data ©2025 Map dat…" at bounding box center [354, 178] width 187 height 97
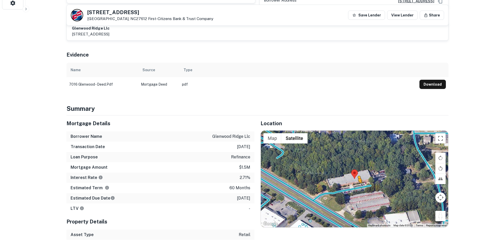
drag, startPoint x: 442, startPoint y: 193, endPoint x: 354, endPoint y: 164, distance: 93.4
click at [354, 164] on div "To activate drag with keyboard, press Alt + Enter. Once in keyboard drag state,…" at bounding box center [354, 178] width 187 height 97
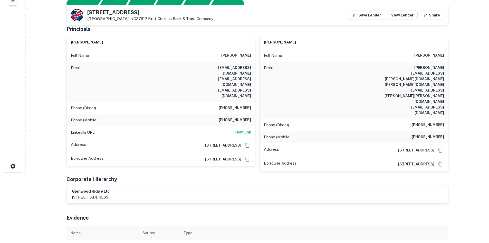
scroll to position [0, 0]
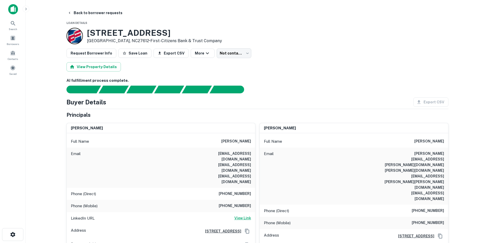
click at [241, 215] on h6 "View Link" at bounding box center [242, 218] width 17 height 6
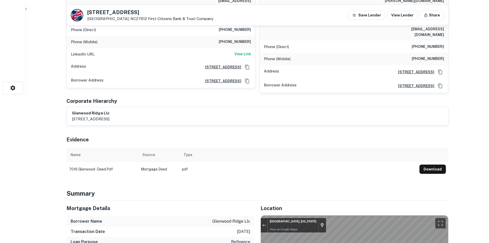
scroll to position [257, 0]
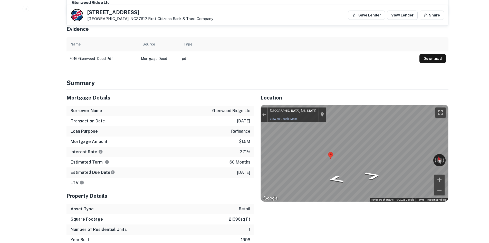
click at [164, 96] on div "Mortgage Details Borrower Name glenwood ridge llc Transaction Date 1/10/2021 Lo…" at bounding box center [254, 167] width 388 height 155
